Goal: Information Seeking & Learning: Learn about a topic

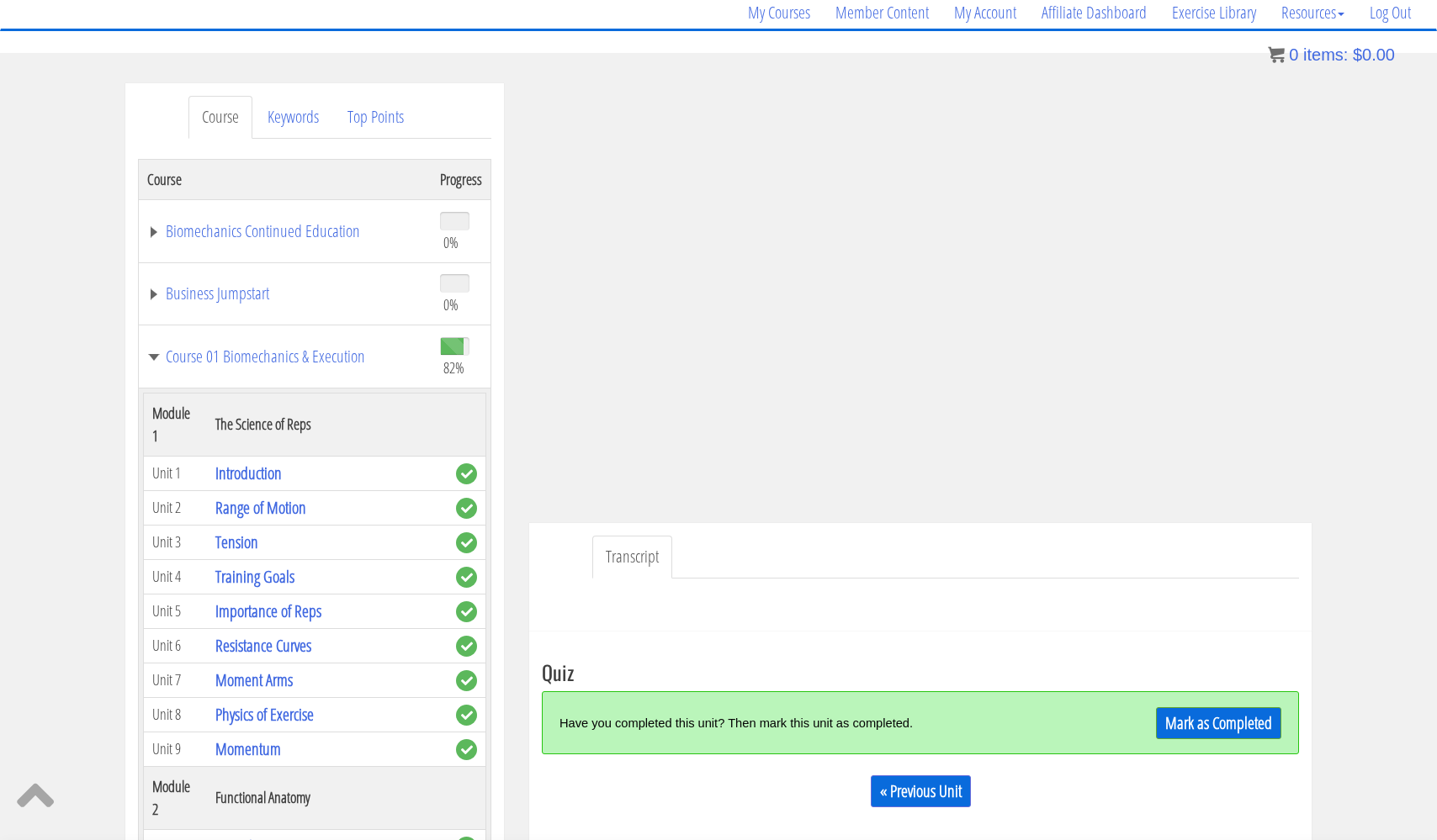
scroll to position [4788, 0]
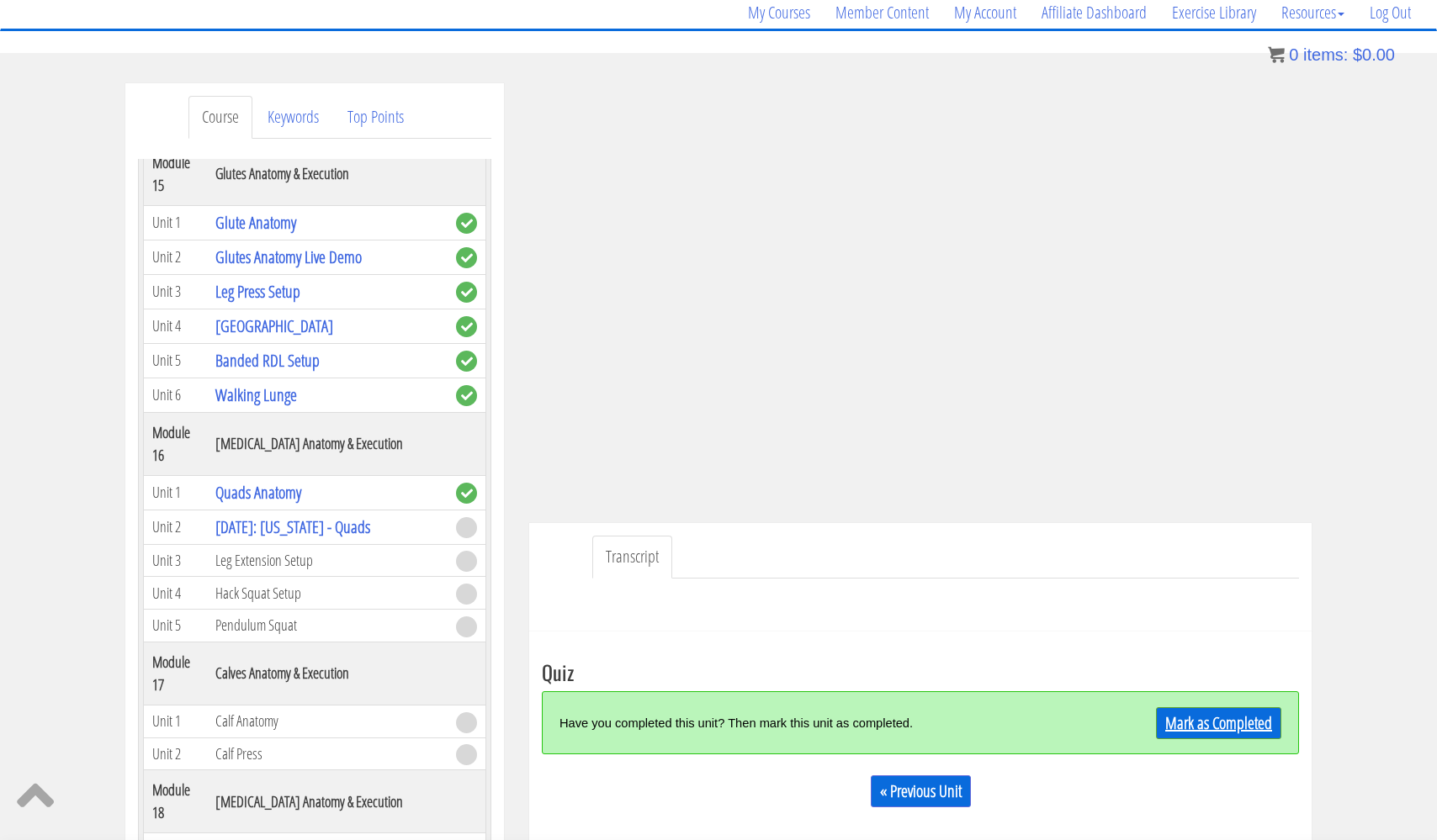
click at [1211, 724] on link "Mark as Completed" at bounding box center [1218, 723] width 126 height 32
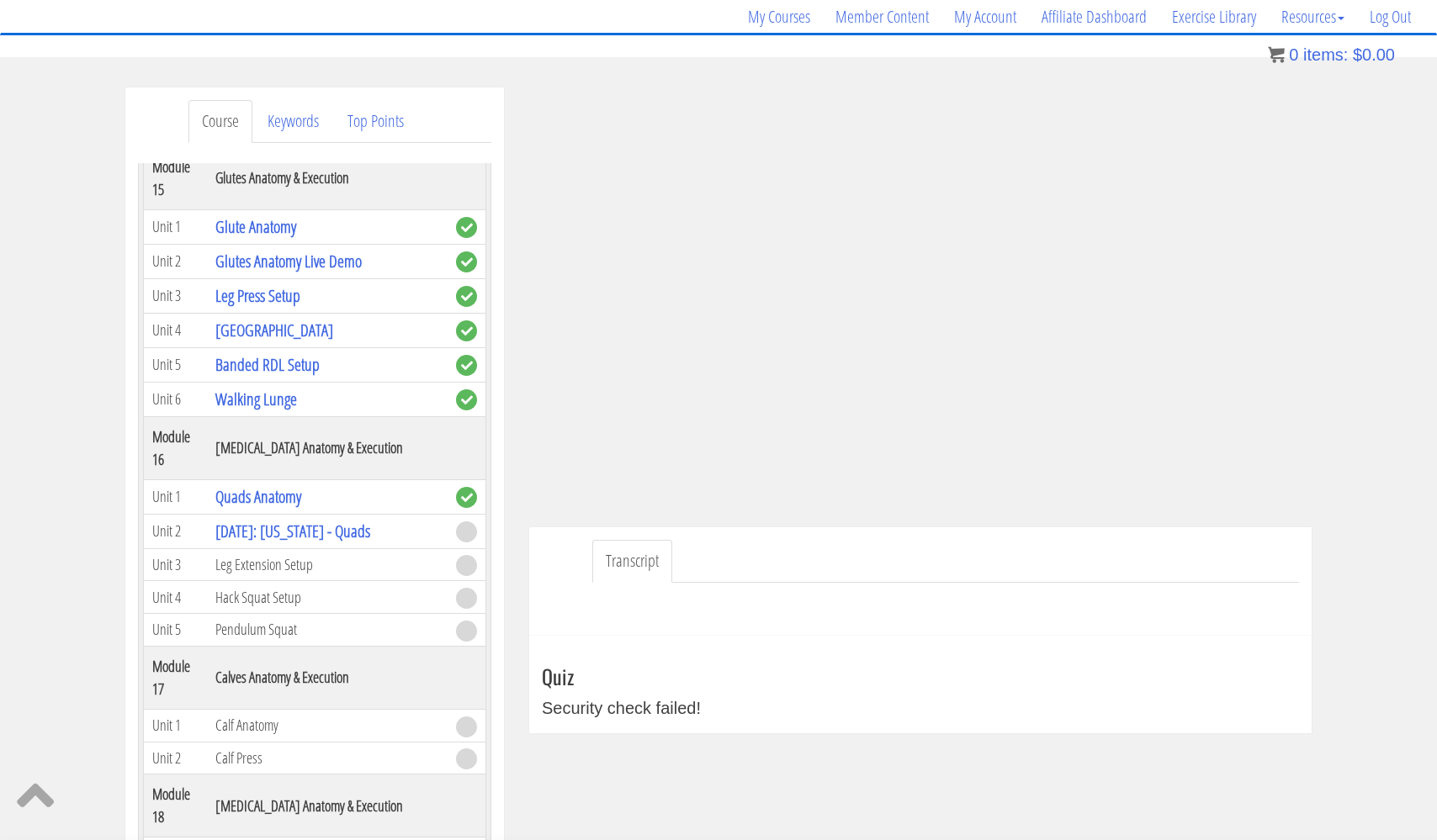
scroll to position [133, 0]
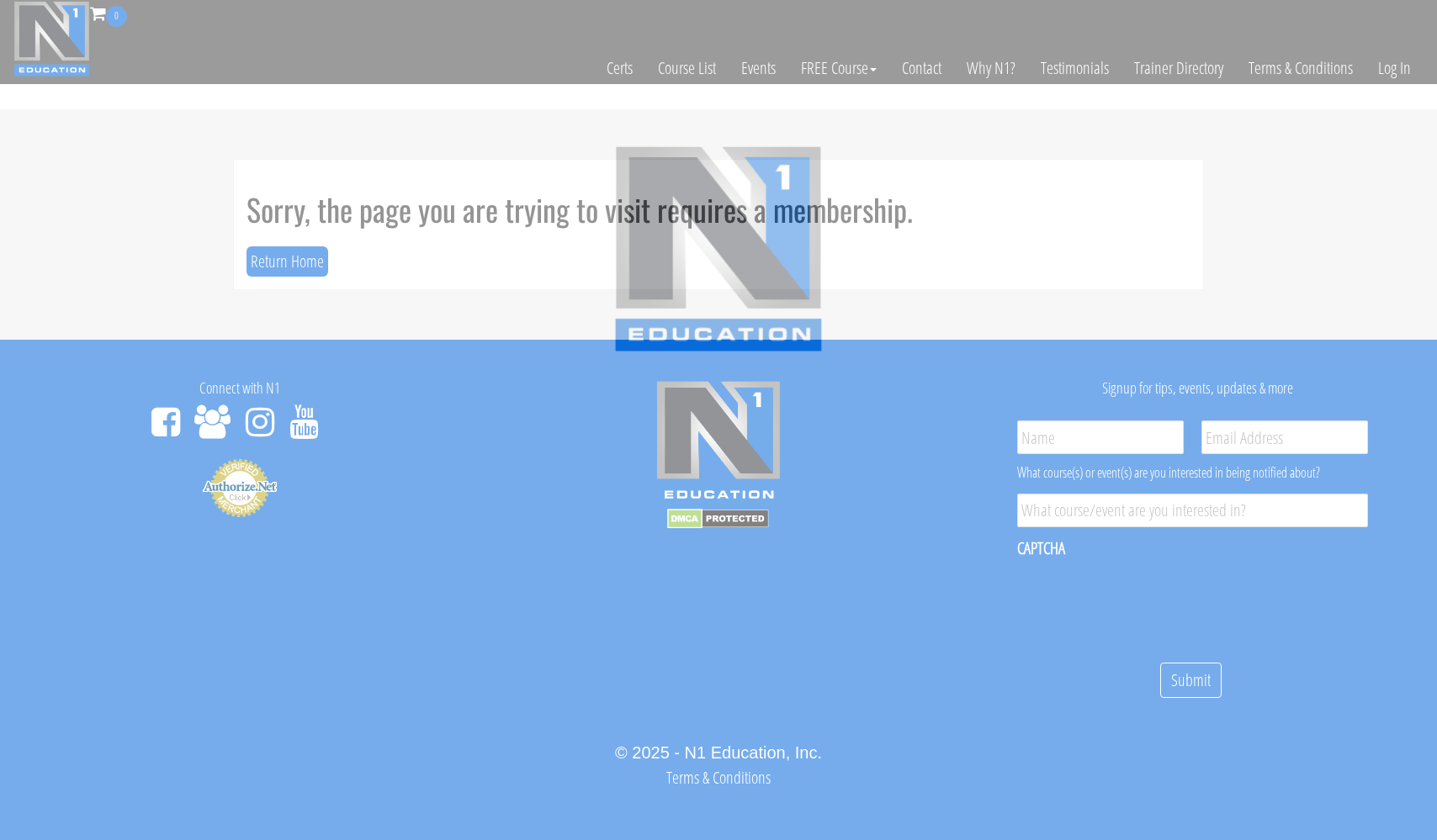
scroll to position [9, 0]
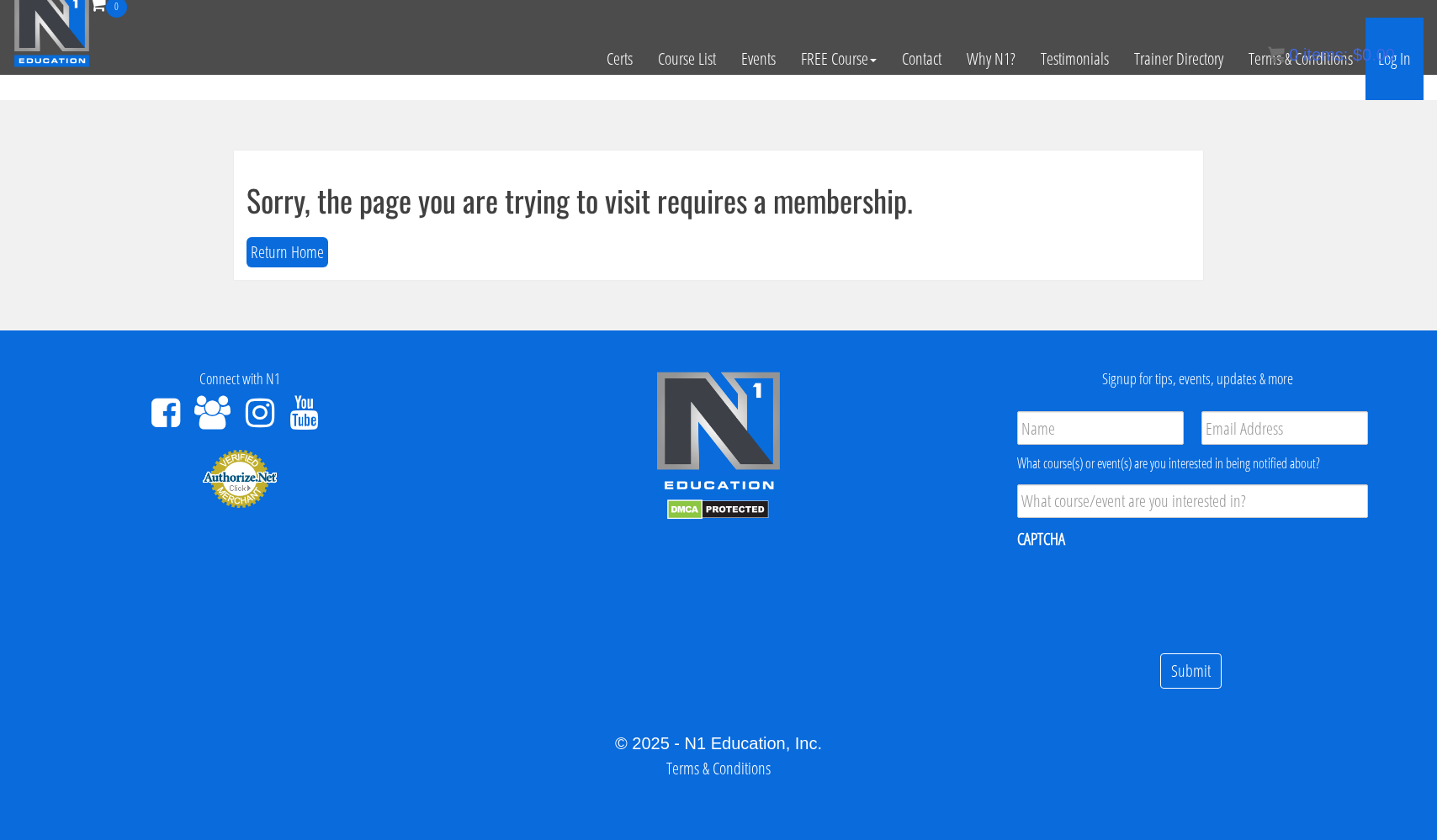
click at [1398, 62] on link "Log In" at bounding box center [1394, 59] width 58 height 83
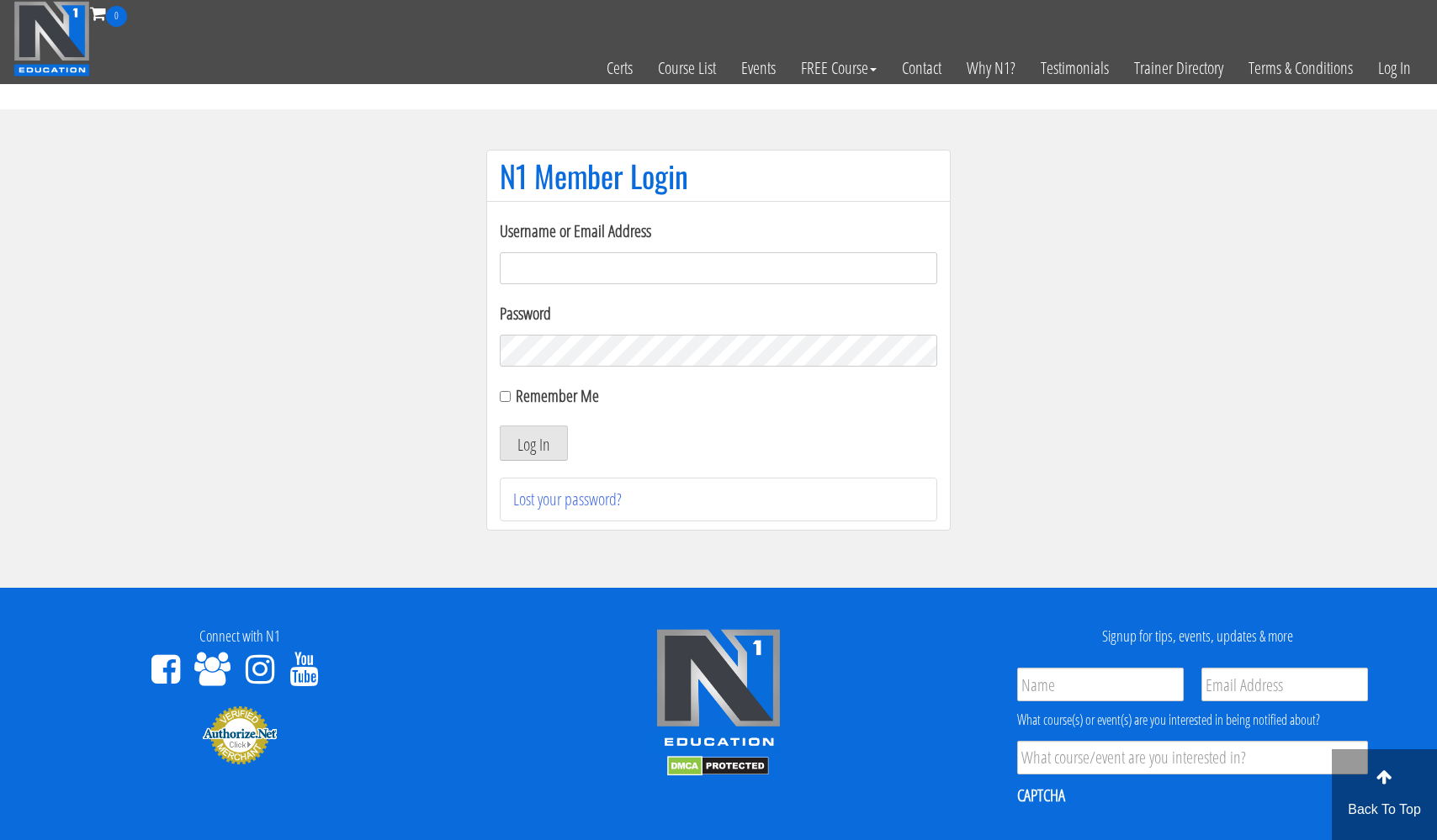
type input "[EMAIL_ADDRESS][DOMAIN_NAME]"
click at [533, 443] on button "Log In" at bounding box center [533, 443] width 68 height 35
click at [518, 452] on button "Log In" at bounding box center [533, 443] width 68 height 35
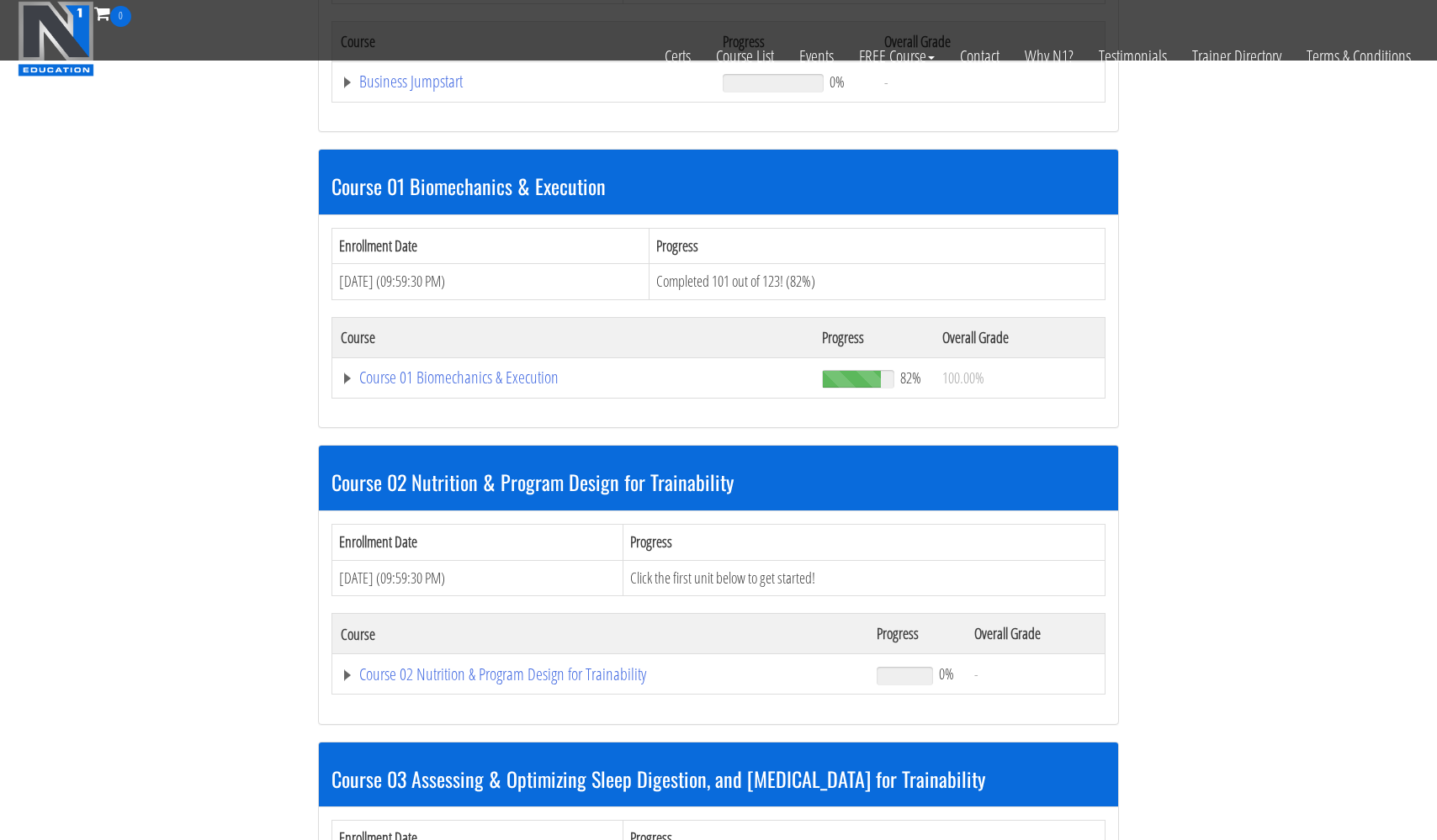
scroll to position [861, 0]
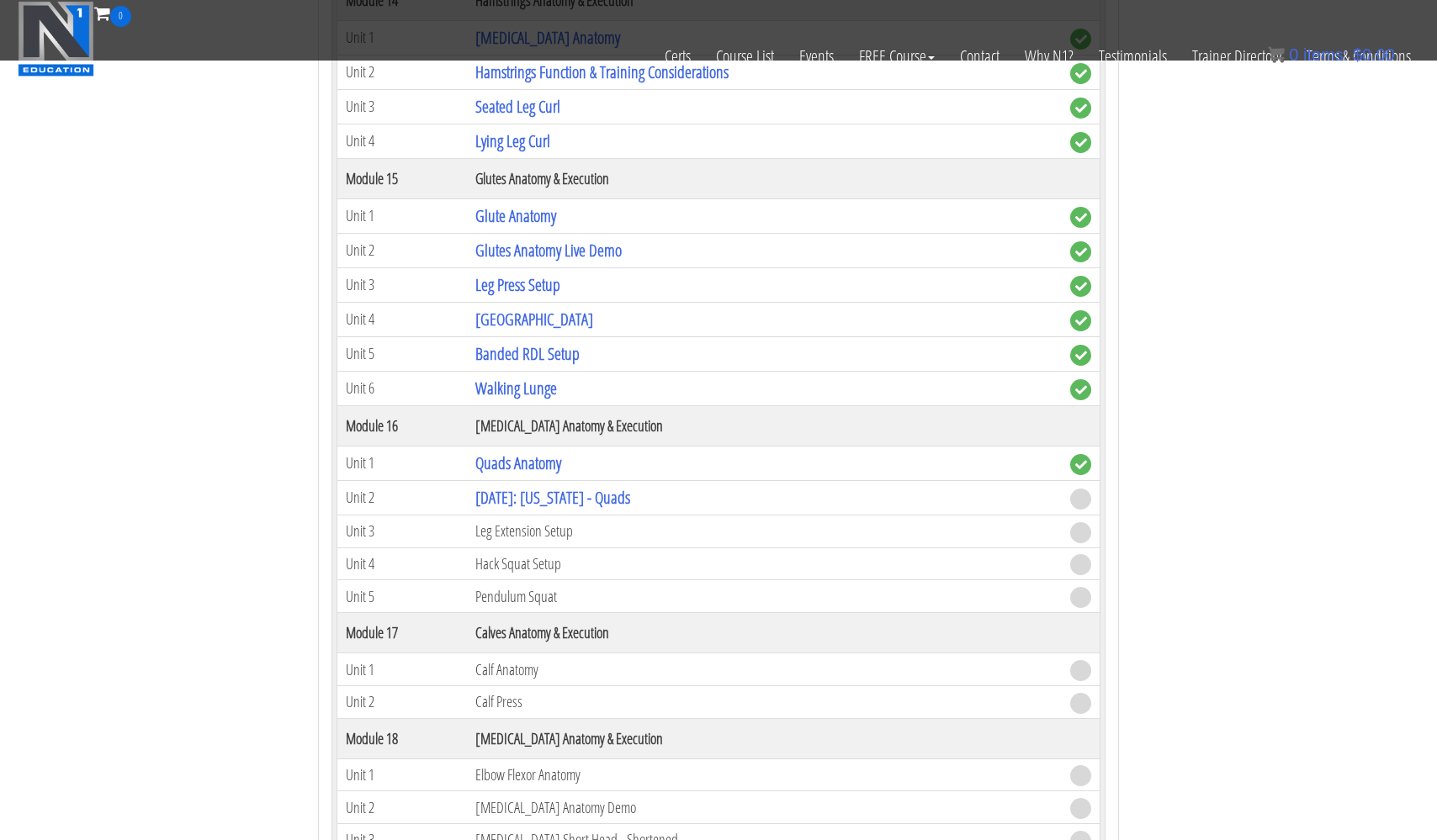
scroll to position [4797, 0]
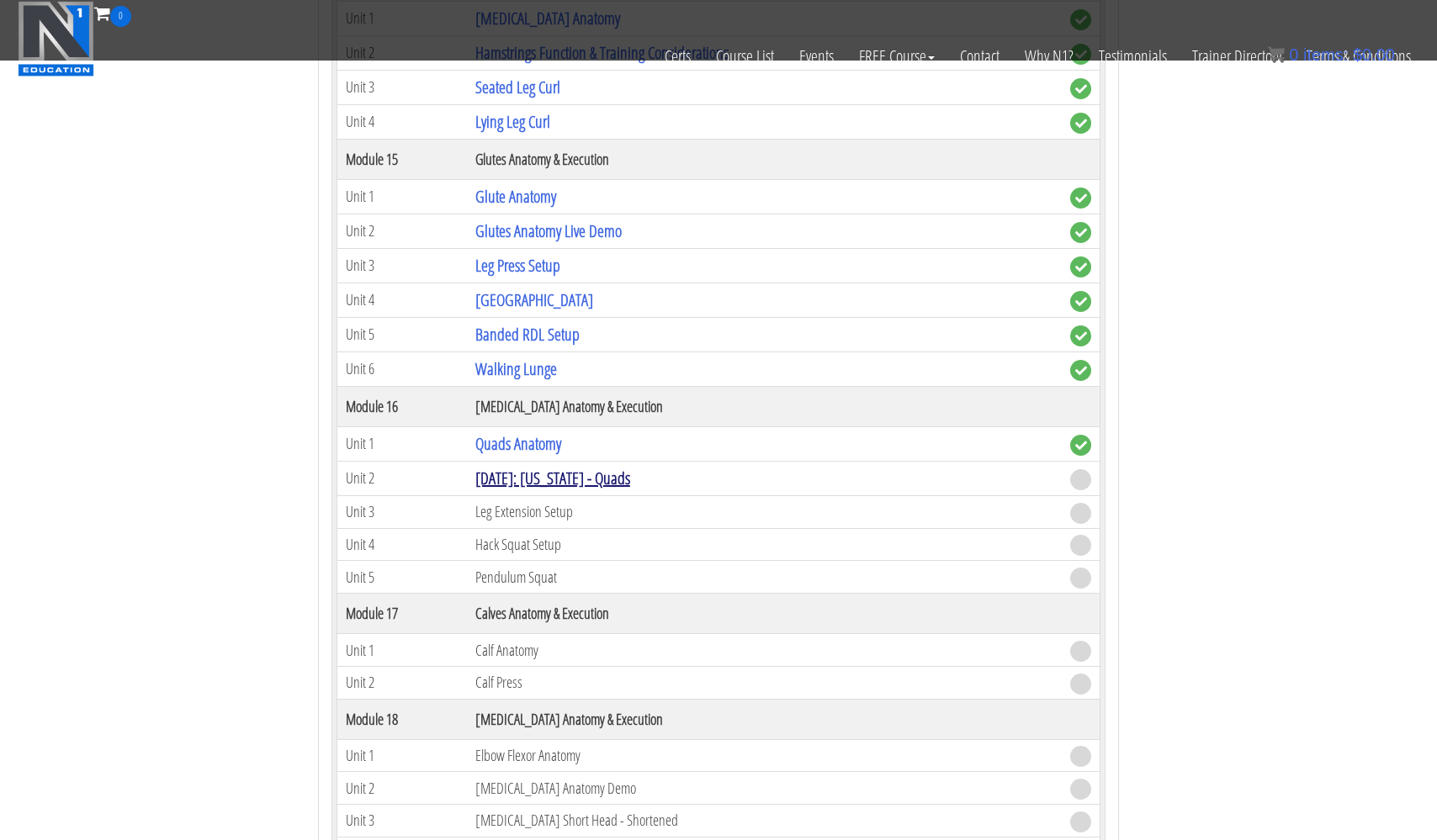
click at [536, 473] on link "[DATE]: [US_STATE] - Quads" at bounding box center [553, 478] width 154 height 22
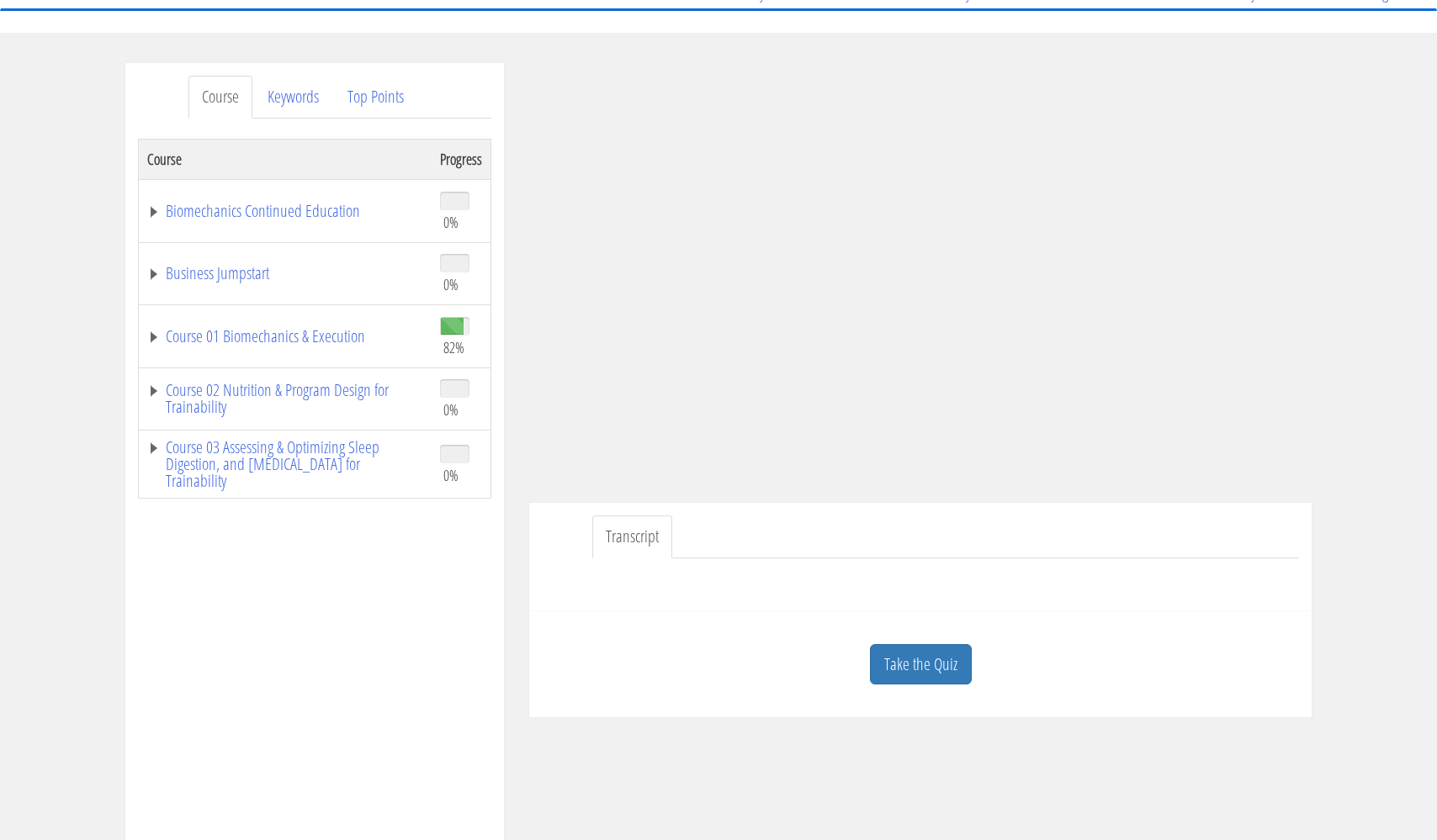
scroll to position [172, 0]
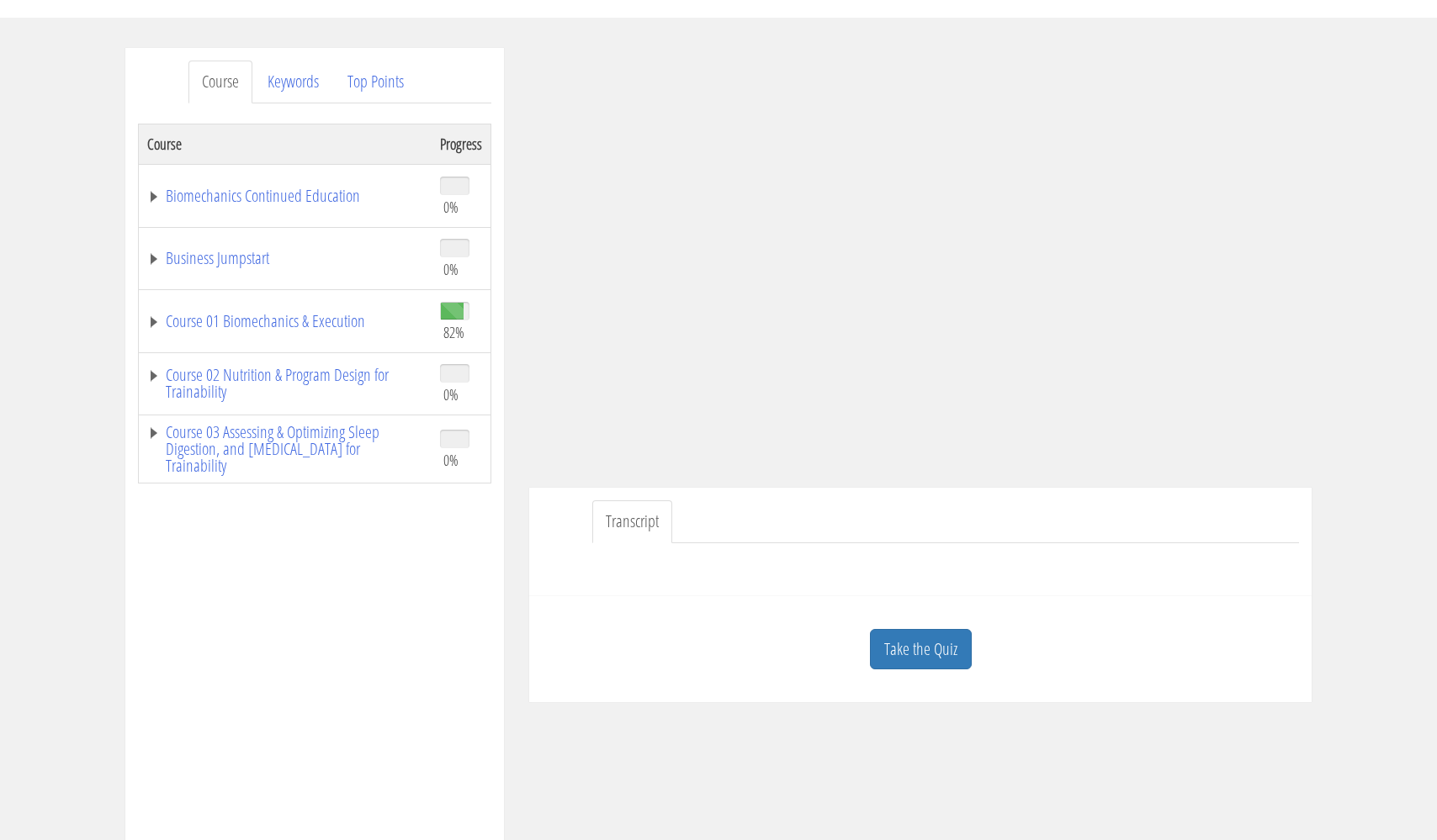
click at [919, 627] on div "Take the Quiz" at bounding box center [920, 650] width 758 height 82
click at [924, 650] on link "Take the Quiz" at bounding box center [920, 649] width 101 height 41
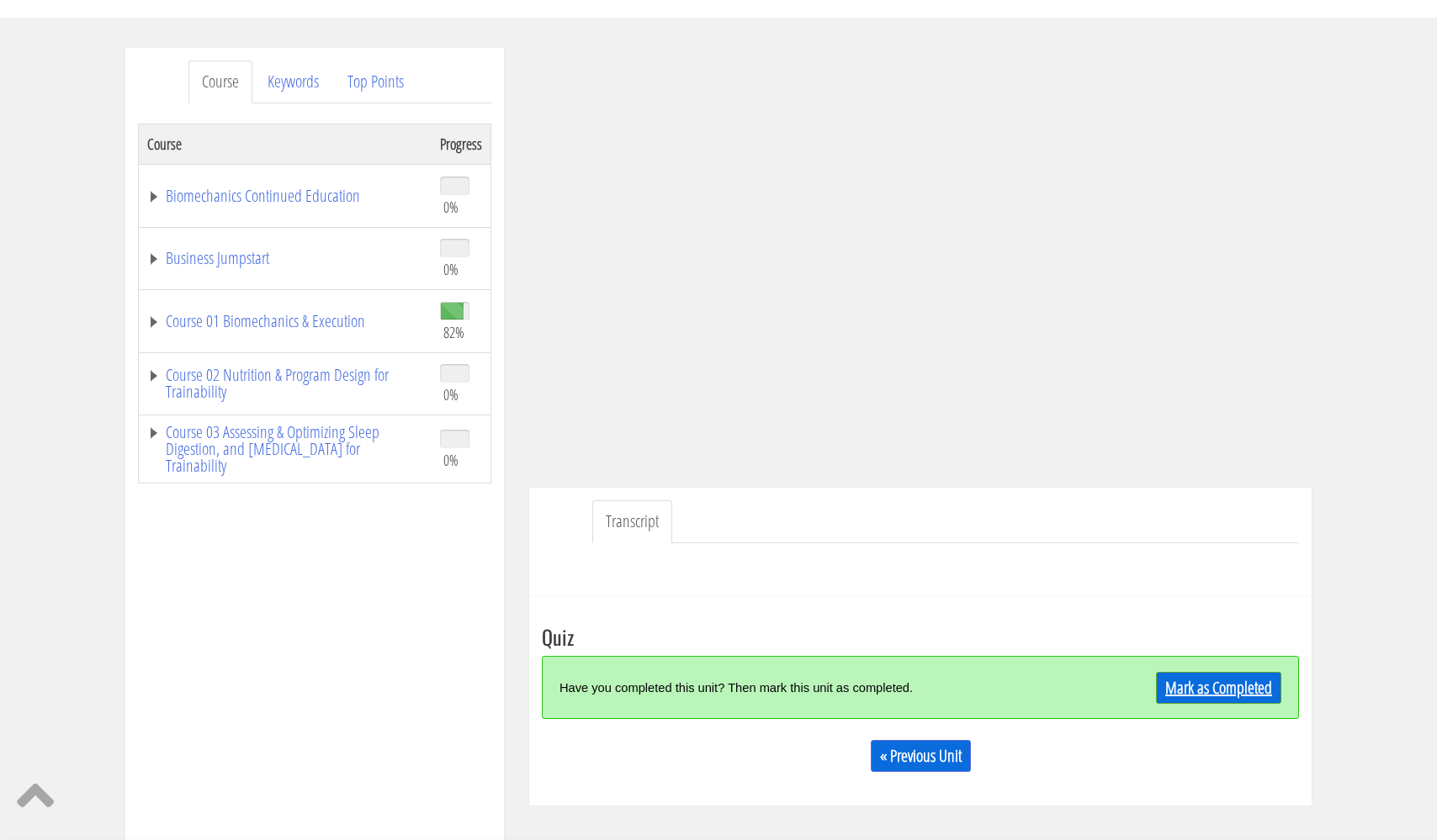
click at [1216, 685] on link "Mark as Completed" at bounding box center [1218, 687] width 126 height 32
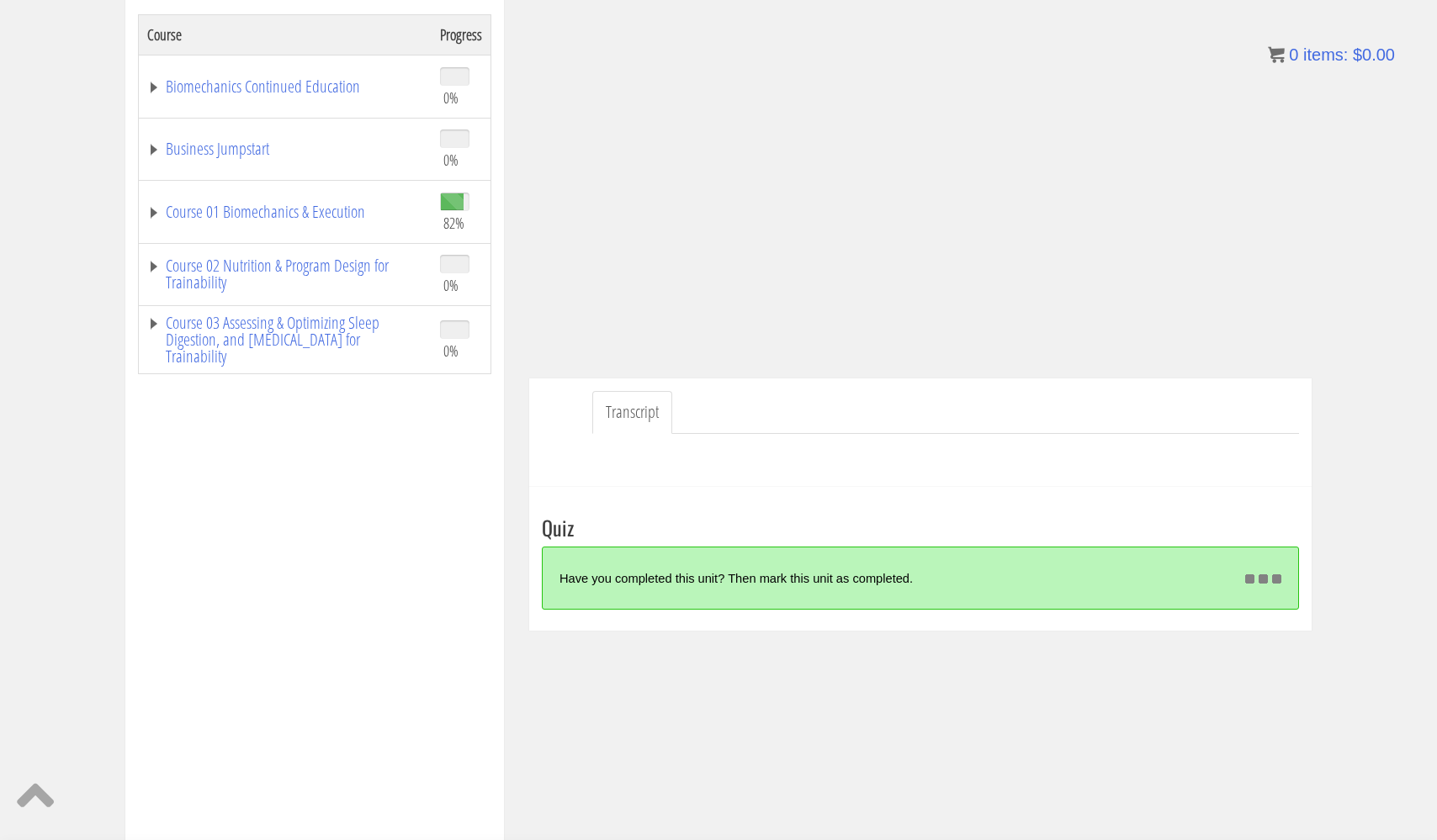
scroll to position [320, 0]
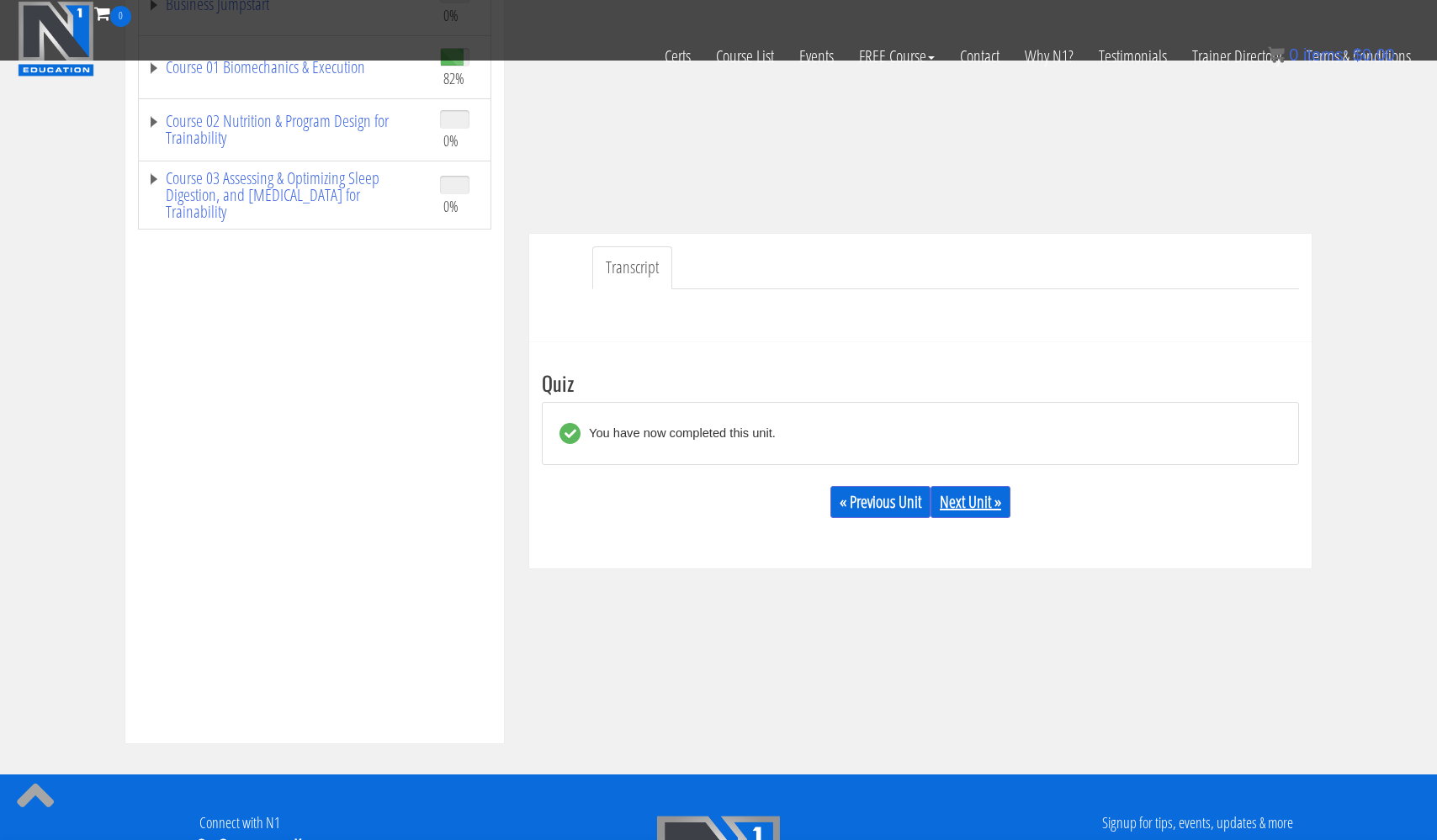
click at [980, 491] on link "Next Unit »" at bounding box center [971, 502] width 80 height 32
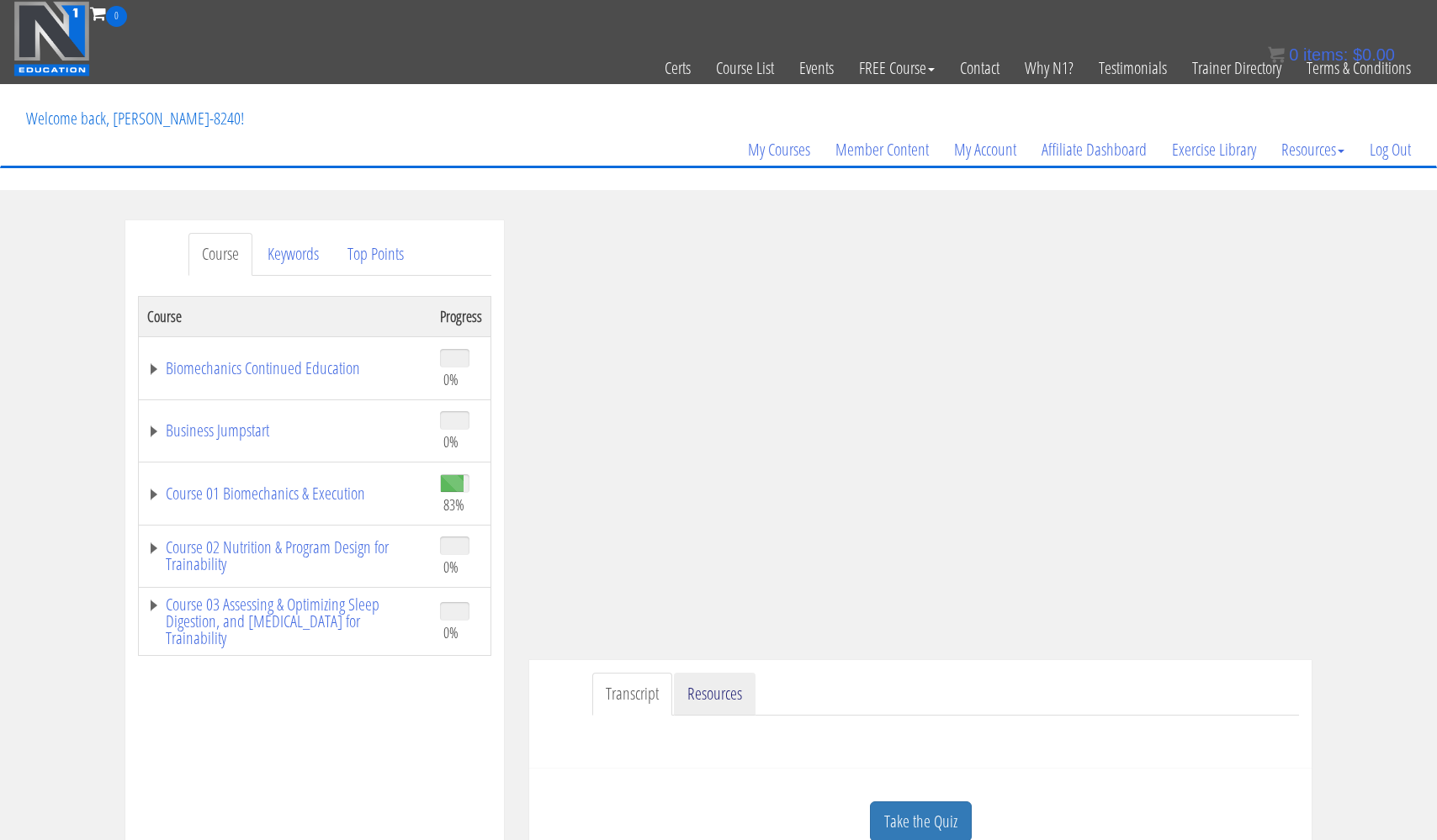
click at [717, 696] on link "Resources" at bounding box center [715, 694] width 82 height 43
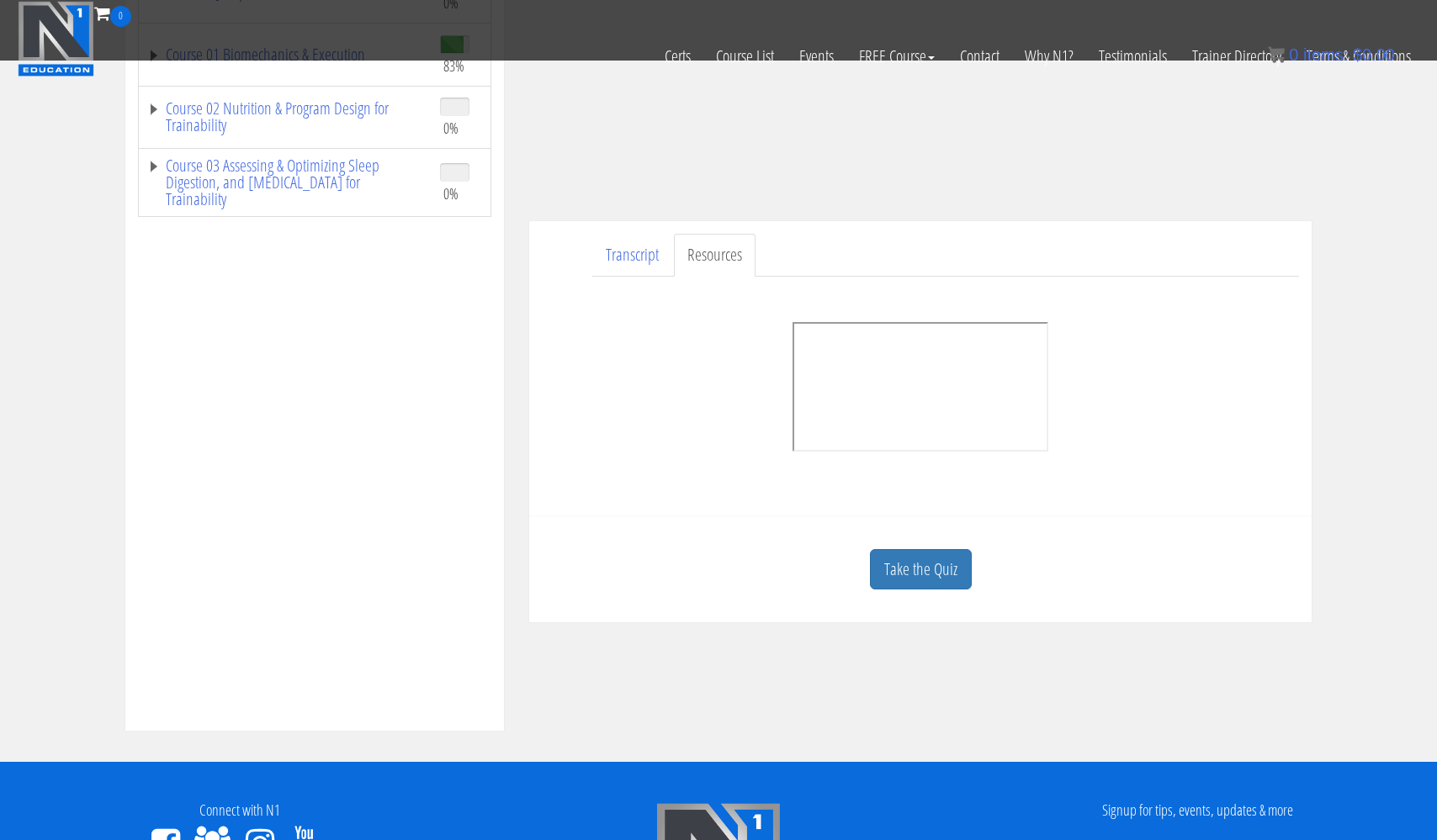
scroll to position [347, 0]
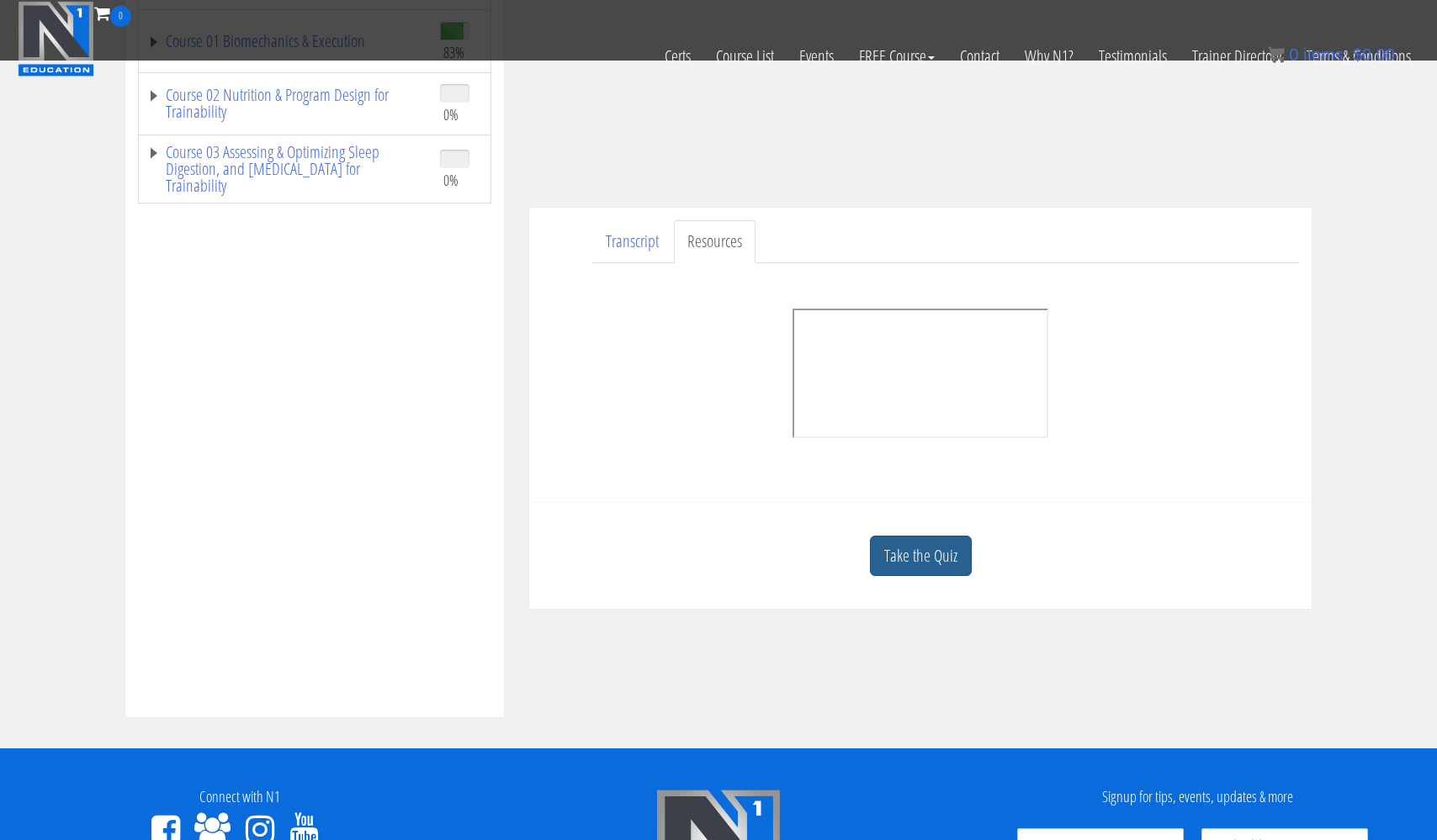
click at [922, 562] on link "Take the Quiz" at bounding box center [920, 556] width 101 height 41
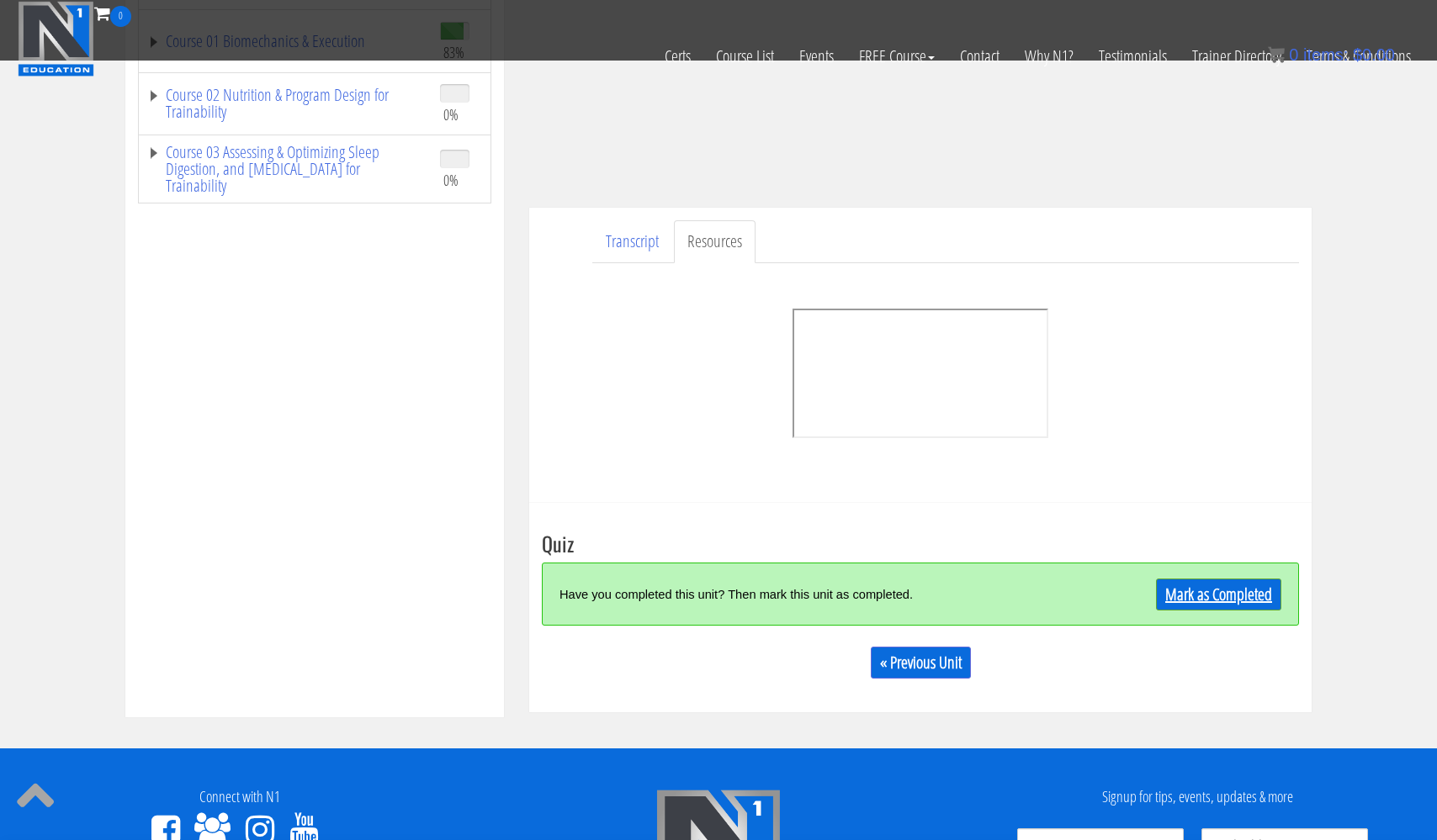
click at [1206, 593] on link "Mark as Completed" at bounding box center [1218, 594] width 126 height 32
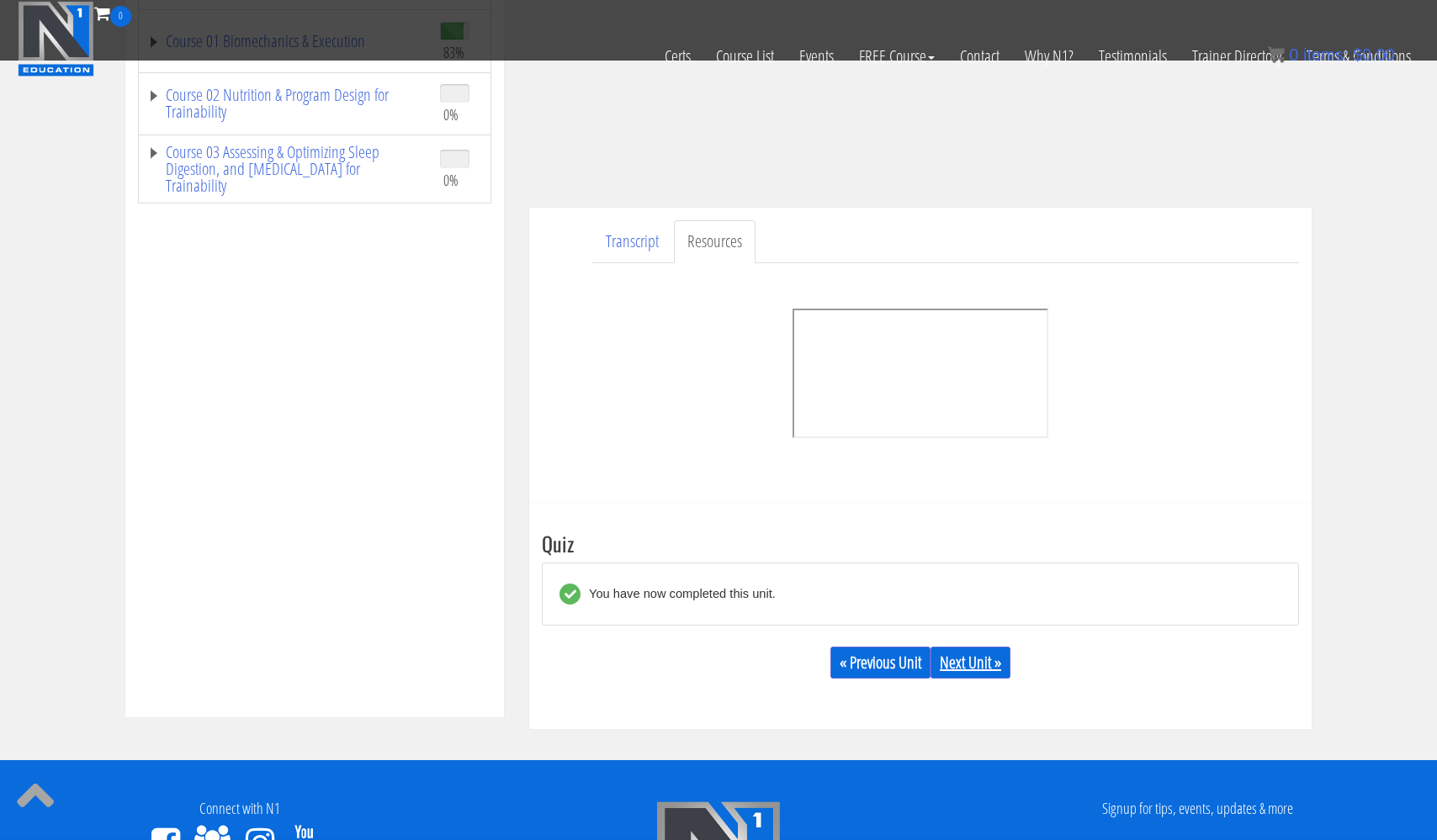
click at [982, 672] on link "Next Unit »" at bounding box center [971, 662] width 80 height 32
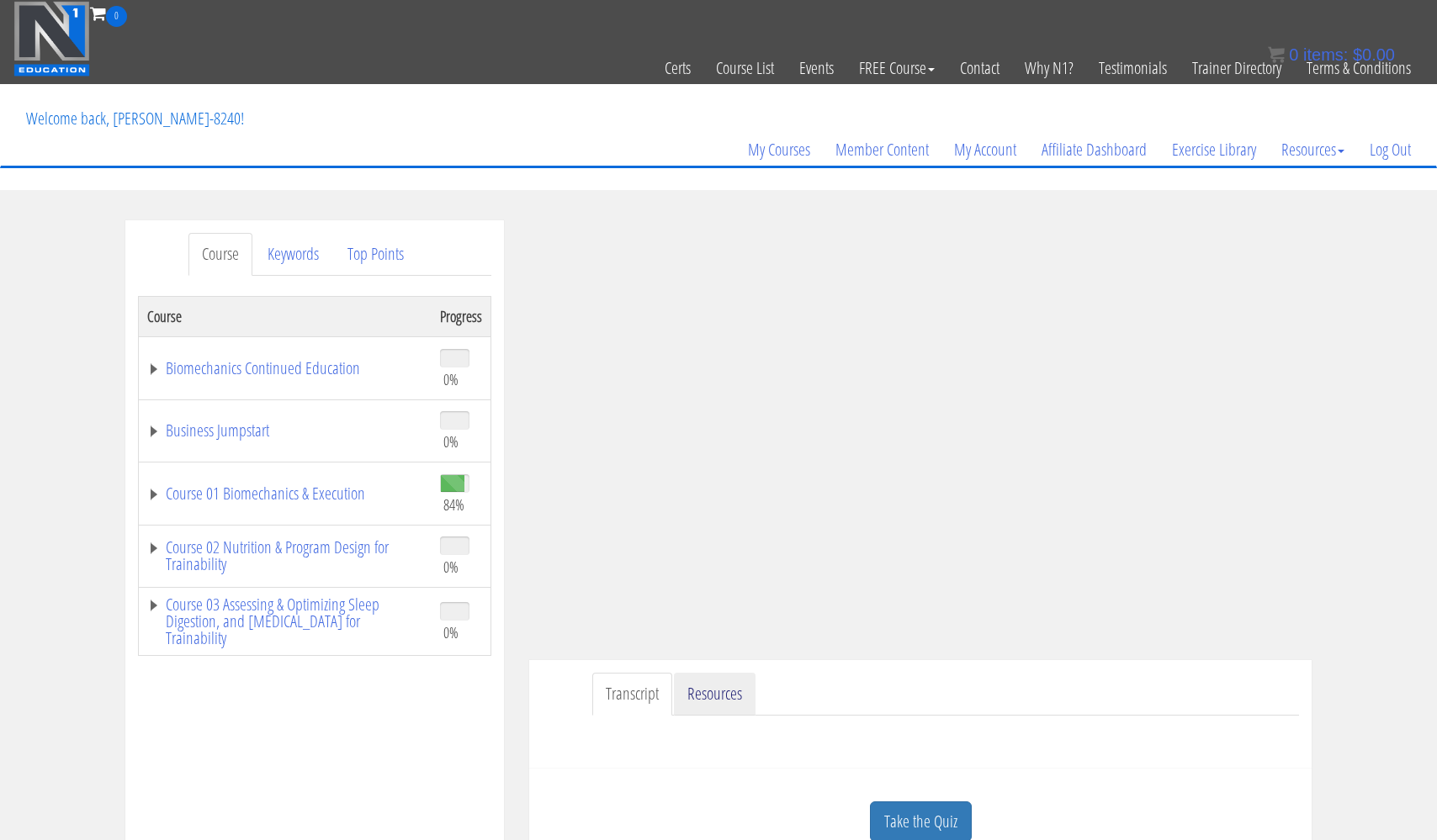
click at [707, 693] on link "Resources" at bounding box center [715, 694] width 82 height 43
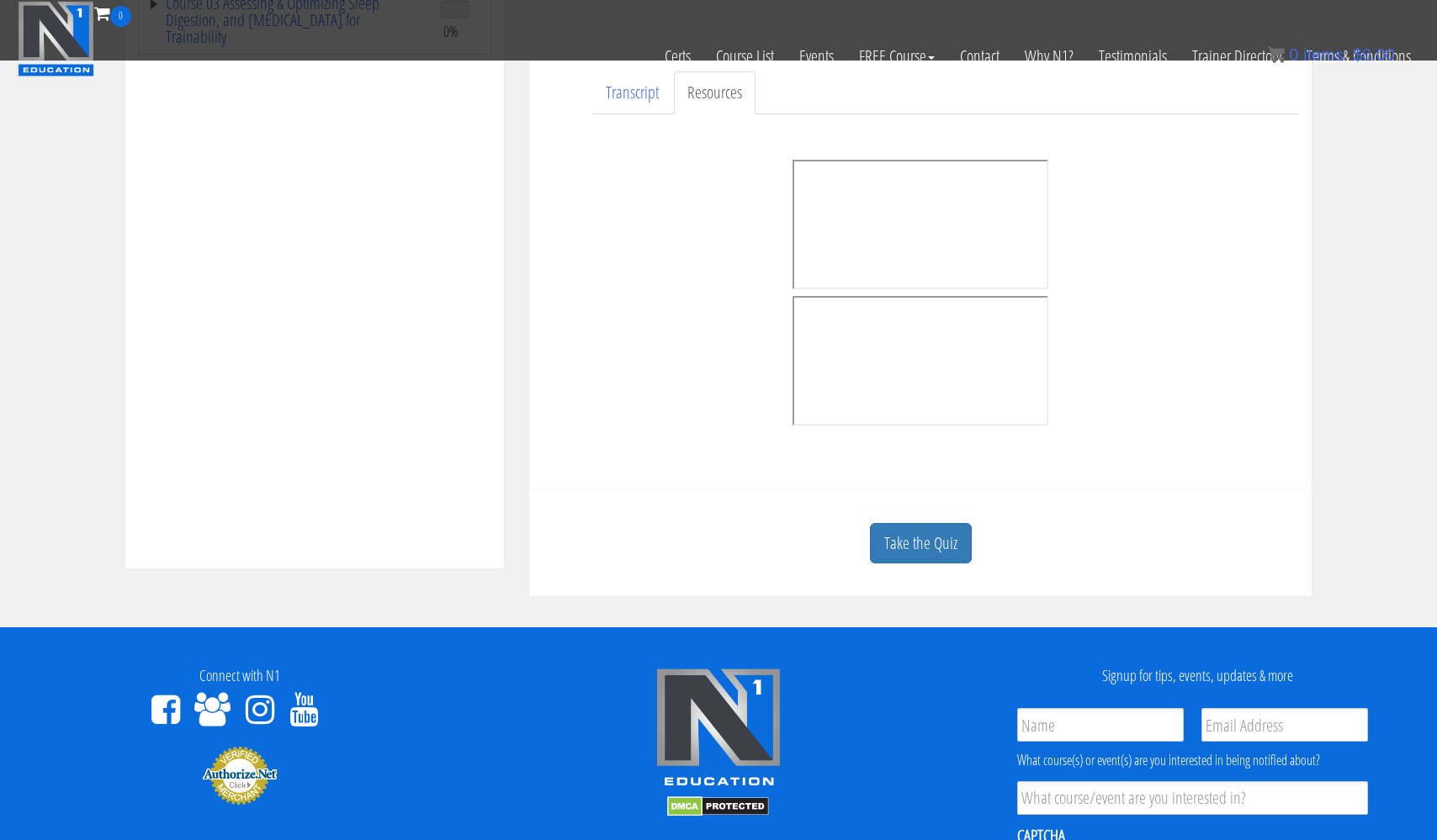
scroll to position [496, 0]
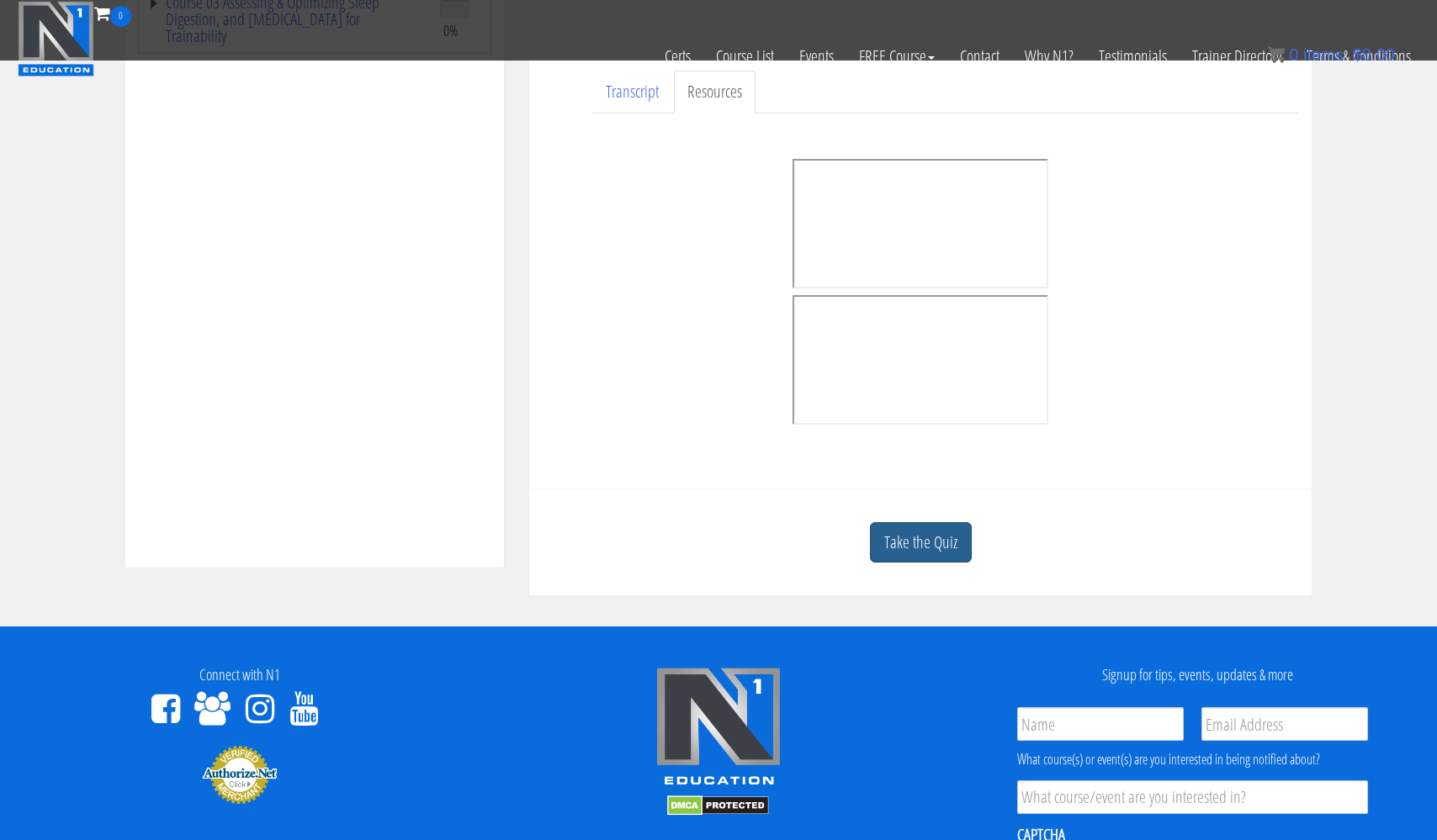
click at [945, 542] on link "Take the Quiz" at bounding box center [920, 542] width 101 height 41
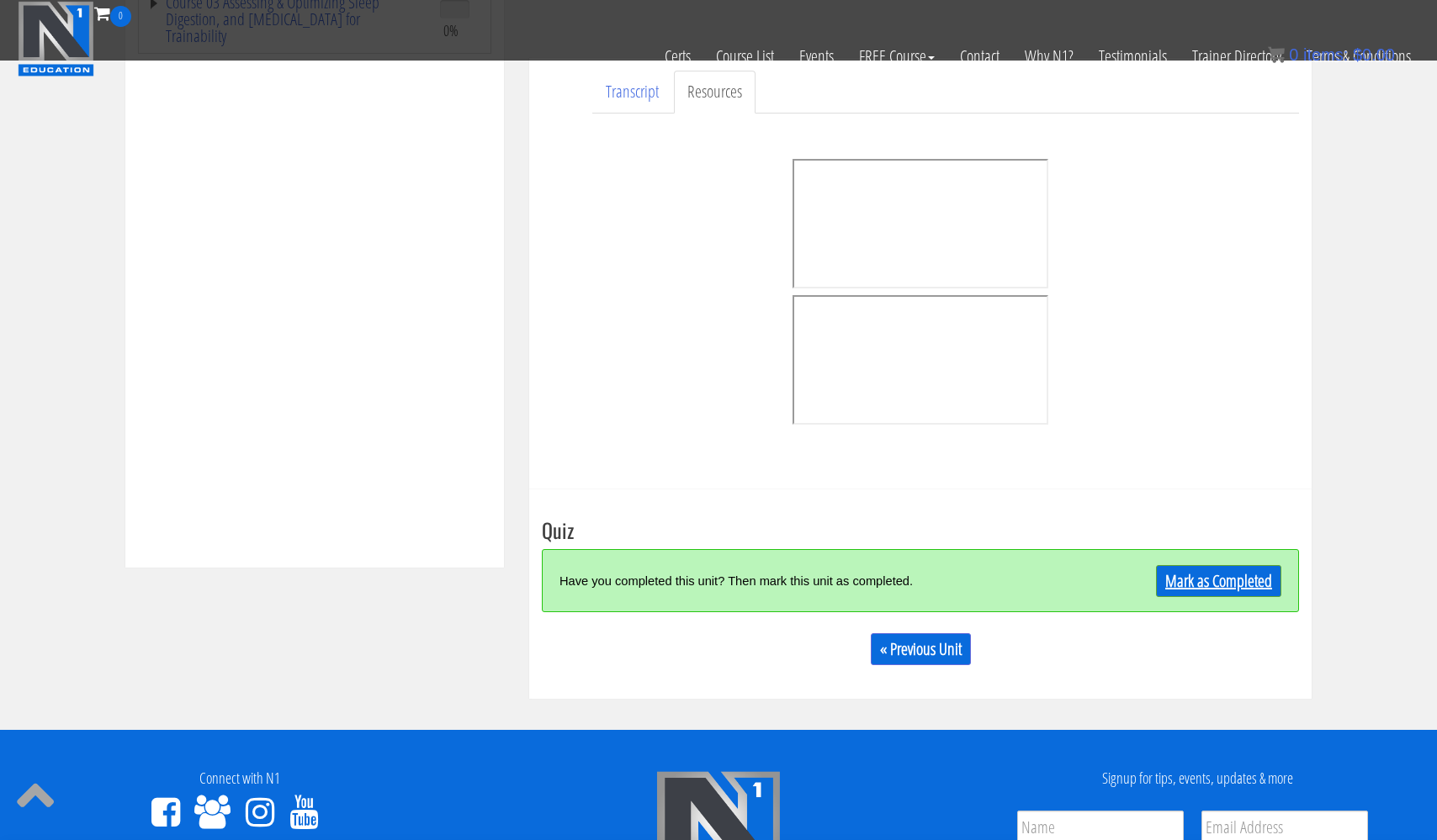
click at [1207, 588] on link "Mark as Completed" at bounding box center [1218, 581] width 126 height 32
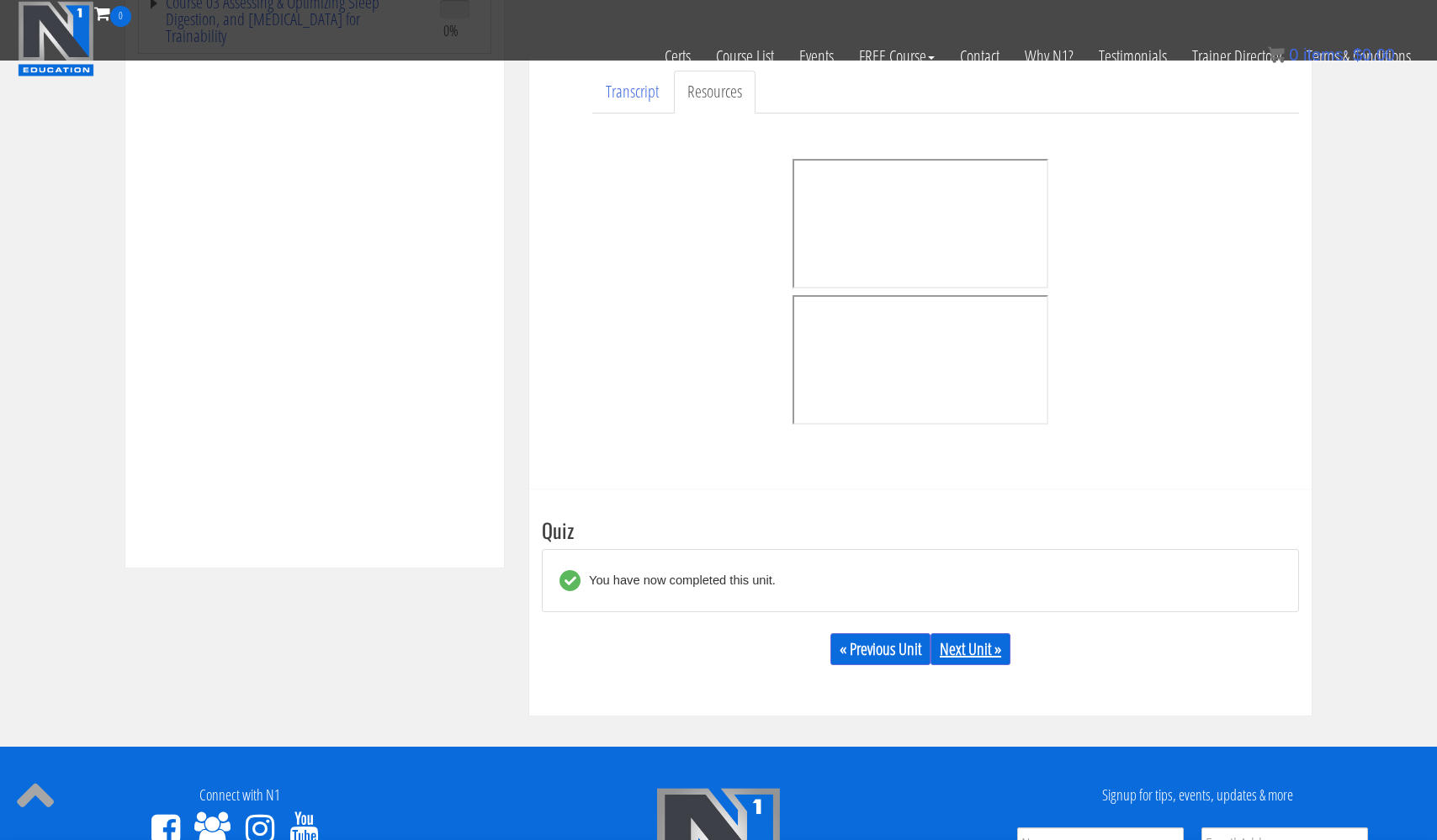
click at [987, 647] on link "Next Unit »" at bounding box center [971, 649] width 80 height 32
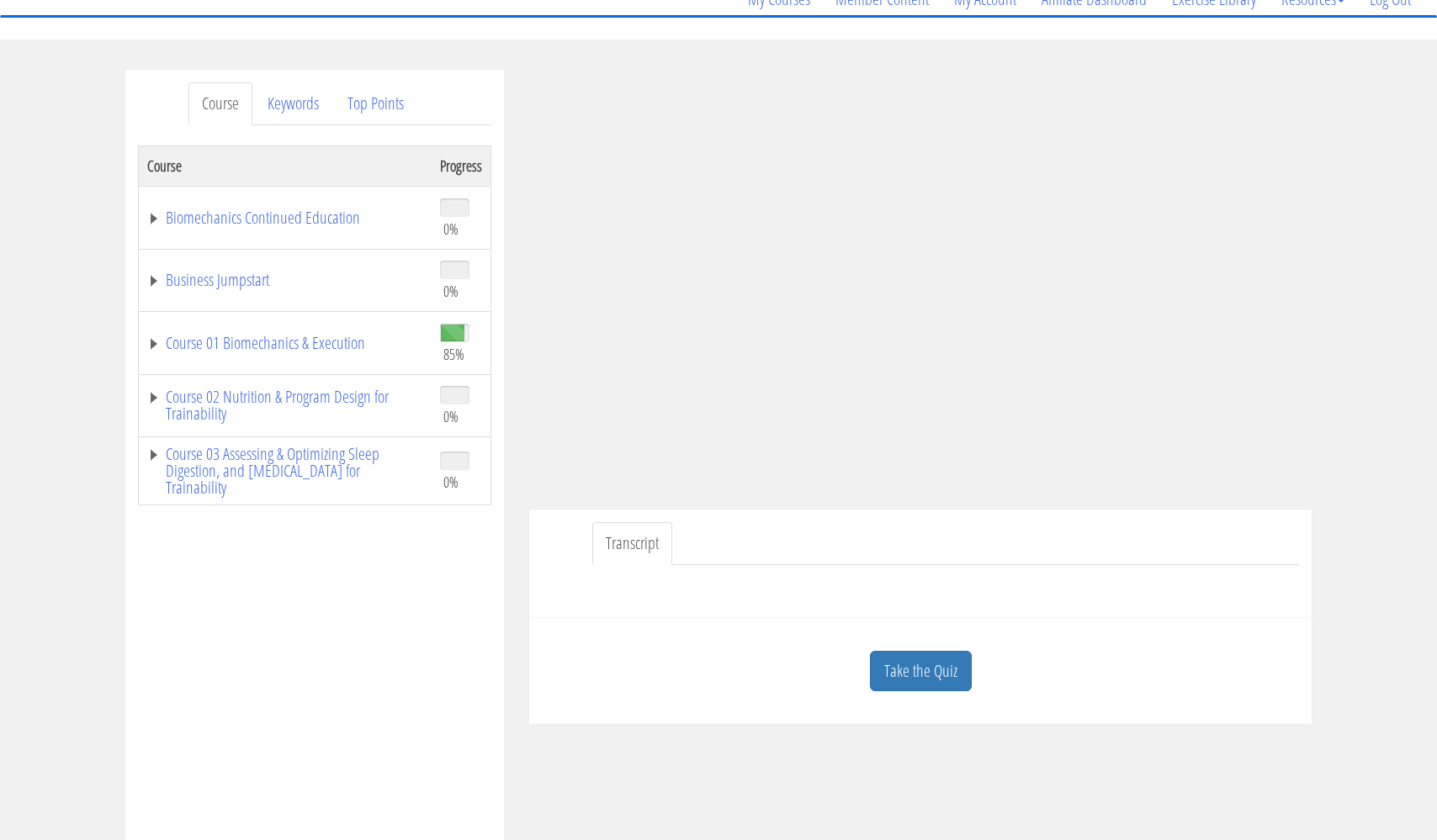
scroll to position [153, 0]
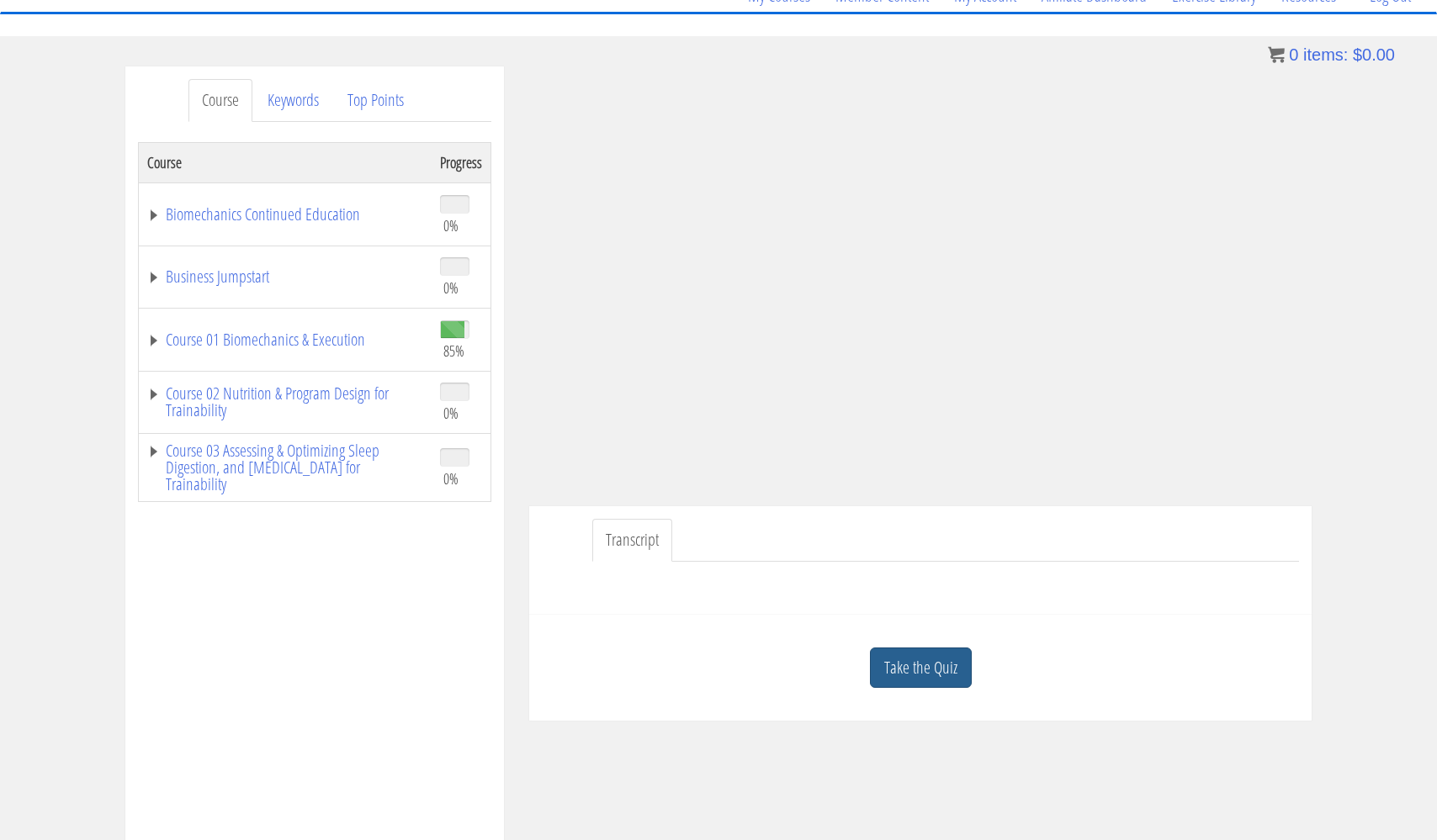
click at [954, 648] on link "Take the Quiz" at bounding box center [920, 668] width 101 height 41
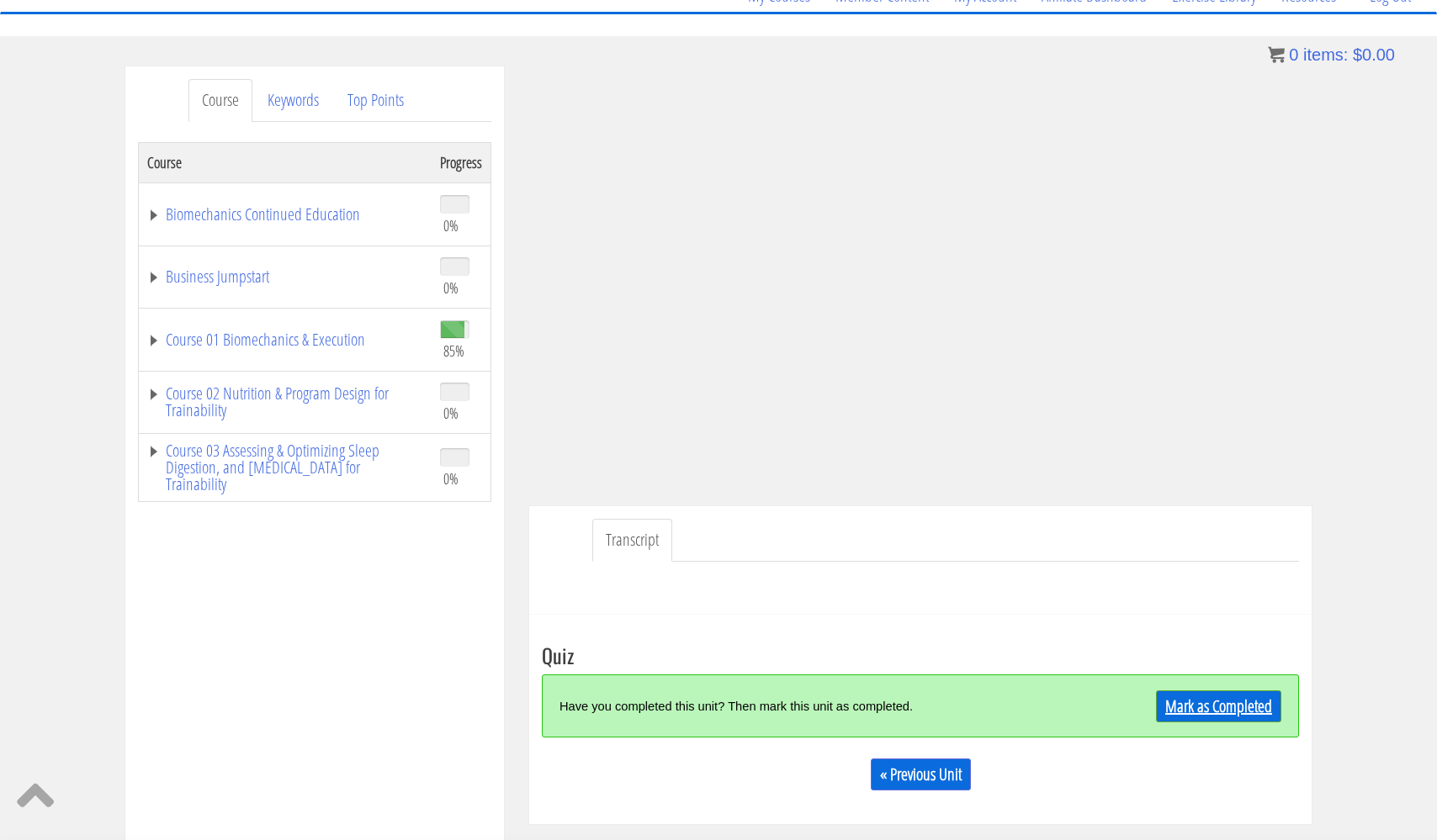
click at [1189, 702] on link "Mark as Completed" at bounding box center [1218, 706] width 126 height 32
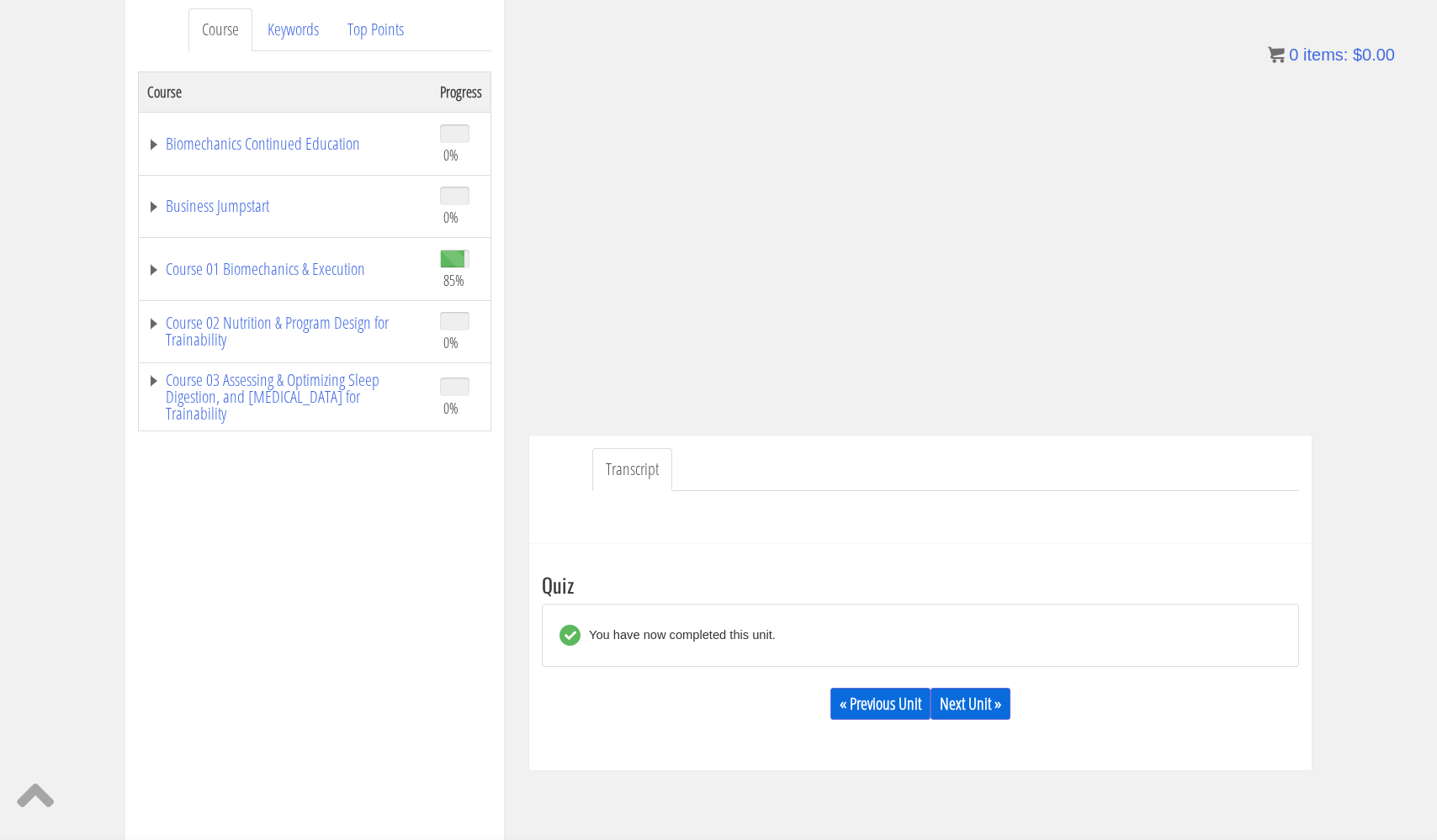
scroll to position [235, 0]
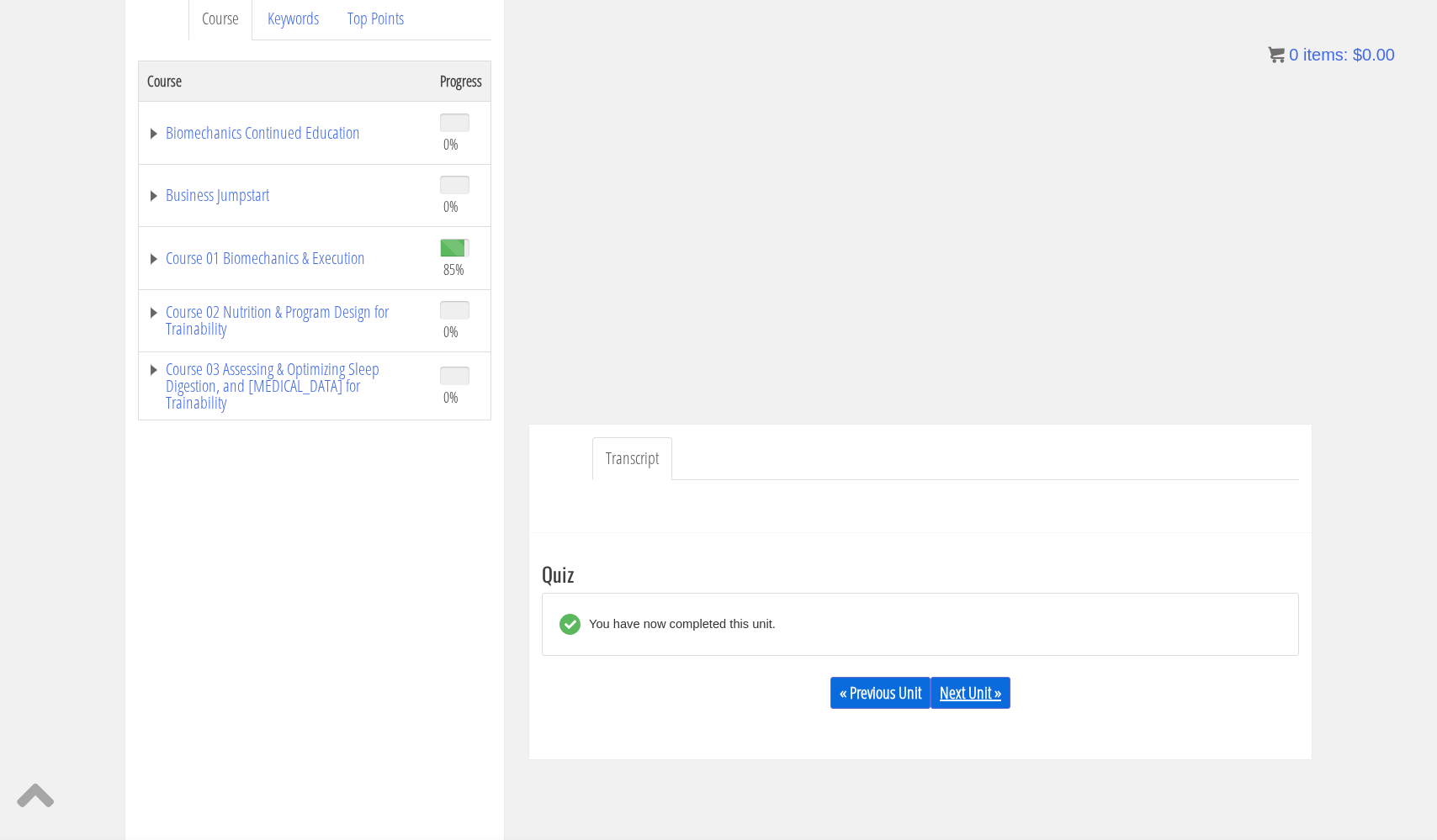
click at [990, 699] on link "Next Unit »" at bounding box center [971, 693] width 80 height 32
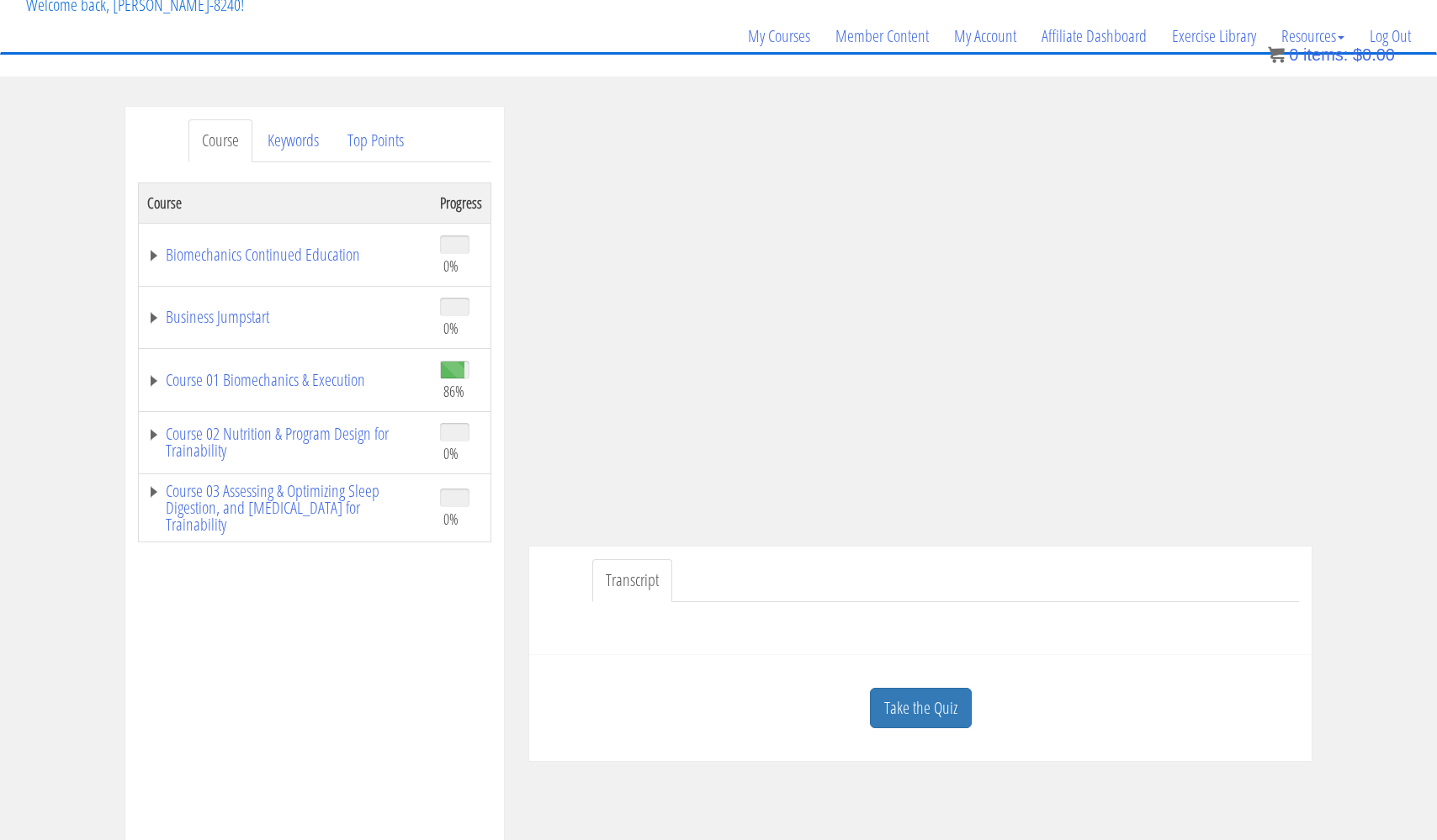
scroll to position [117, 0]
click at [923, 696] on link "Take the Quiz" at bounding box center [920, 705] width 101 height 41
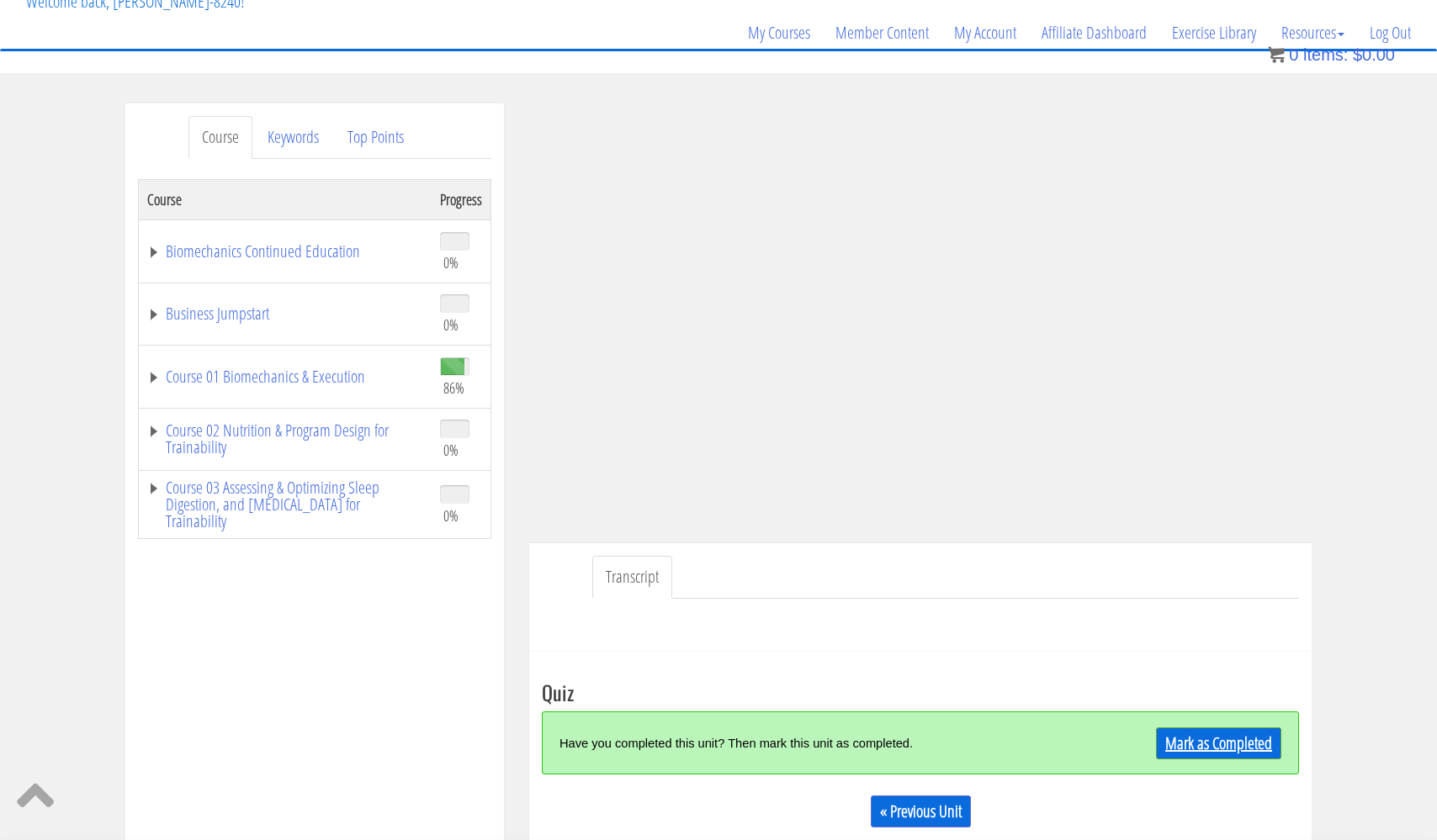
click at [1187, 740] on link "Mark as Completed" at bounding box center [1218, 743] width 126 height 32
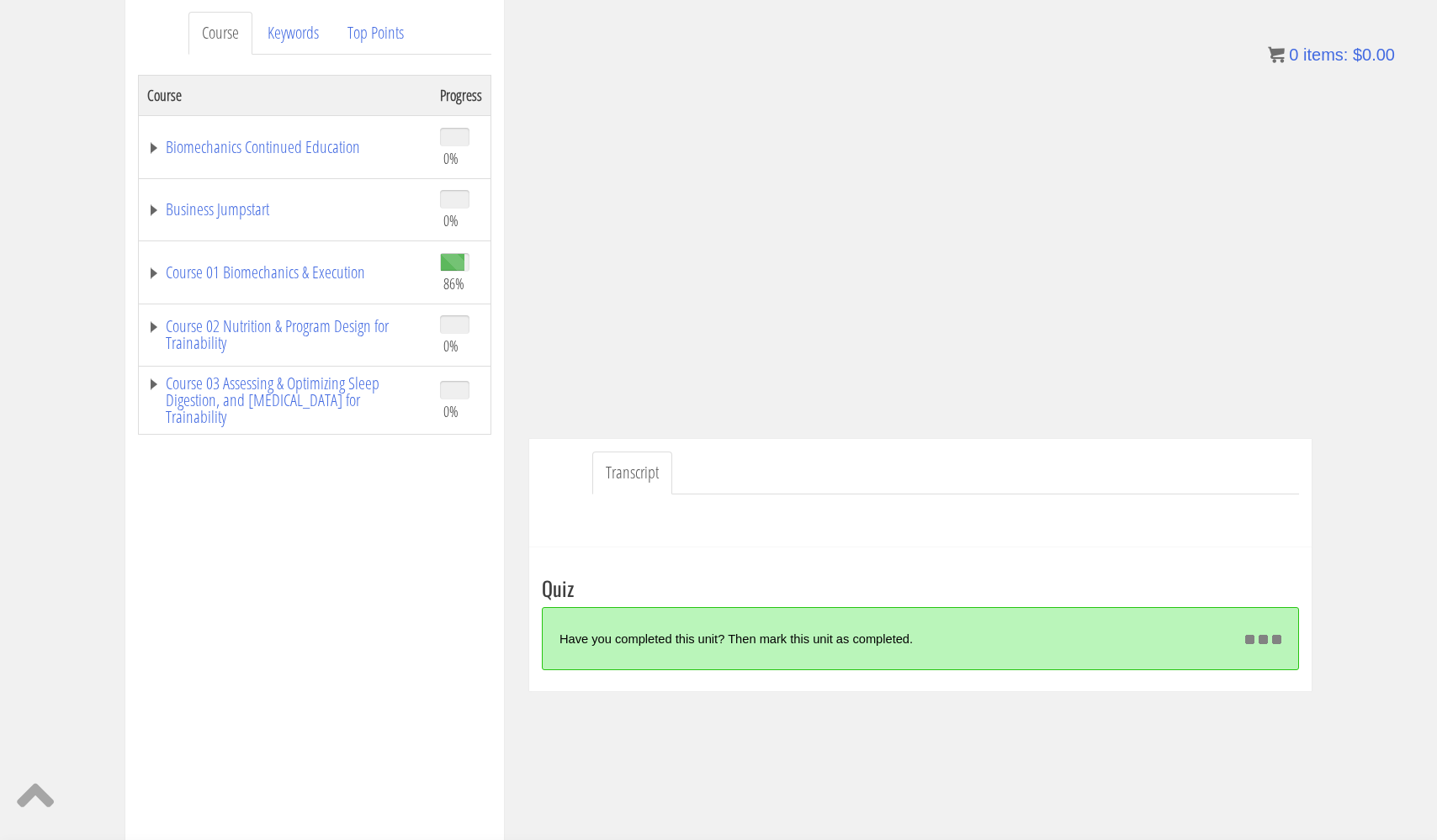
scroll to position [223, 0]
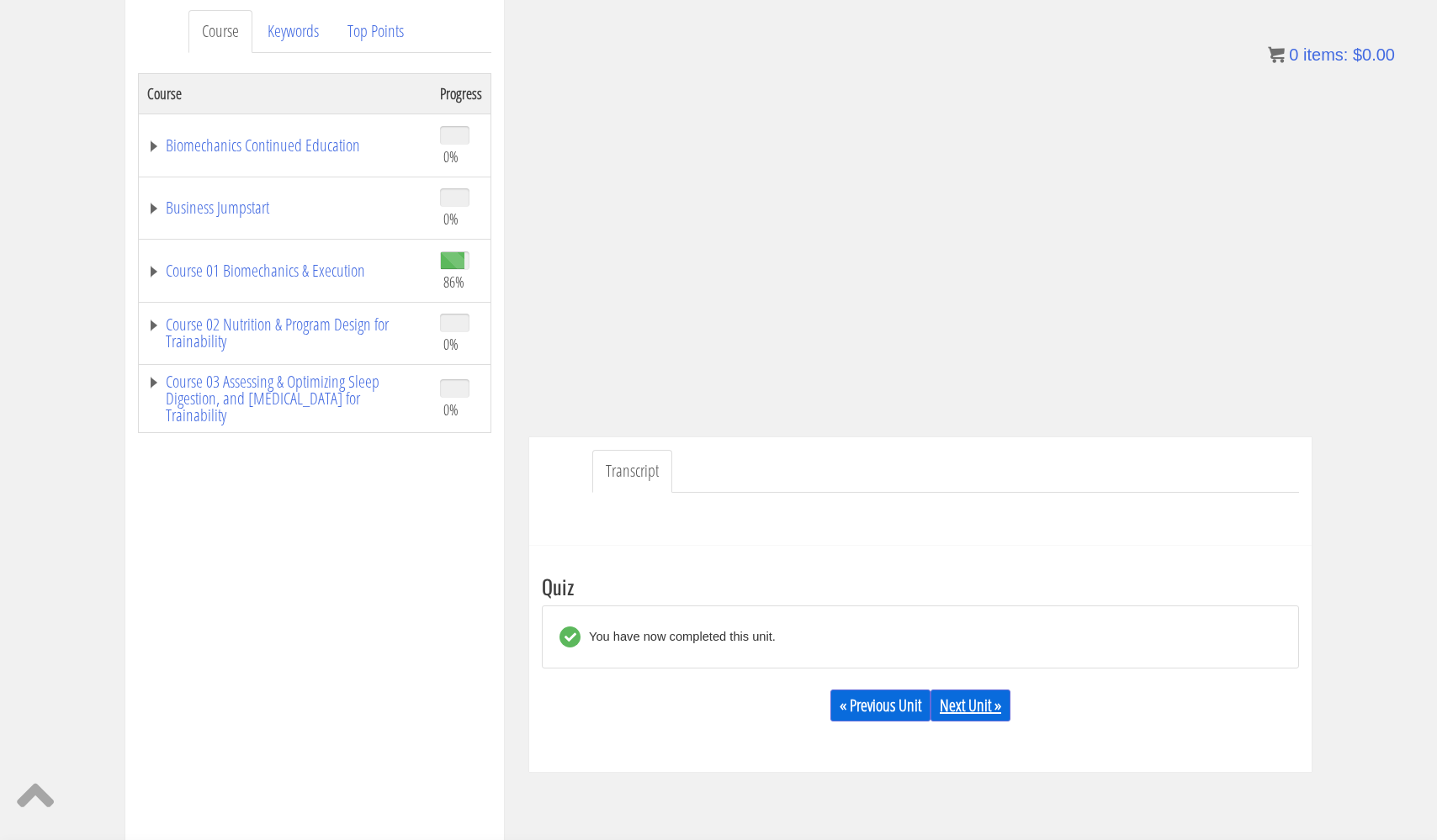
click at [990, 710] on link "Next Unit »" at bounding box center [971, 705] width 80 height 32
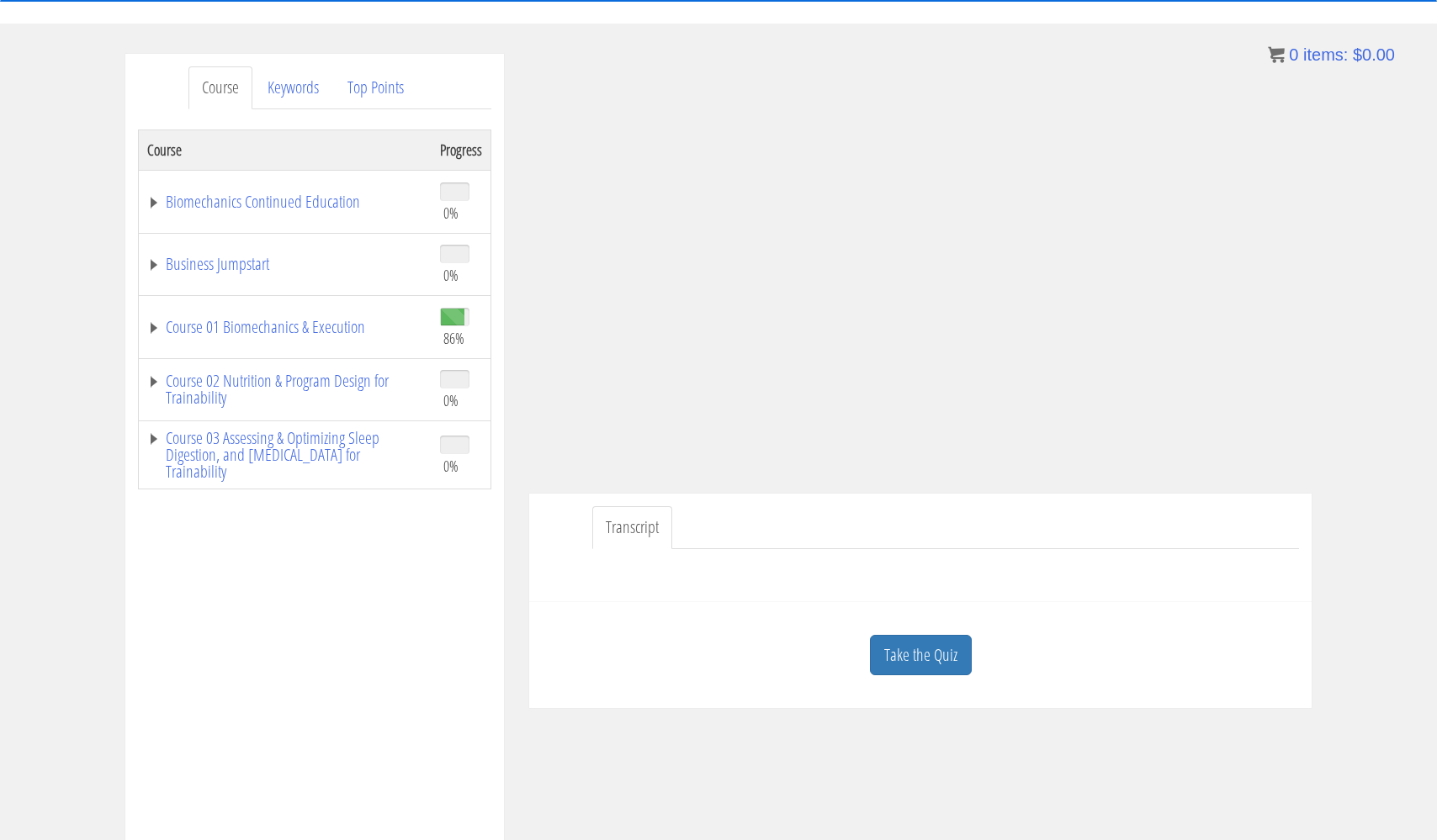
scroll to position [179, 0]
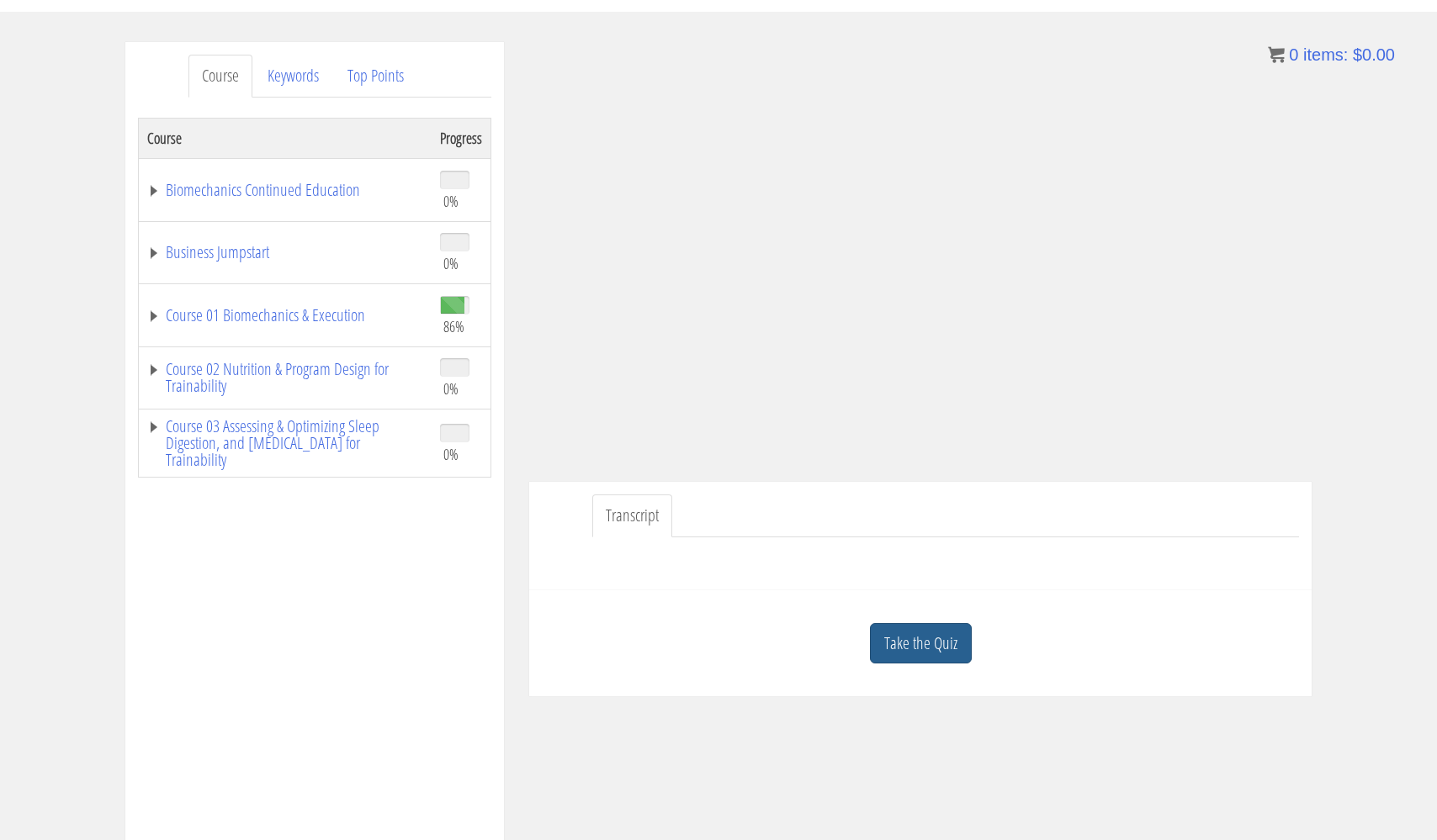
click at [927, 636] on link "Take the Quiz" at bounding box center [920, 644] width 101 height 41
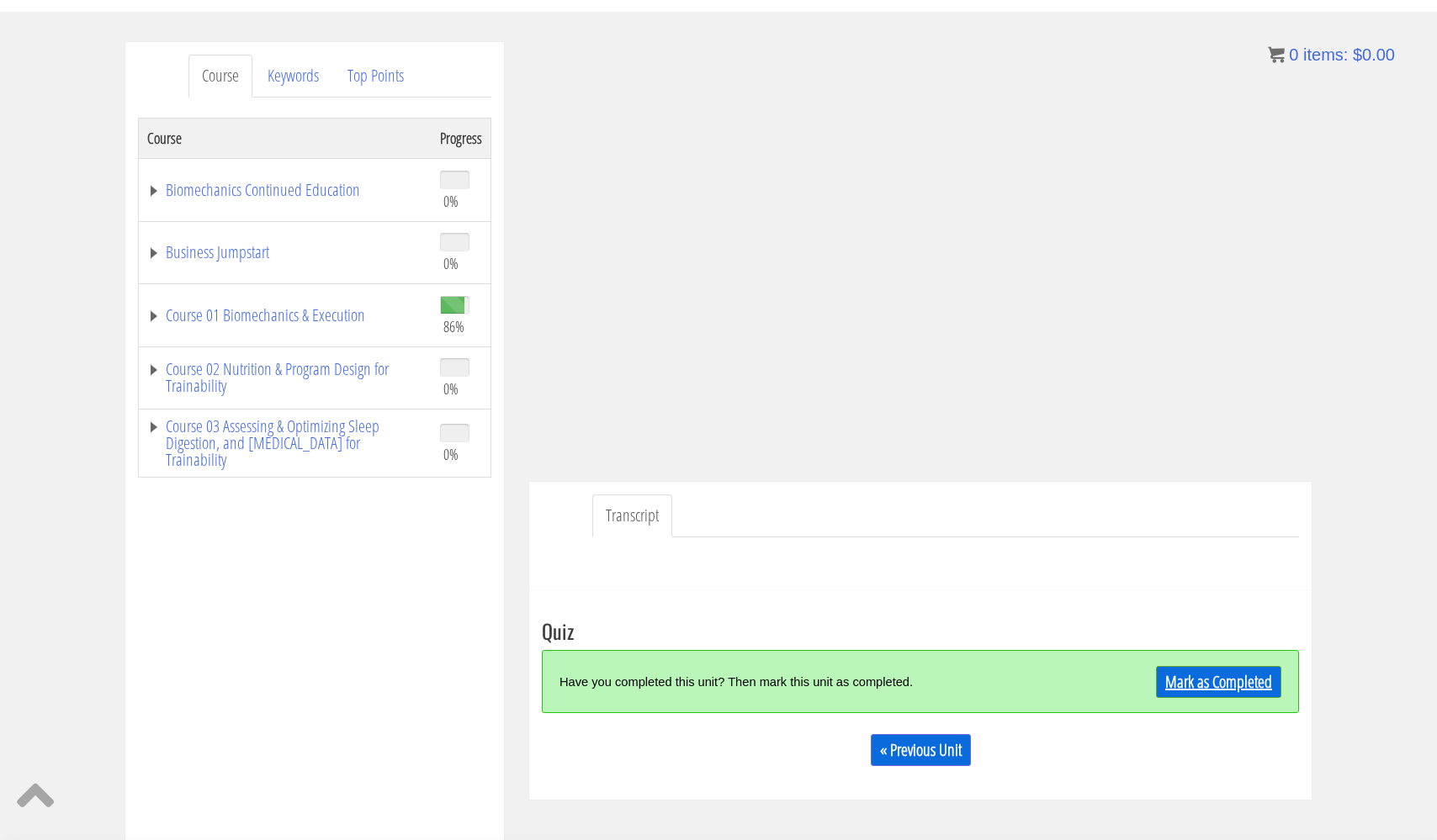
click at [1193, 681] on link "Mark as Completed" at bounding box center [1218, 682] width 126 height 32
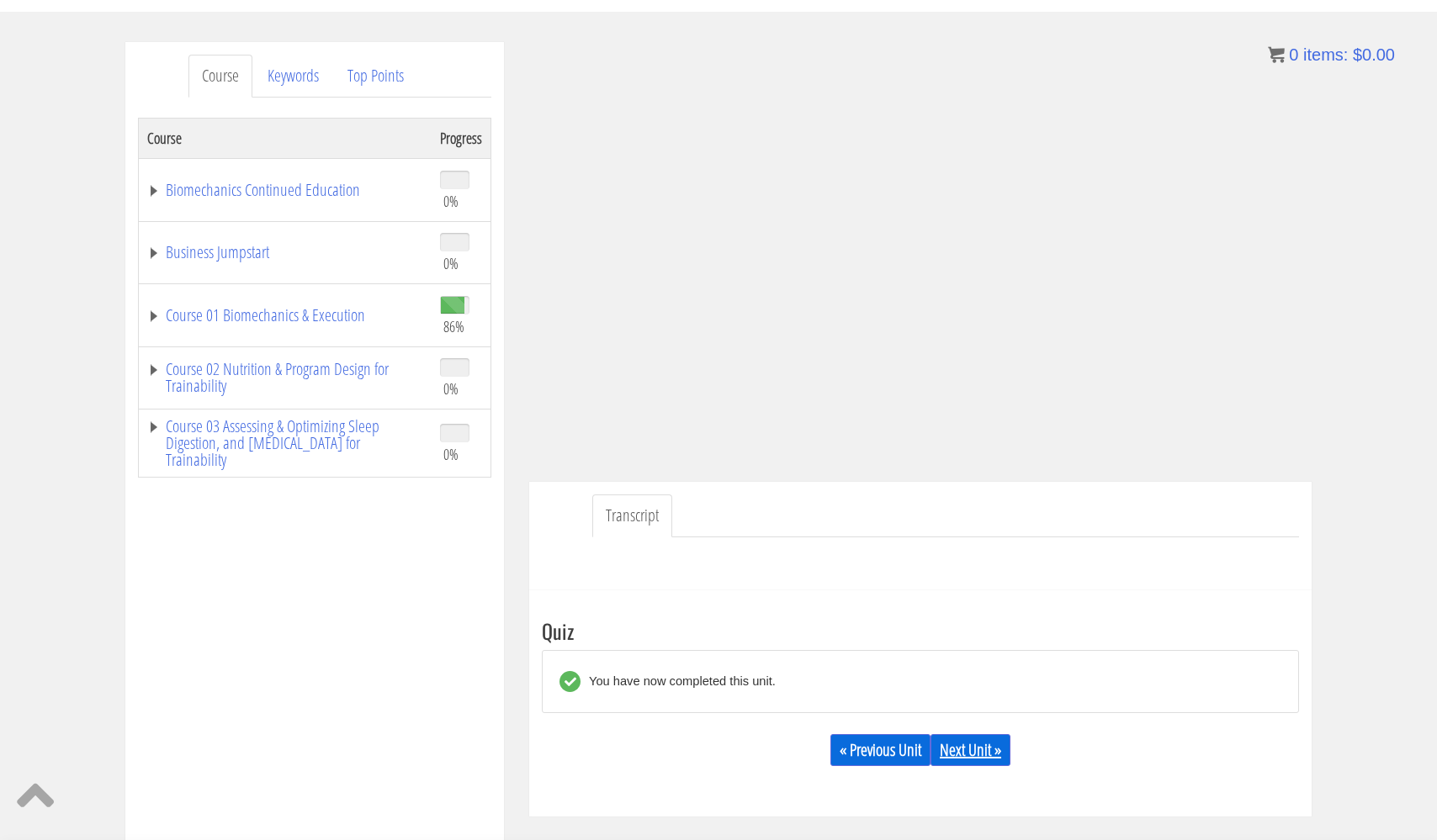
click at [995, 745] on link "Next Unit »" at bounding box center [971, 750] width 80 height 32
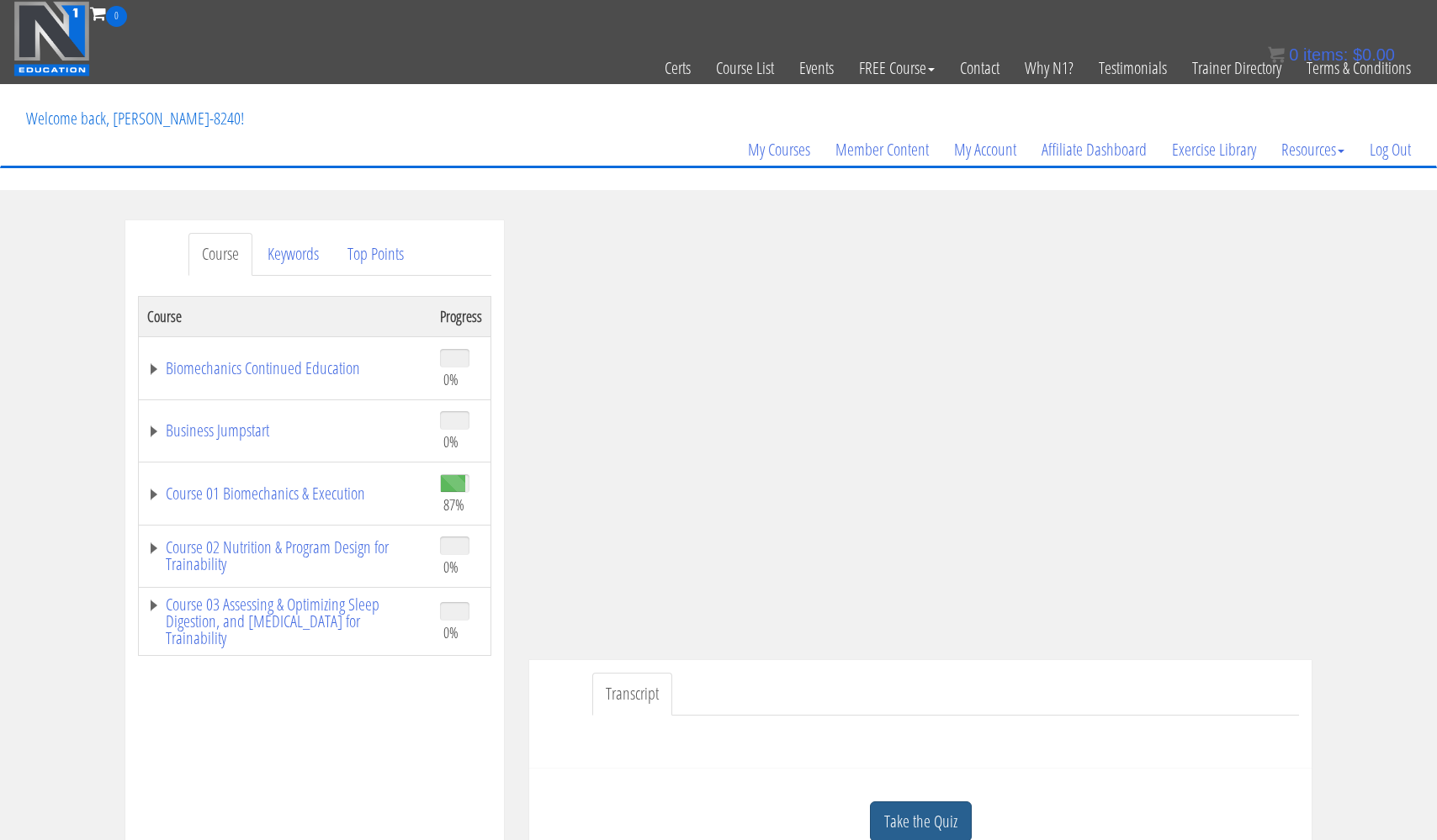
click at [937, 815] on link "Take the Quiz" at bounding box center [920, 822] width 101 height 41
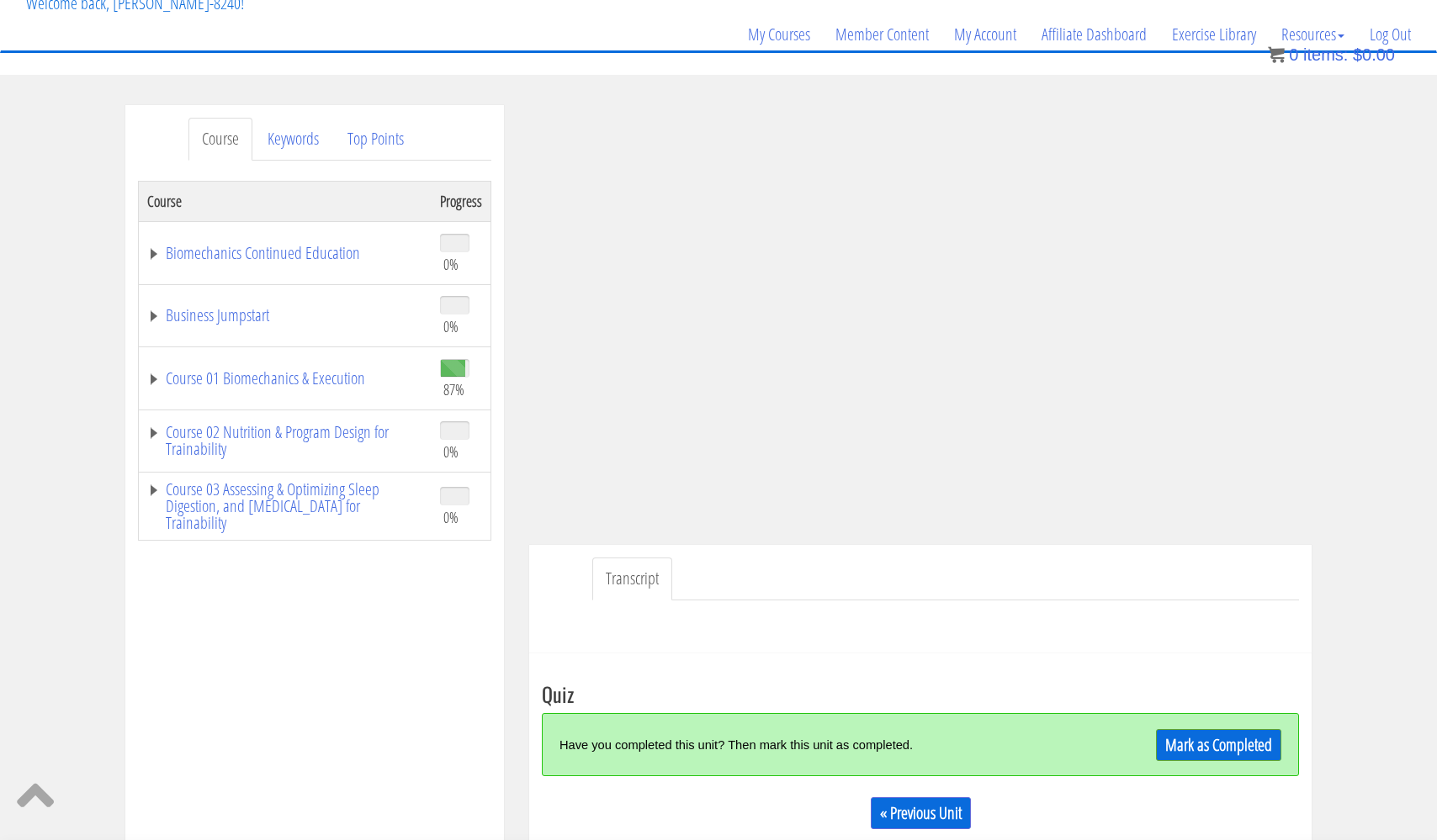
scroll to position [157, 0]
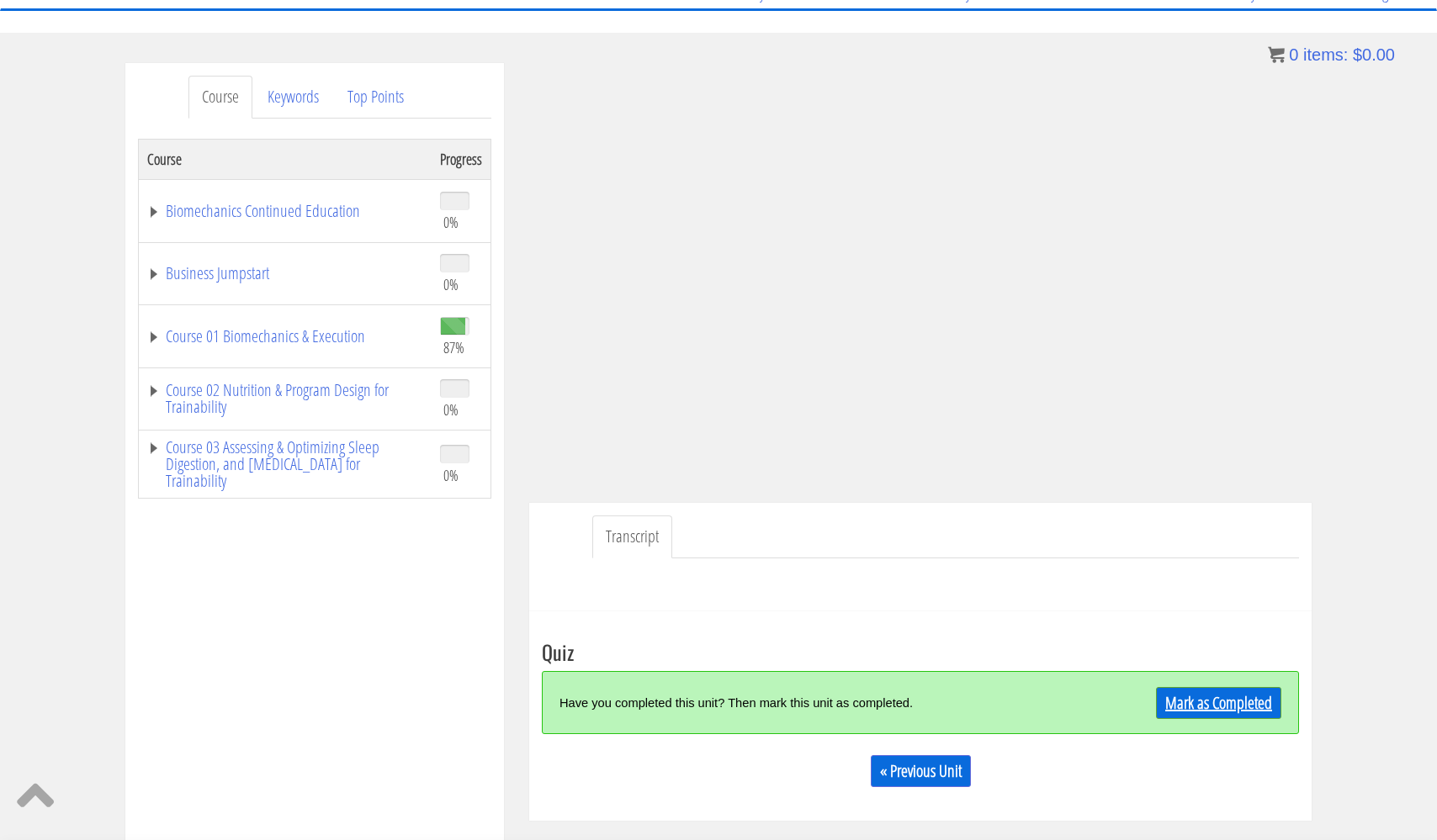
click at [1184, 687] on link "Mark as Completed" at bounding box center [1218, 703] width 126 height 32
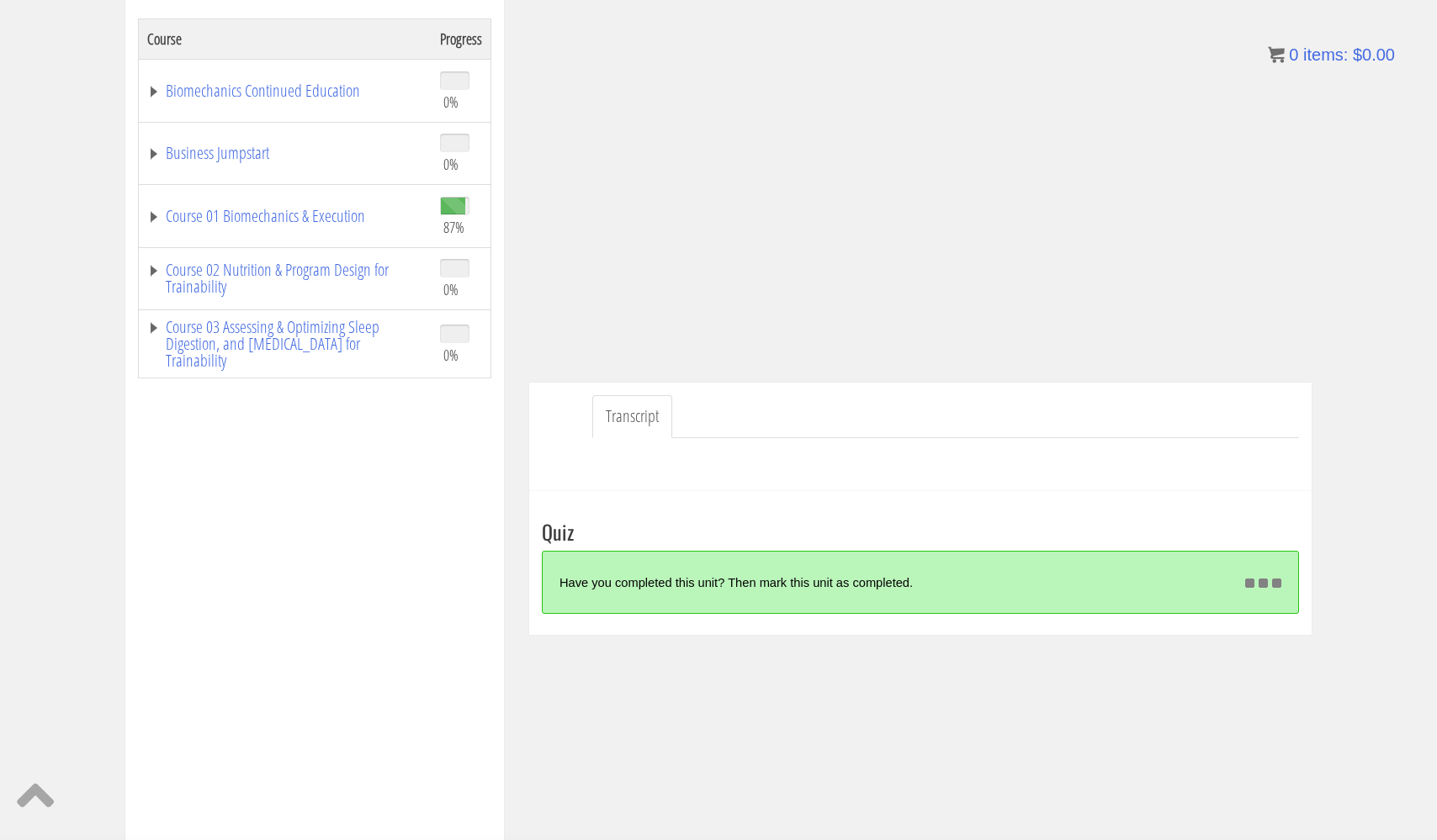
scroll to position [278, 0]
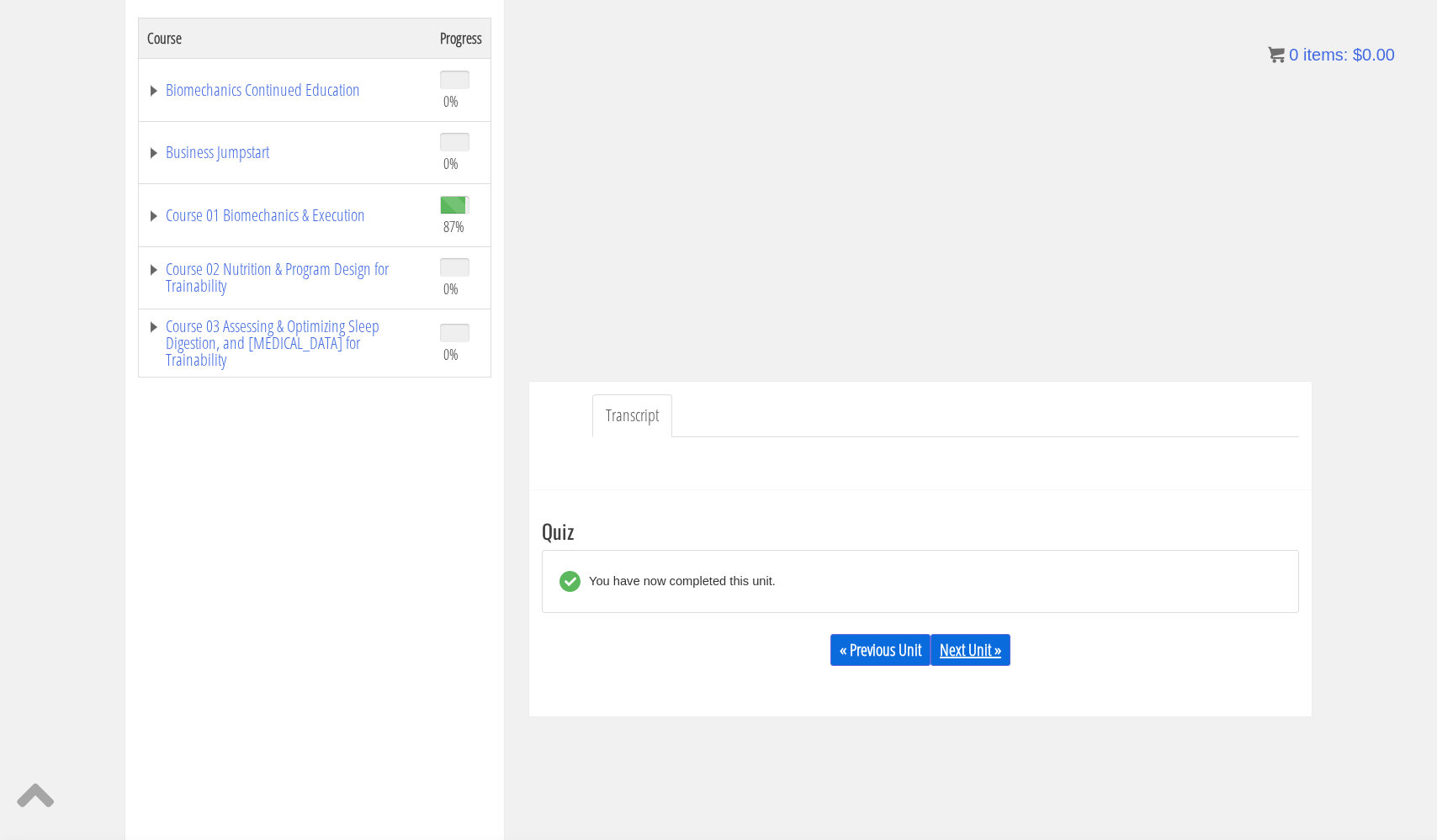
click at [994, 650] on link "Next Unit »" at bounding box center [971, 650] width 80 height 32
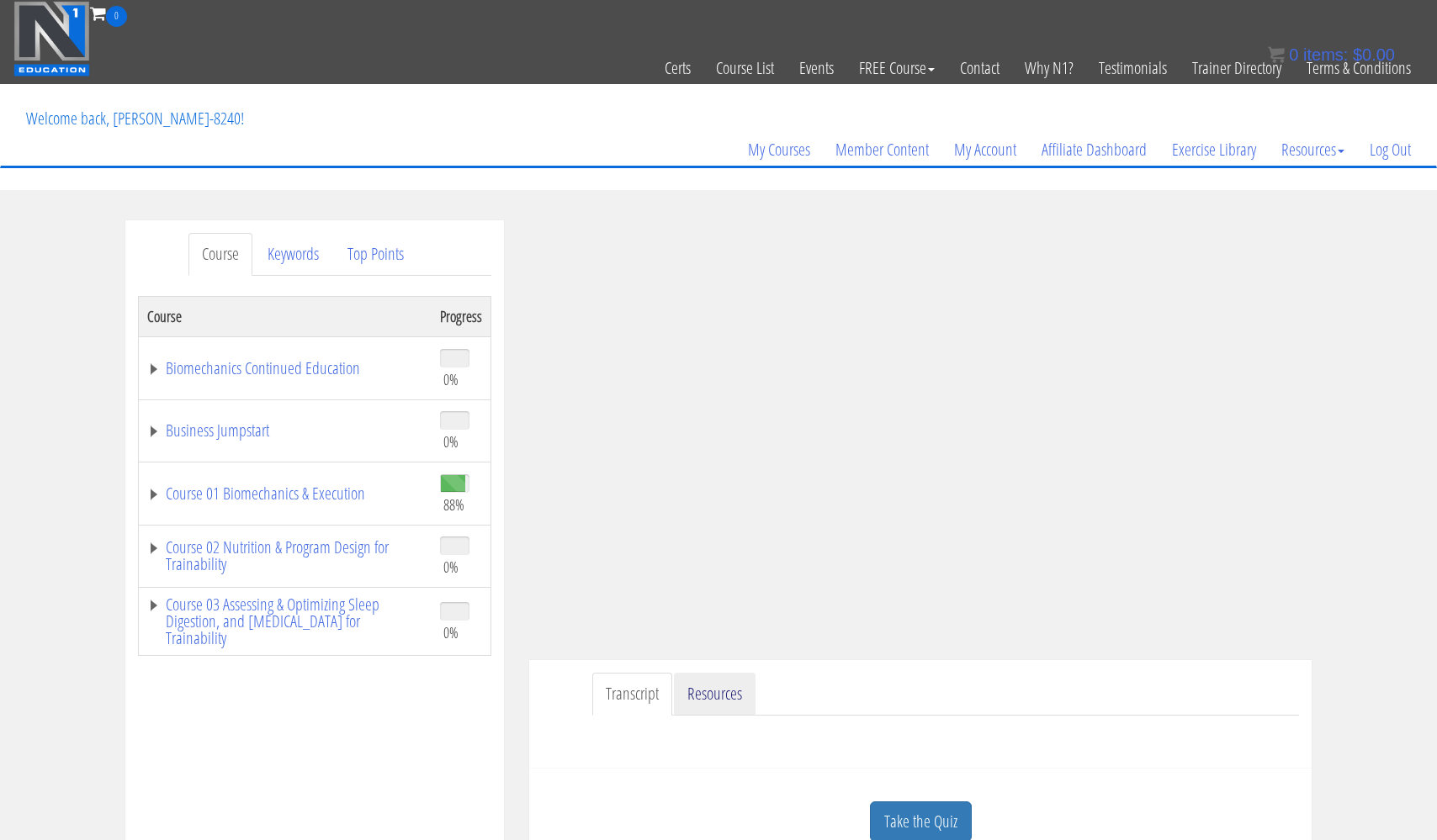
click at [699, 689] on link "Resources" at bounding box center [715, 694] width 82 height 43
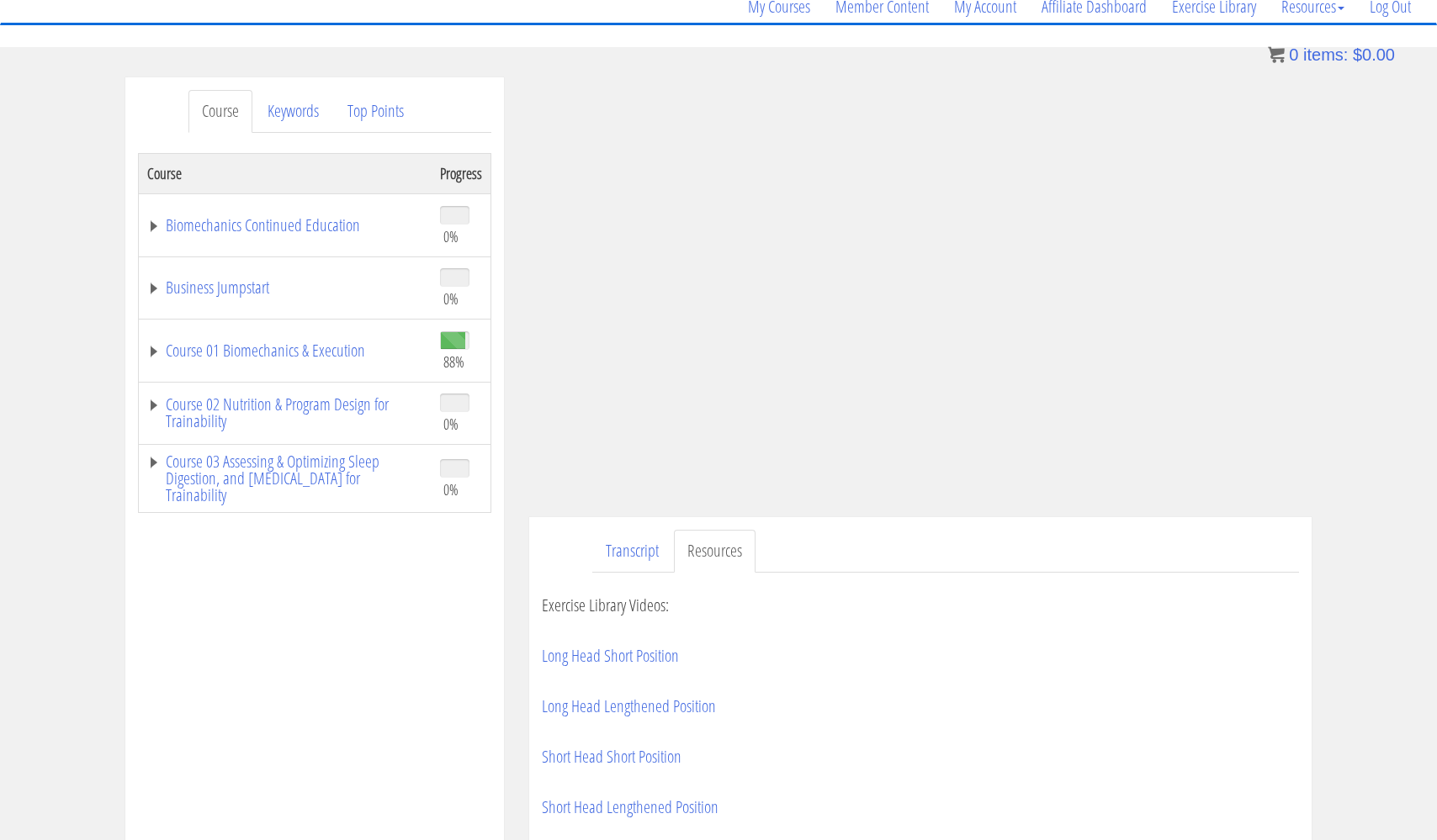
scroll to position [140, 0]
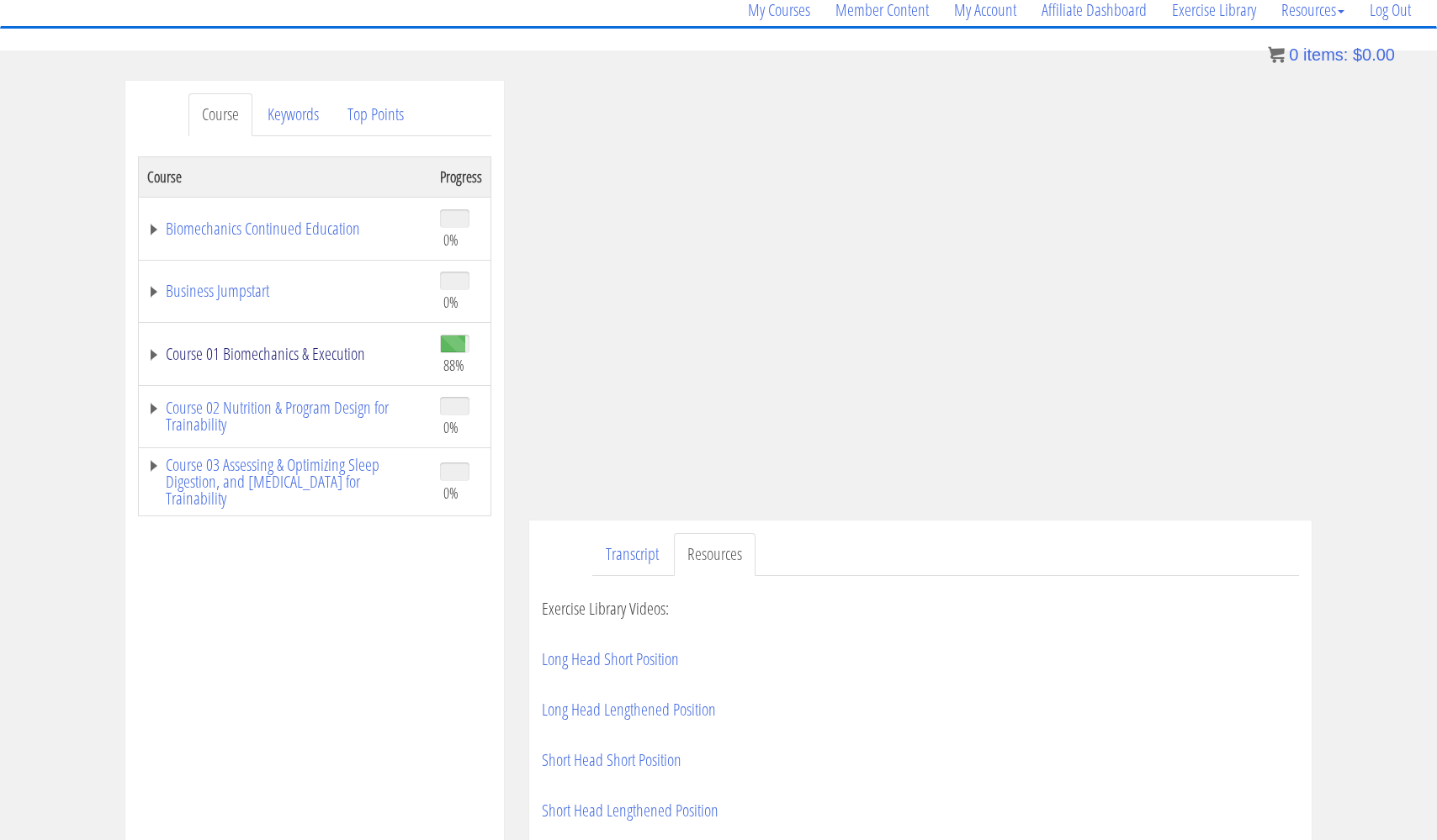
click at [279, 355] on link "Course 01 Biomechanics & Execution" at bounding box center [285, 354] width 276 height 17
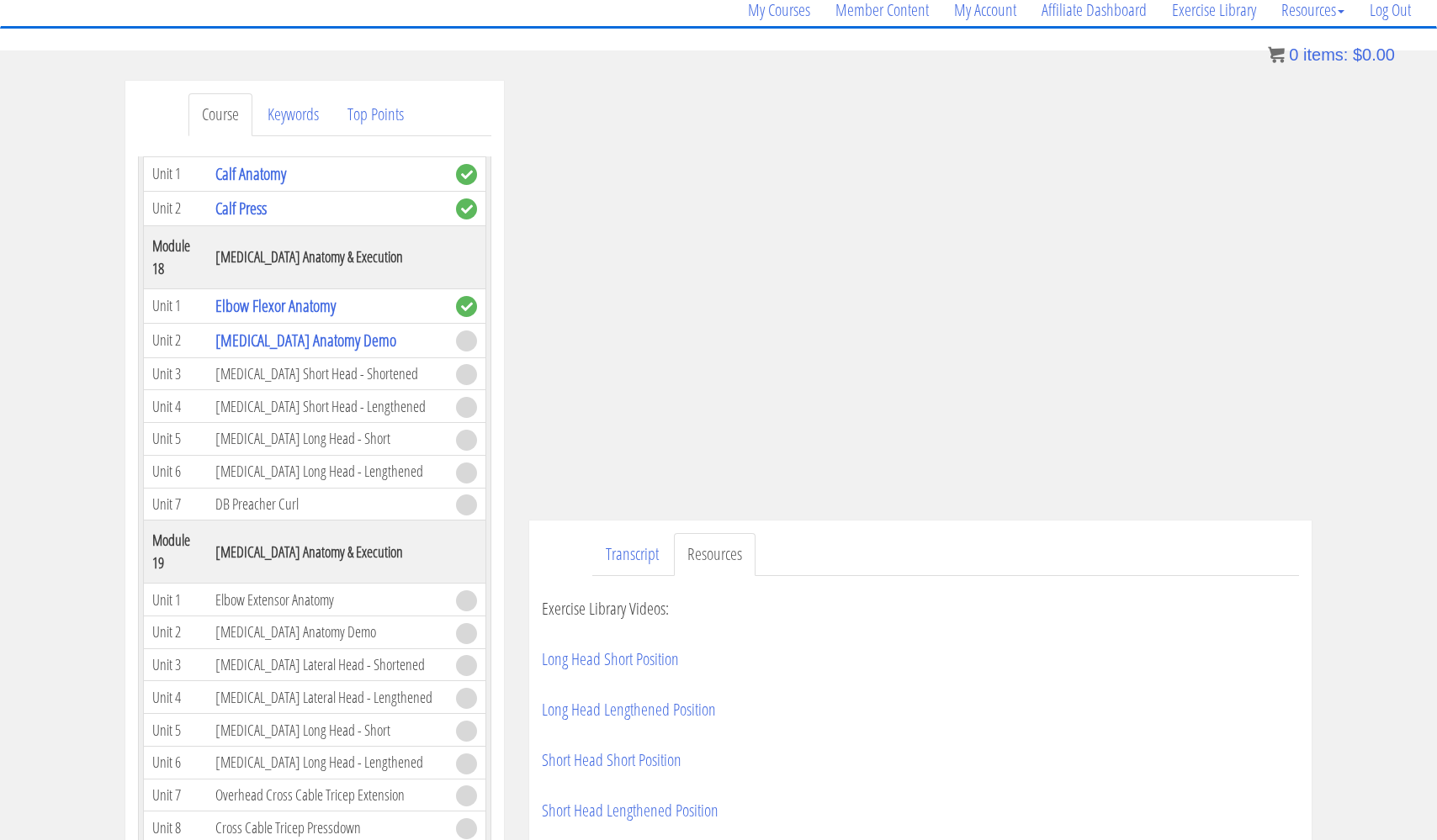
scroll to position [5415, 0]
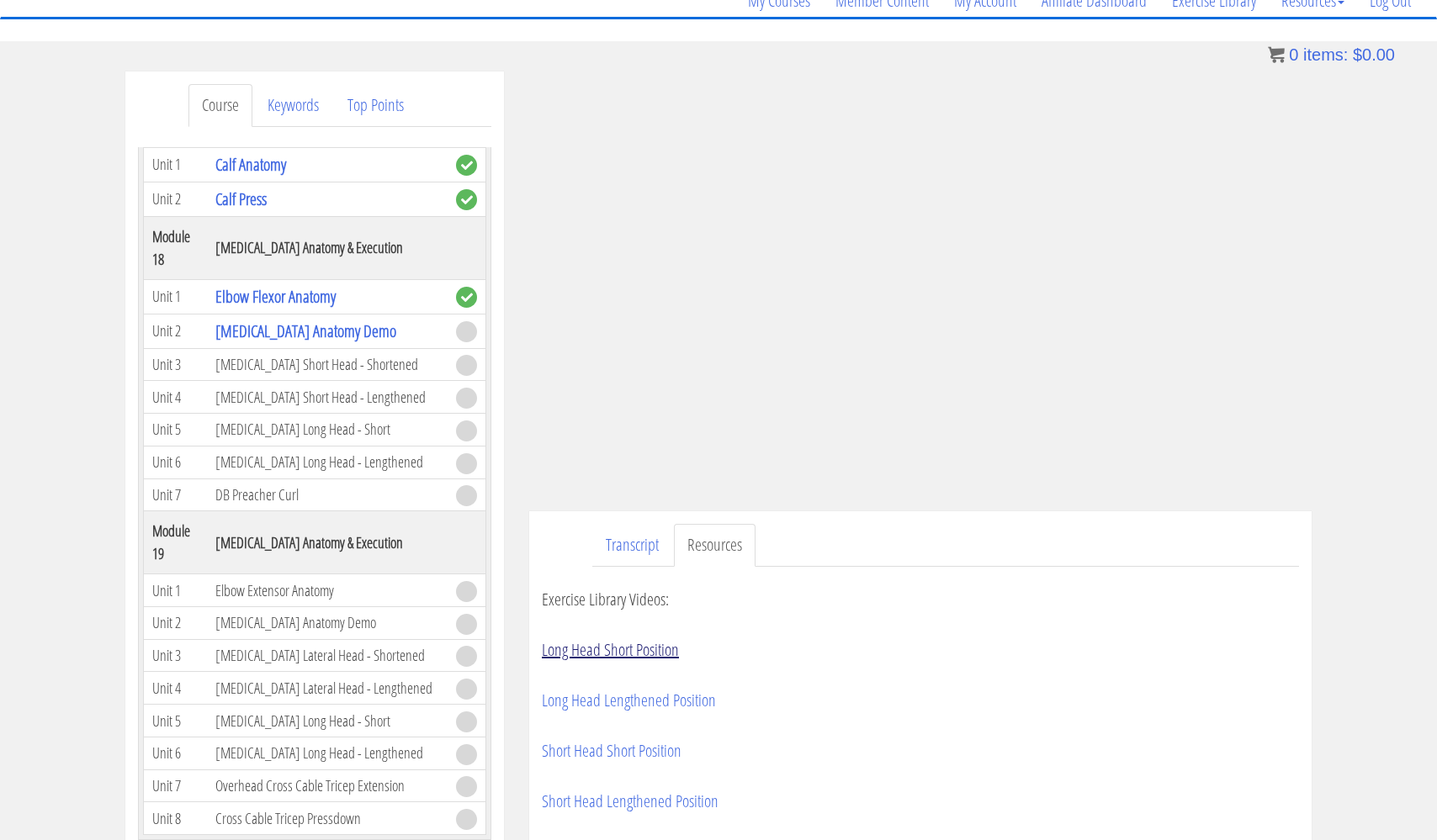
click at [625, 644] on link "Long Head Short Position" at bounding box center [610, 649] width 137 height 22
click at [577, 706] on link "Long Head Lengthened Position" at bounding box center [628, 700] width 174 height 22
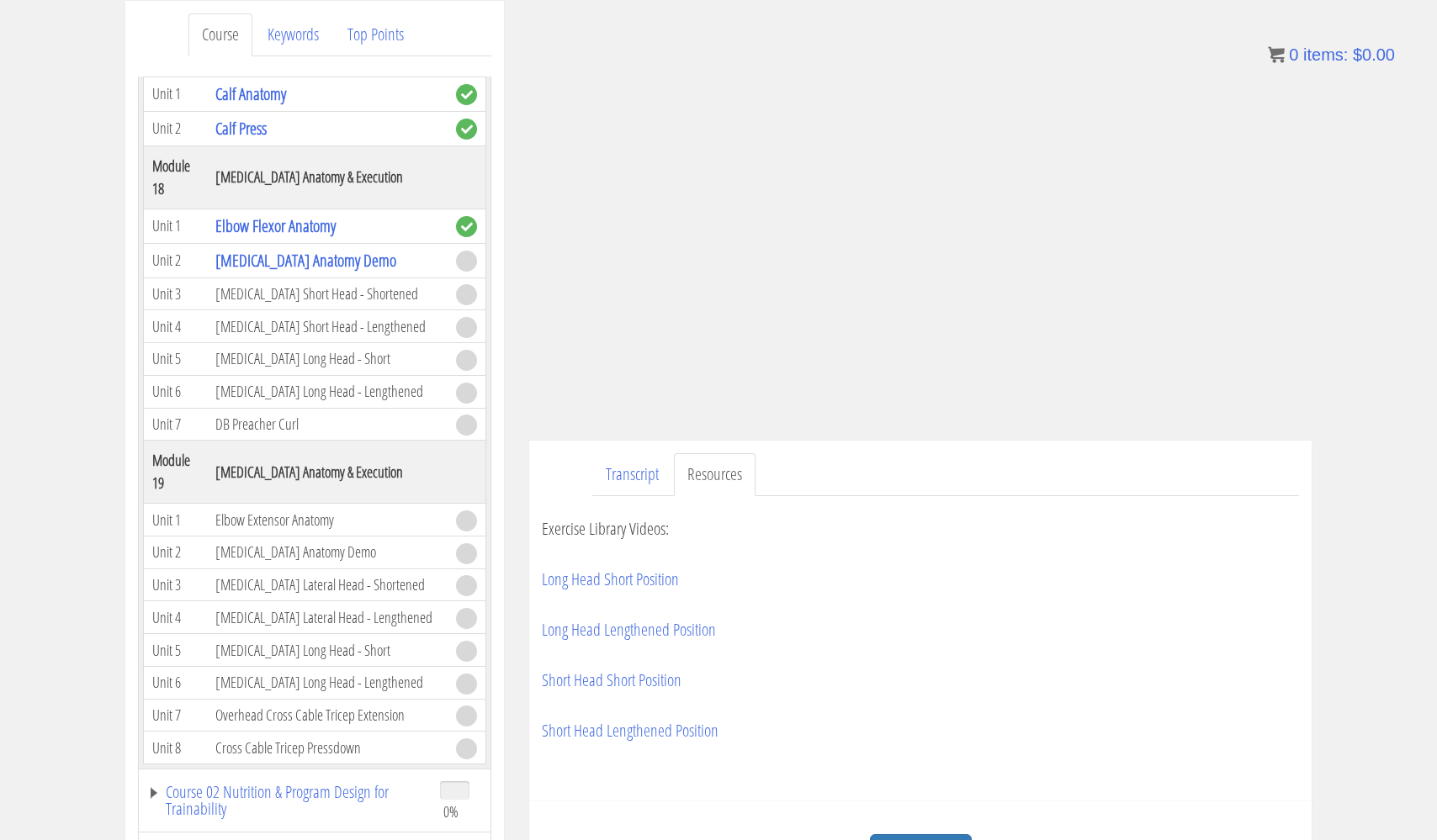
scroll to position [220, 0]
click at [562, 679] on link "Short Head Short Position" at bounding box center [611, 679] width 140 height 22
click at [601, 731] on link "Short Head Lengthened Position" at bounding box center [630, 729] width 177 height 22
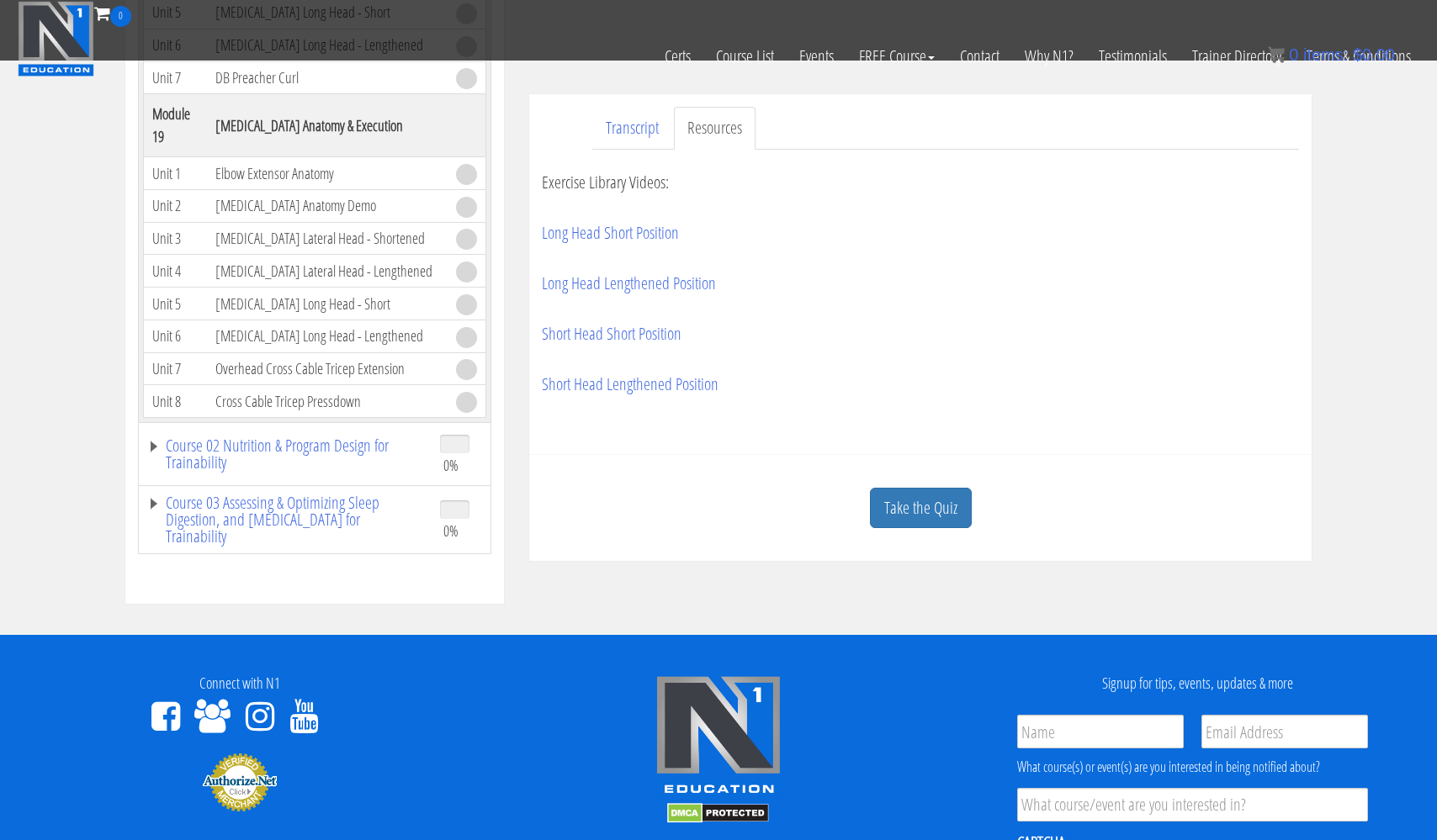
scroll to position [472, 0]
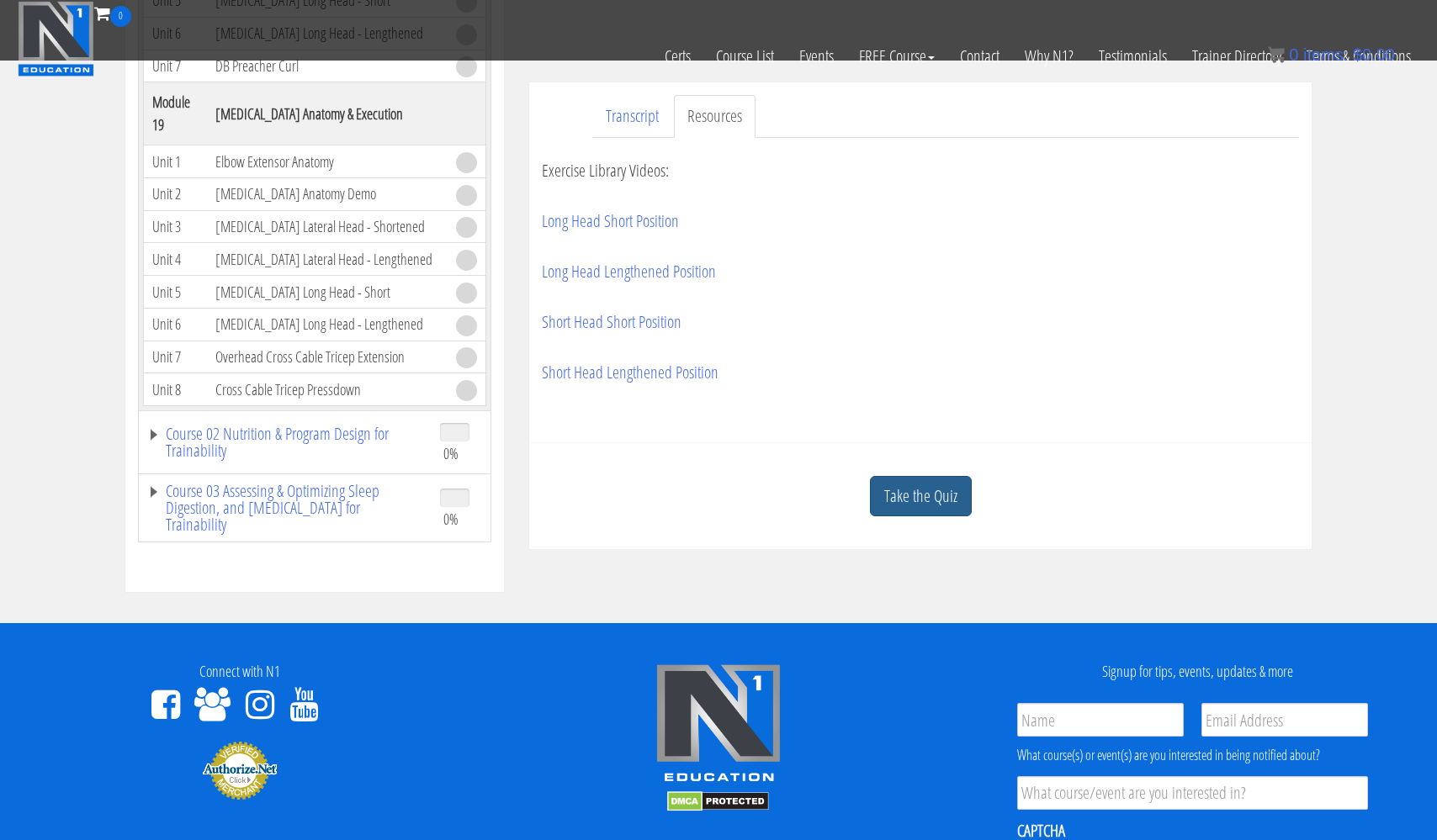
click at [933, 491] on link "Take the Quiz" at bounding box center [920, 497] width 101 height 41
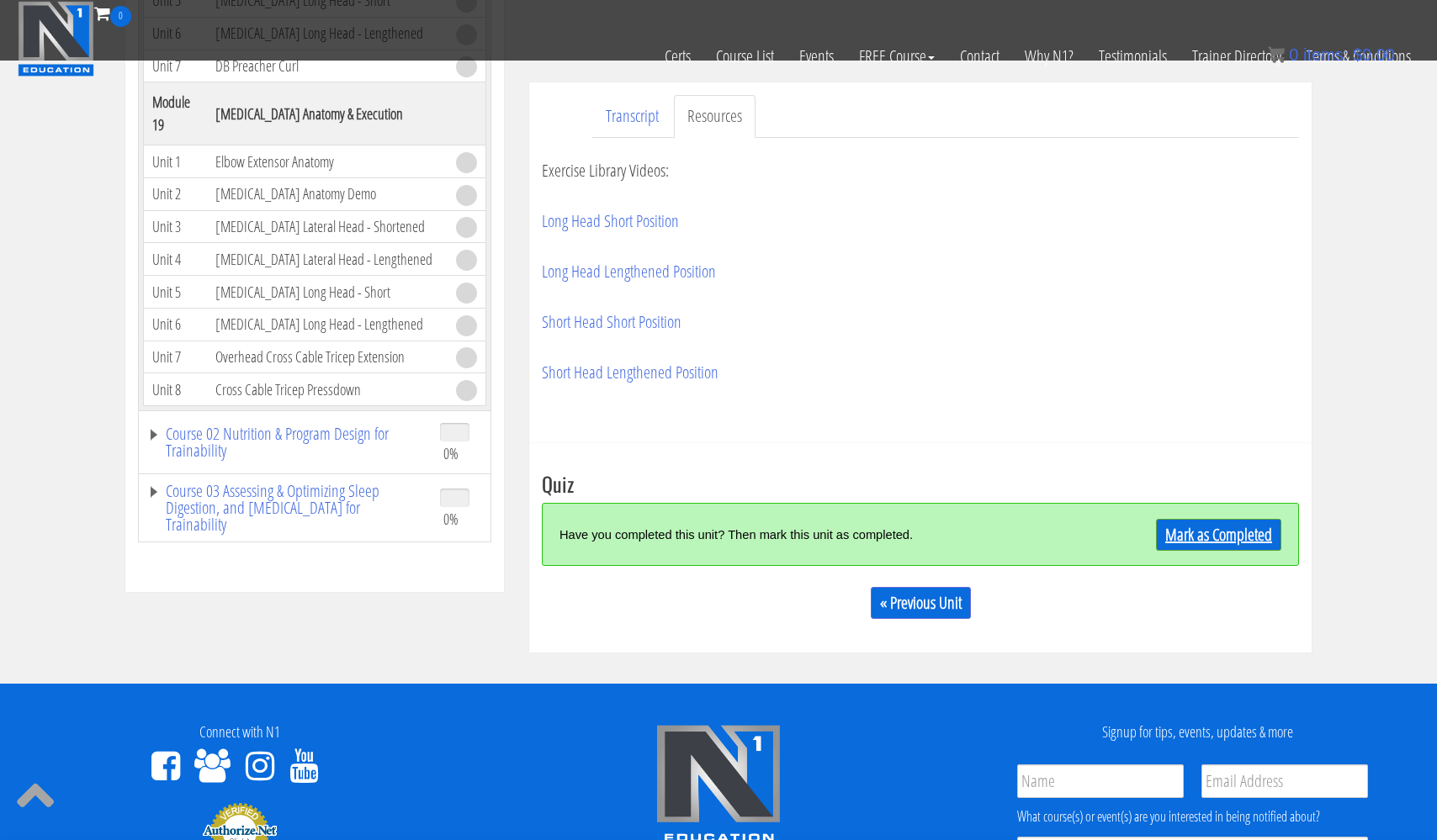
click at [1162, 530] on link "Mark as Completed" at bounding box center [1218, 535] width 126 height 32
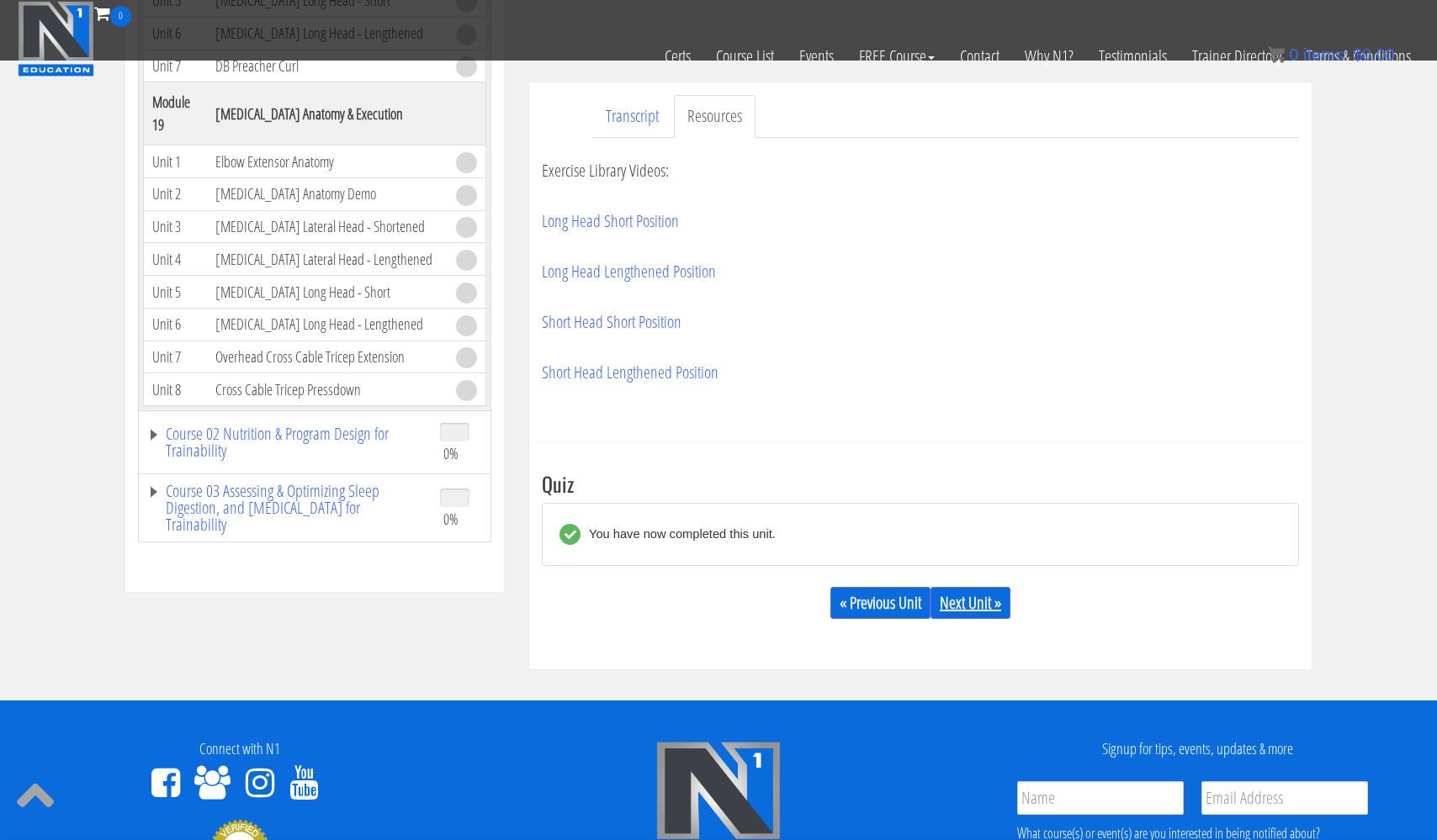
click at [987, 598] on link "Next Unit »" at bounding box center [971, 603] width 80 height 32
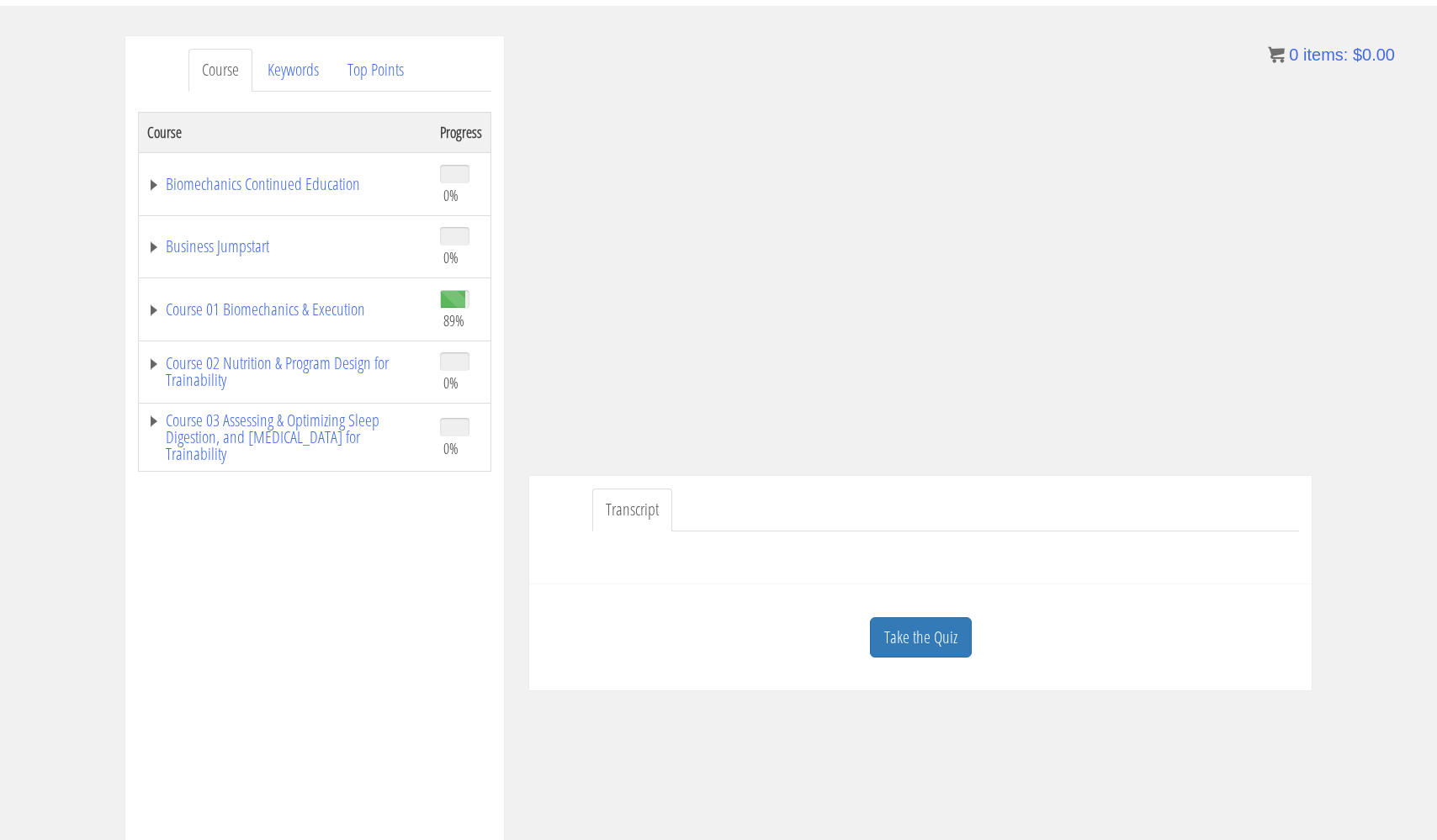
scroll to position [183, 0]
click at [920, 627] on link "Take the Quiz" at bounding box center [920, 639] width 101 height 41
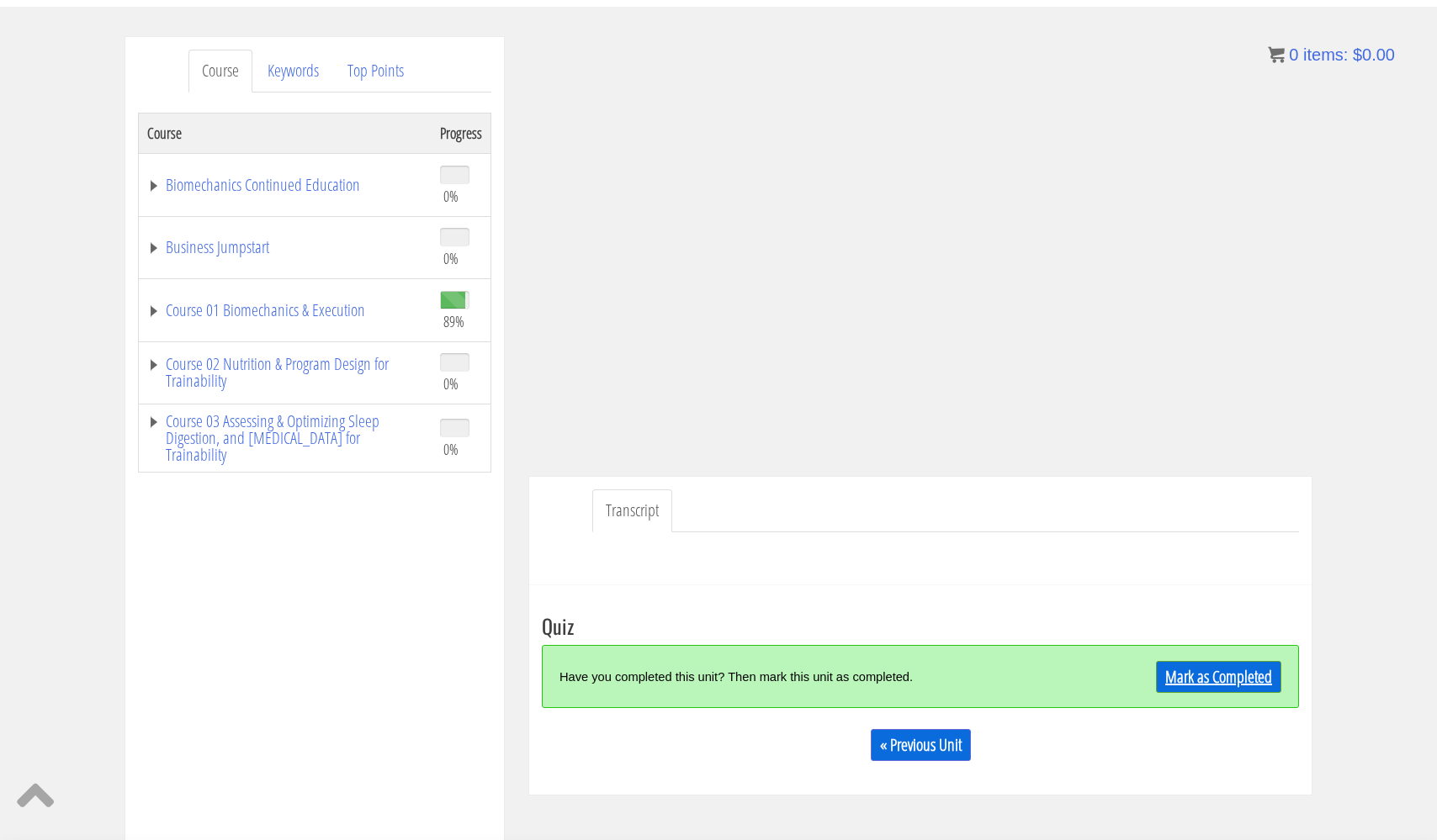
click at [1228, 684] on link "Mark as Completed" at bounding box center [1218, 677] width 126 height 32
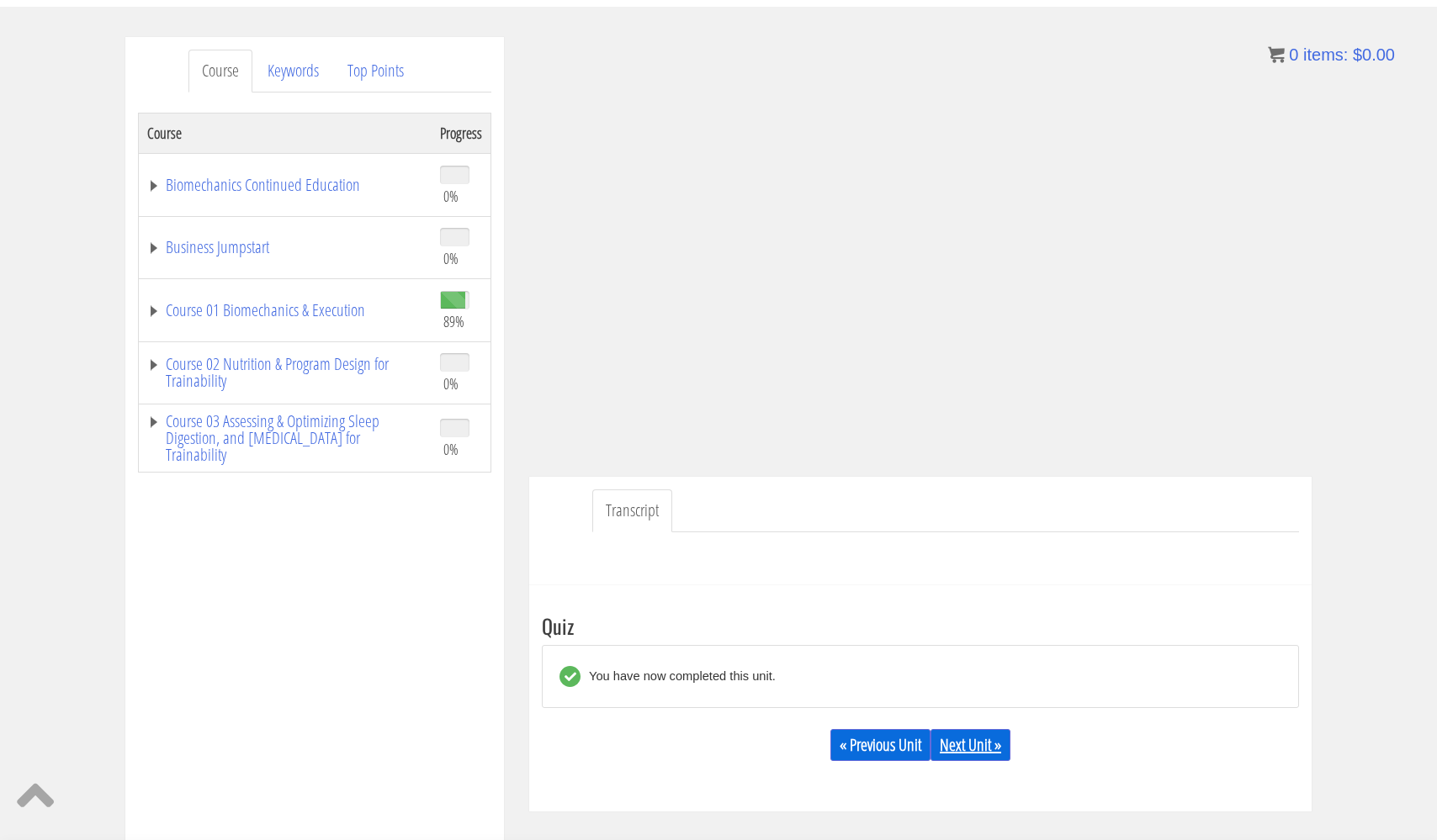
click at [992, 751] on link "Next Unit »" at bounding box center [971, 745] width 80 height 32
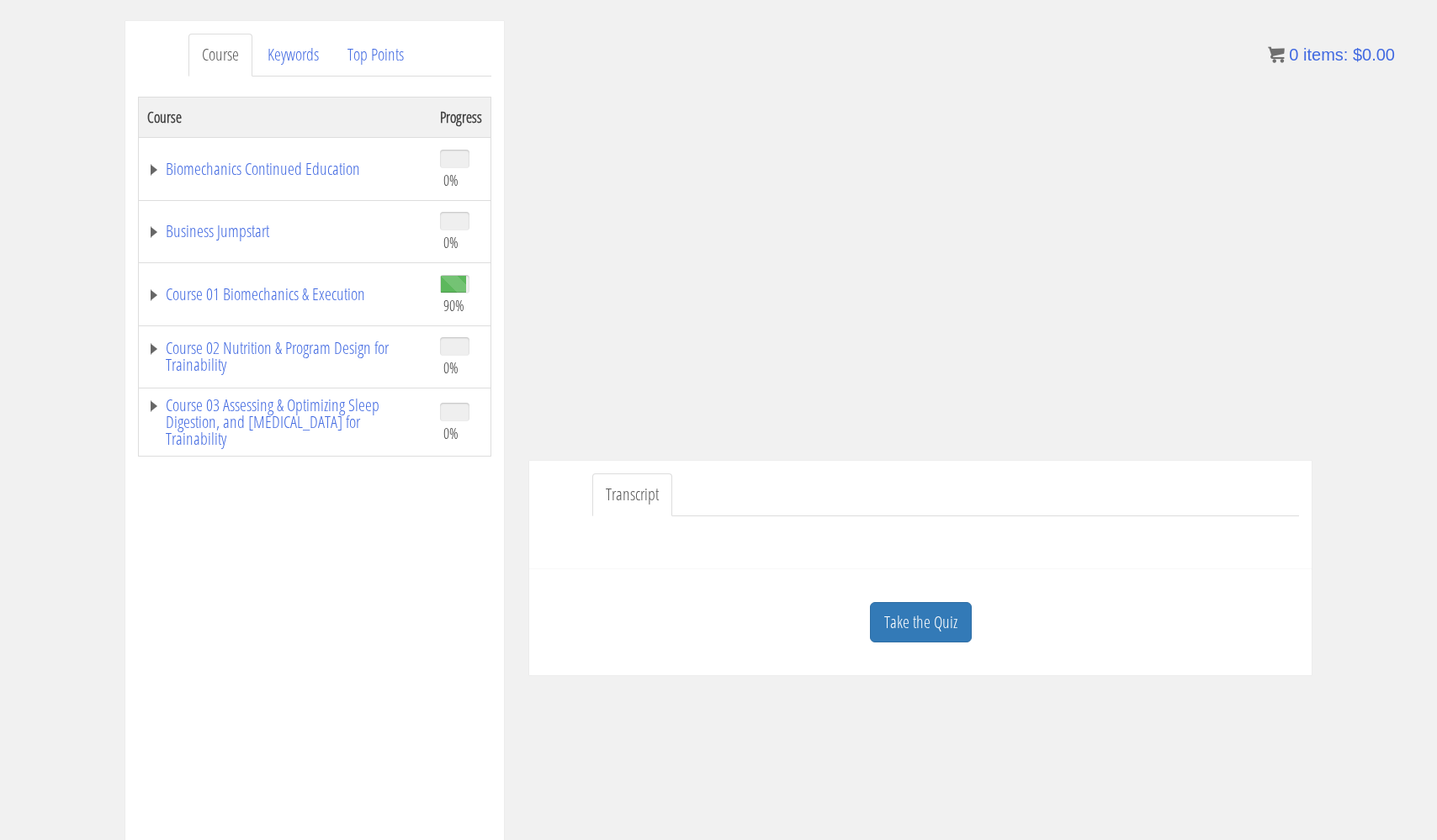
scroll to position [199, 0]
click at [923, 623] on link "Take the Quiz" at bounding box center [920, 622] width 101 height 41
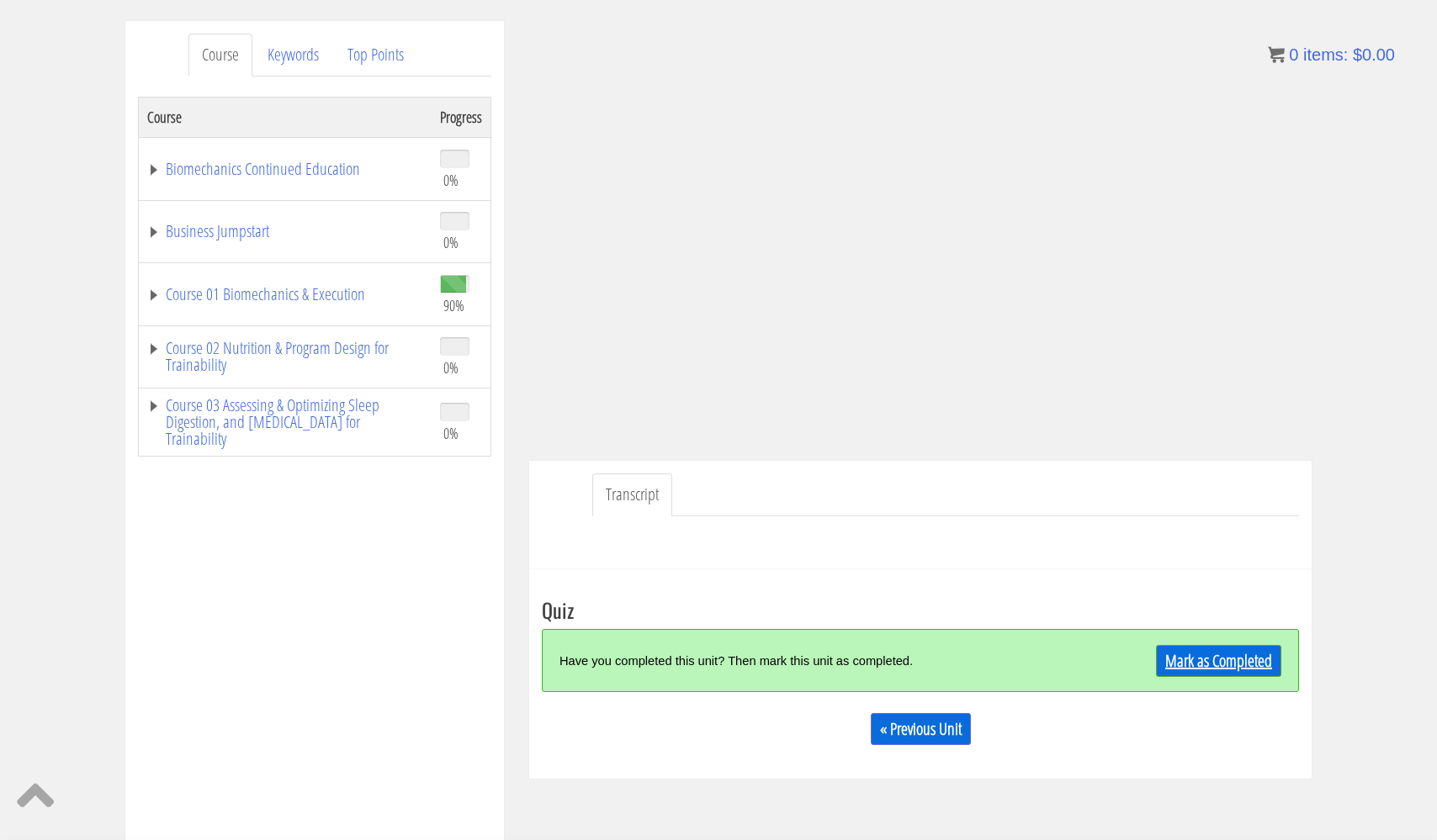
click at [1215, 665] on link "Mark as Completed" at bounding box center [1218, 660] width 126 height 32
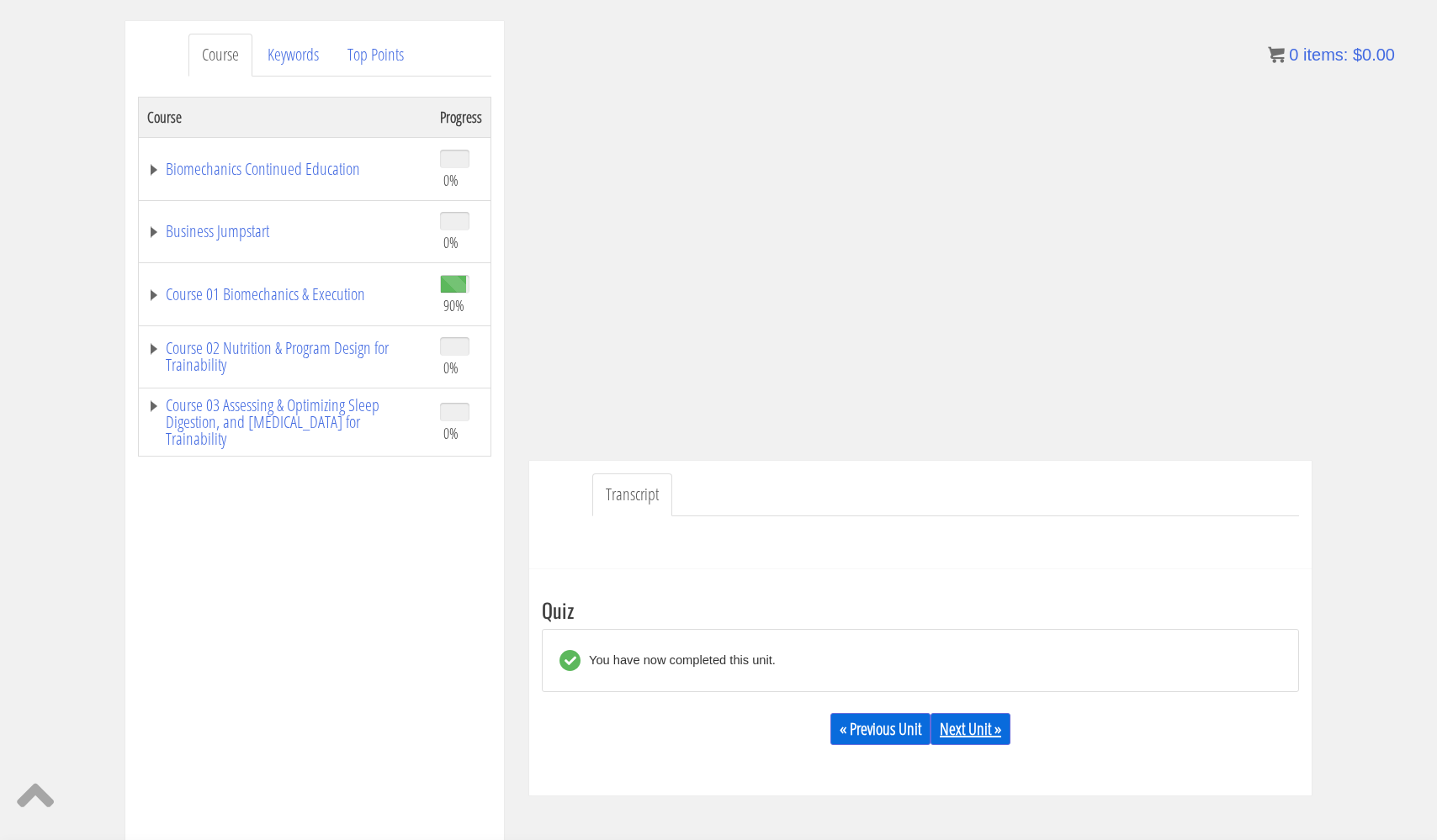
click at [982, 727] on link "Next Unit »" at bounding box center [971, 729] width 80 height 32
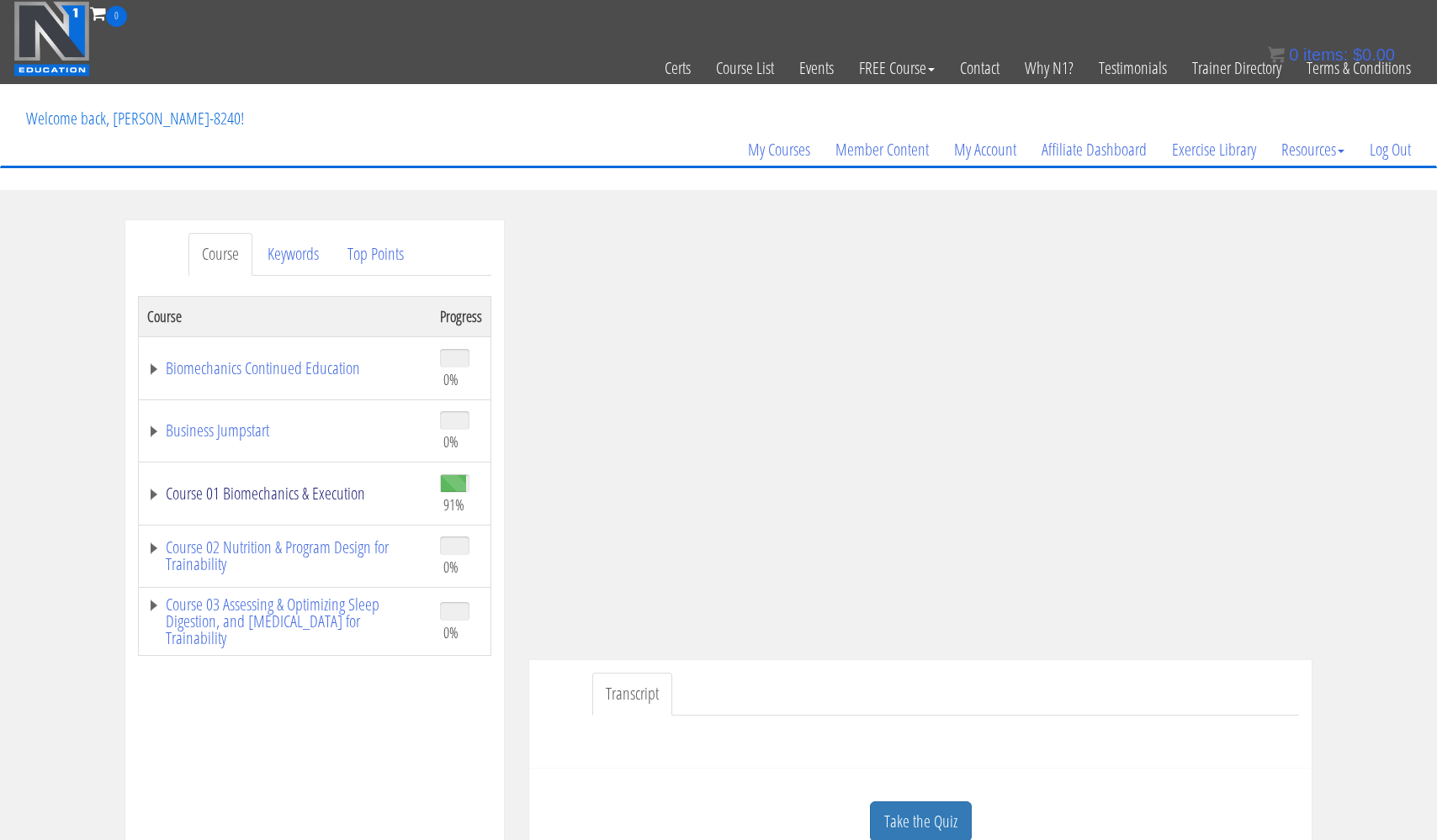
click at [329, 492] on link "Course 01 Biomechanics & Execution" at bounding box center [285, 494] width 276 height 17
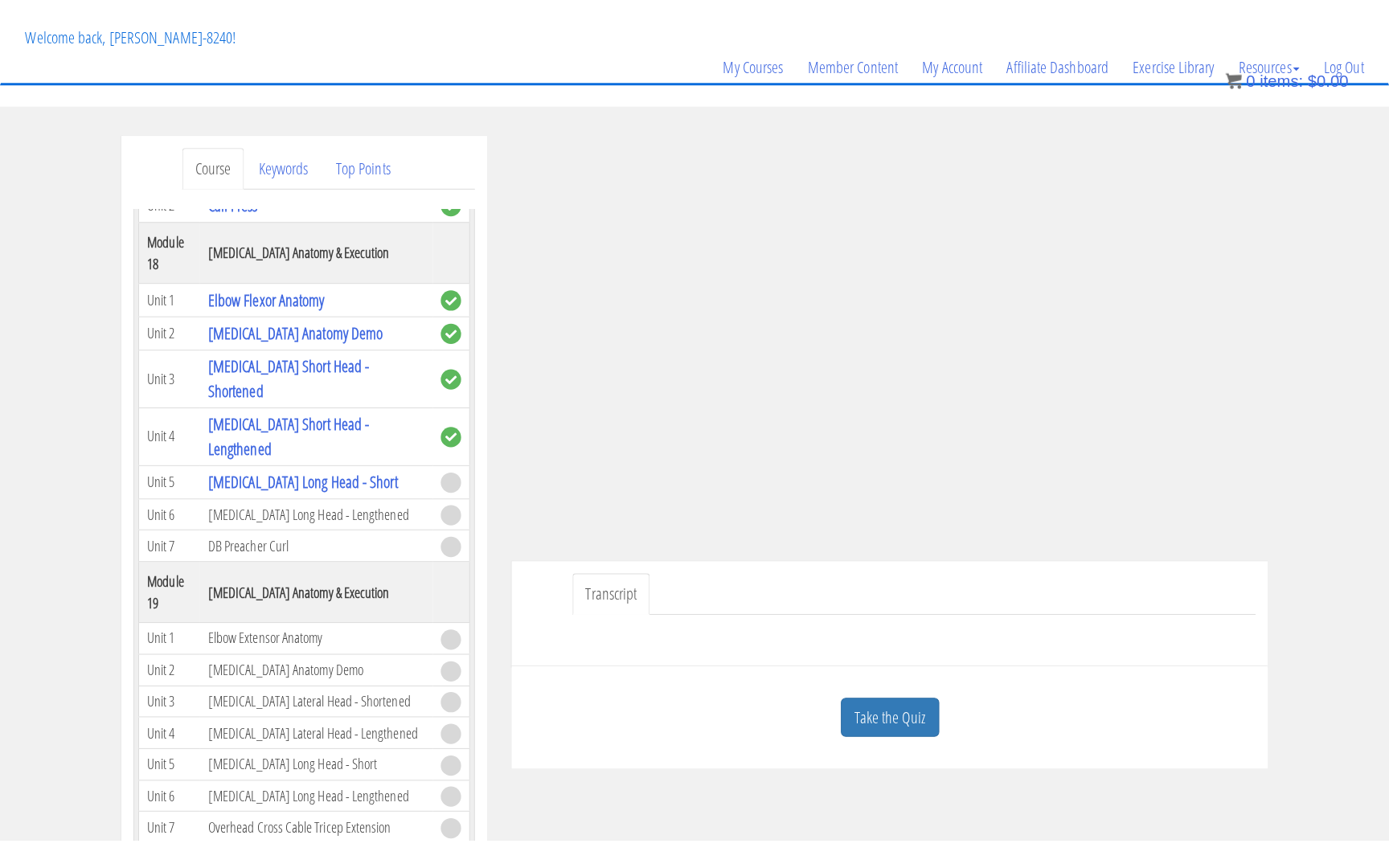
scroll to position [5160, 0]
